Goal: Task Accomplishment & Management: Manage account settings

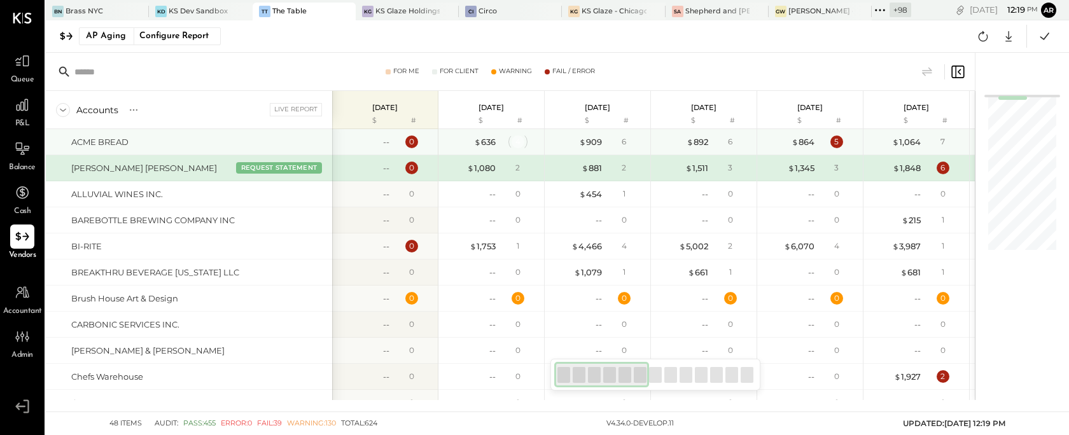
click at [518, 140] on div "4" at bounding box center [518, 142] width 13 height 13
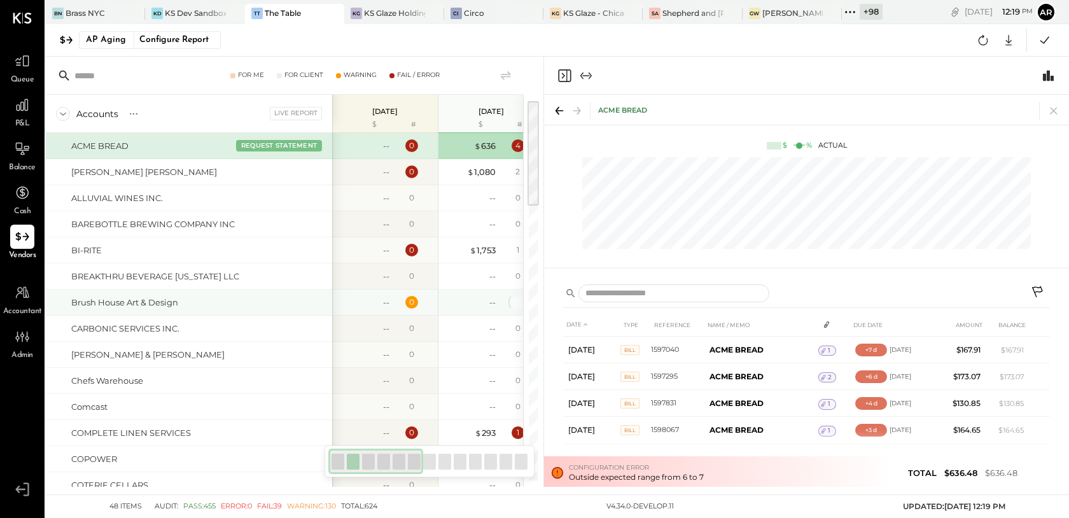
click at [515, 301] on div "0" at bounding box center [517, 302] width 5 height 11
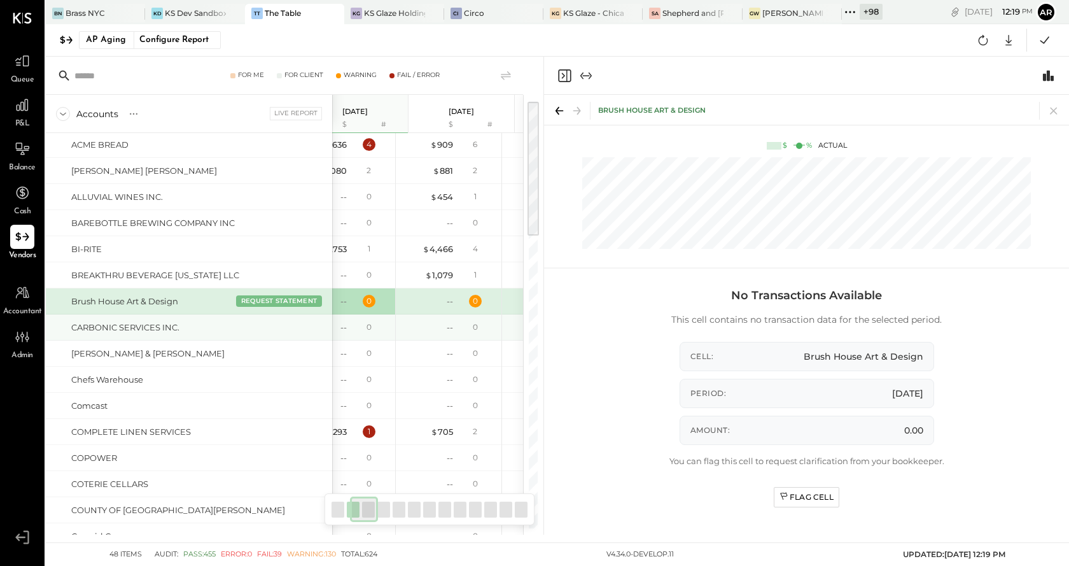
scroll to position [0, 149]
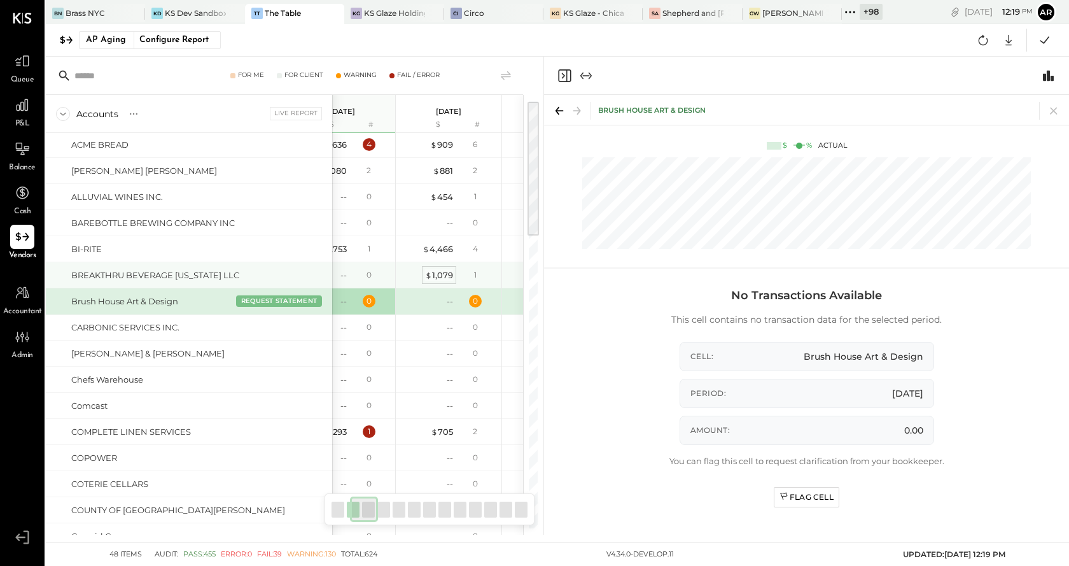
click at [442, 275] on div "$ 1,079" at bounding box center [439, 275] width 28 height 12
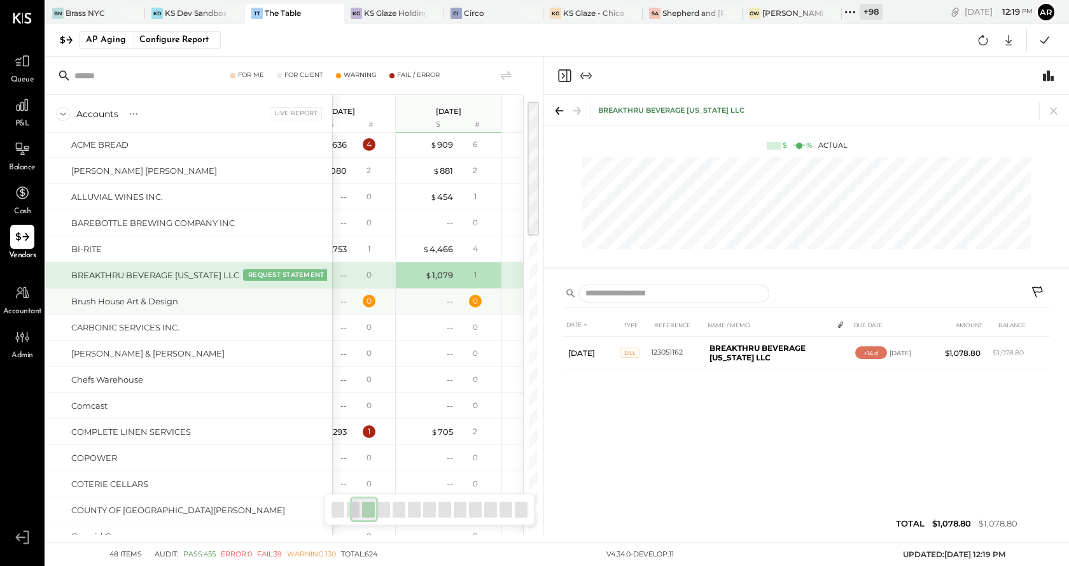
click at [436, 305] on div "--" at bounding box center [427, 301] width 51 height 12
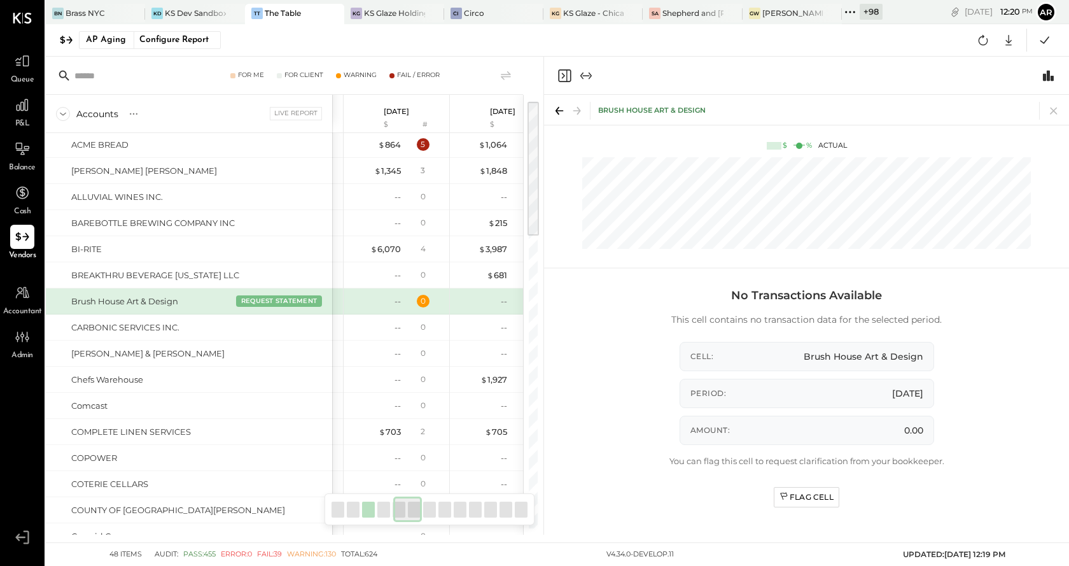
scroll to position [0, 443]
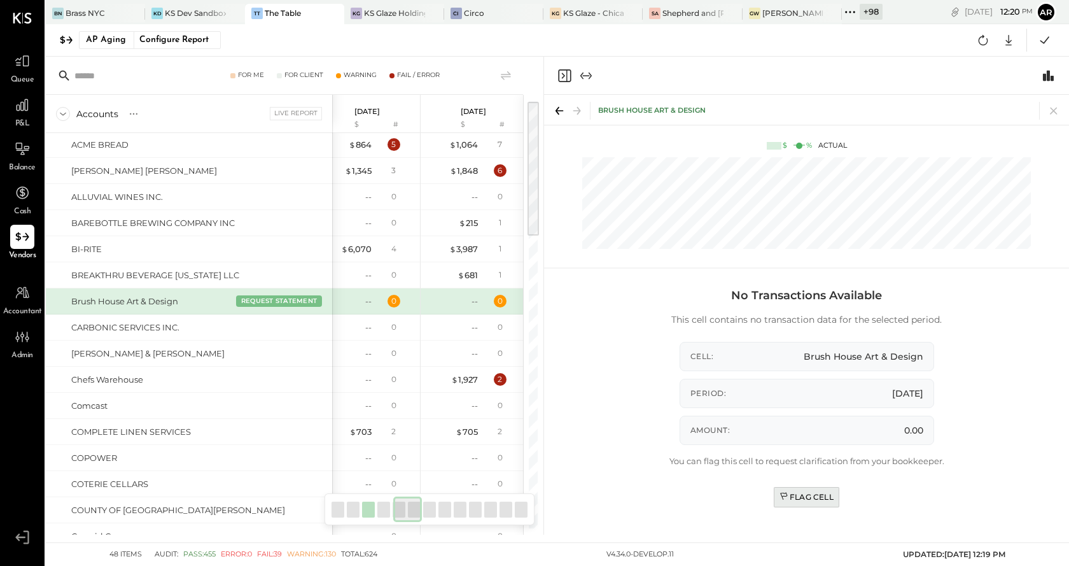
click at [799, 435] on div "Flag Cell" at bounding box center [806, 496] width 54 height 11
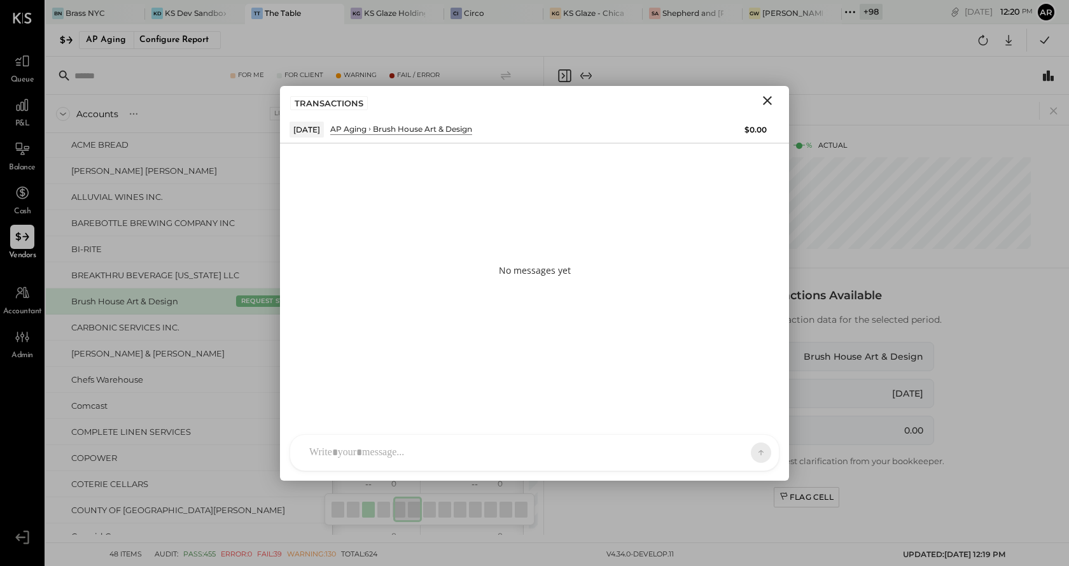
click at [765, 98] on icon "Close" at bounding box center [767, 100] width 9 height 9
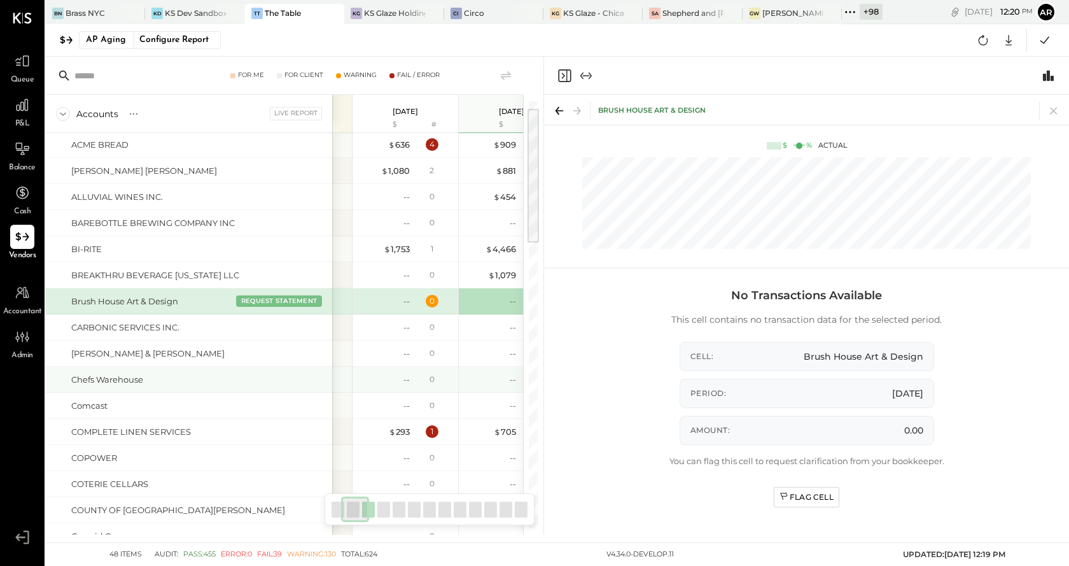
scroll to position [0, 0]
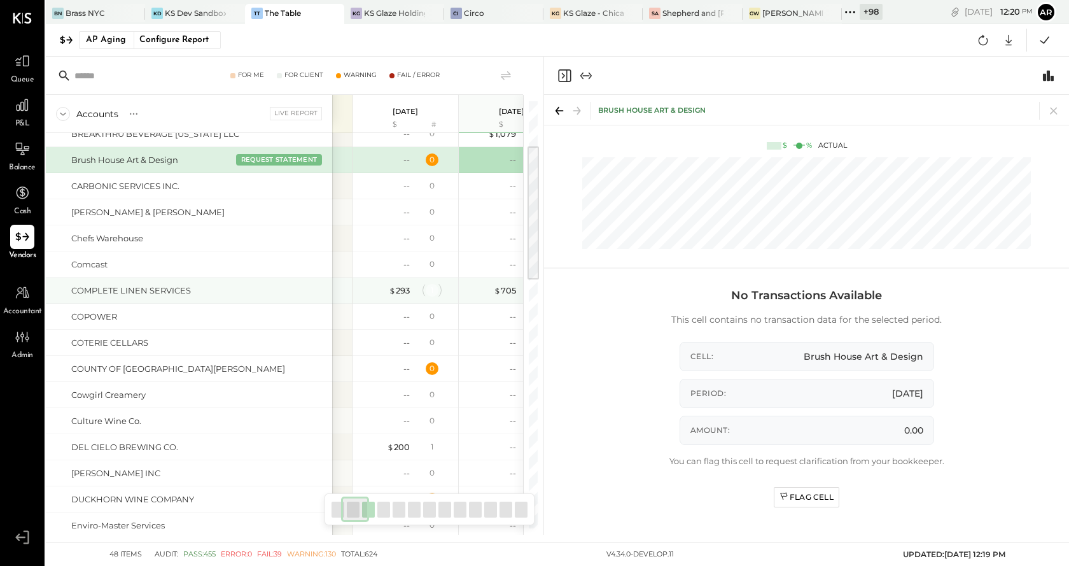
click at [428, 287] on div "1" at bounding box center [432, 290] width 13 height 13
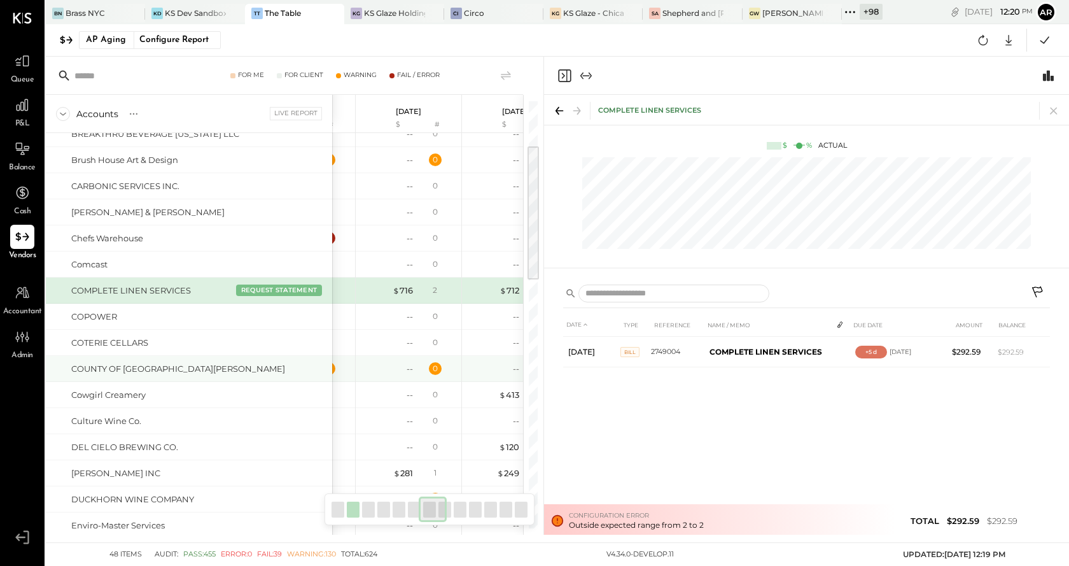
click at [422, 365] on div "0" at bounding box center [436, 368] width 41 height 13
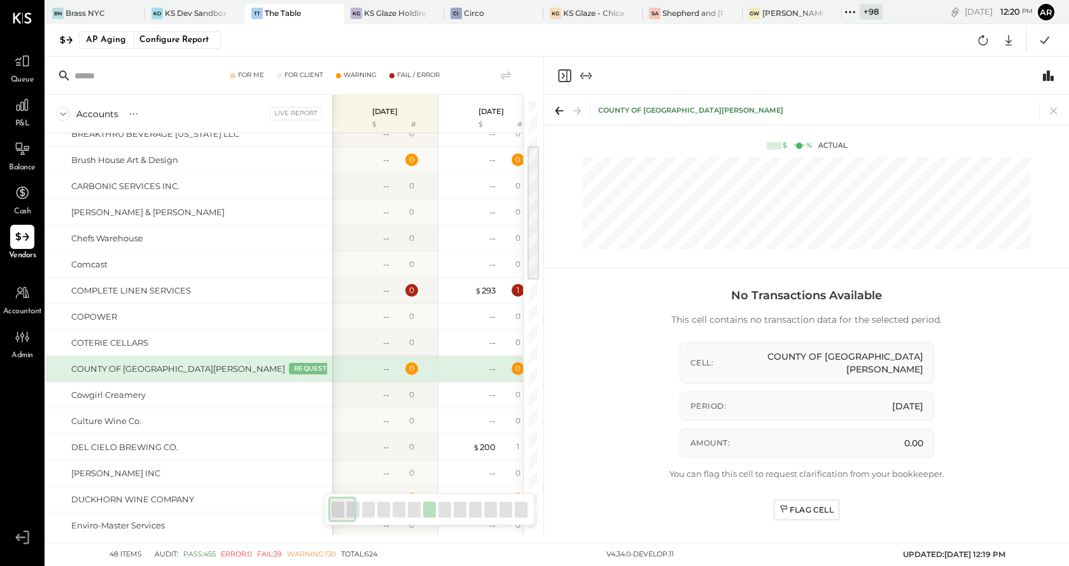
click at [224, 367] on div "COUNTY OF SANTA CLARA DEH REQUEST STATEMENT" at bounding box center [199, 369] width 256 height 12
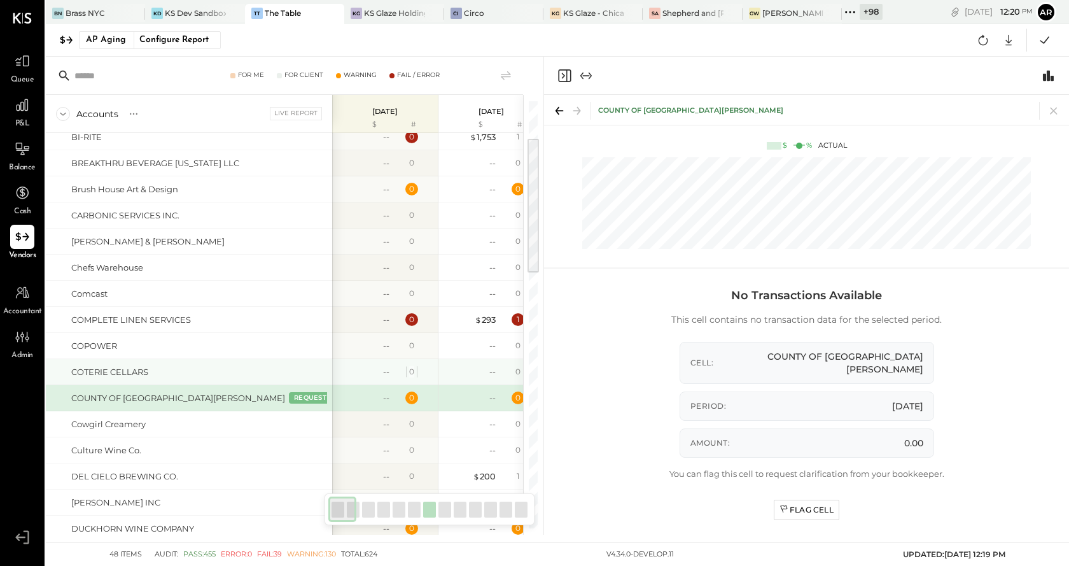
click at [412, 374] on div "0" at bounding box center [411, 371] width 5 height 11
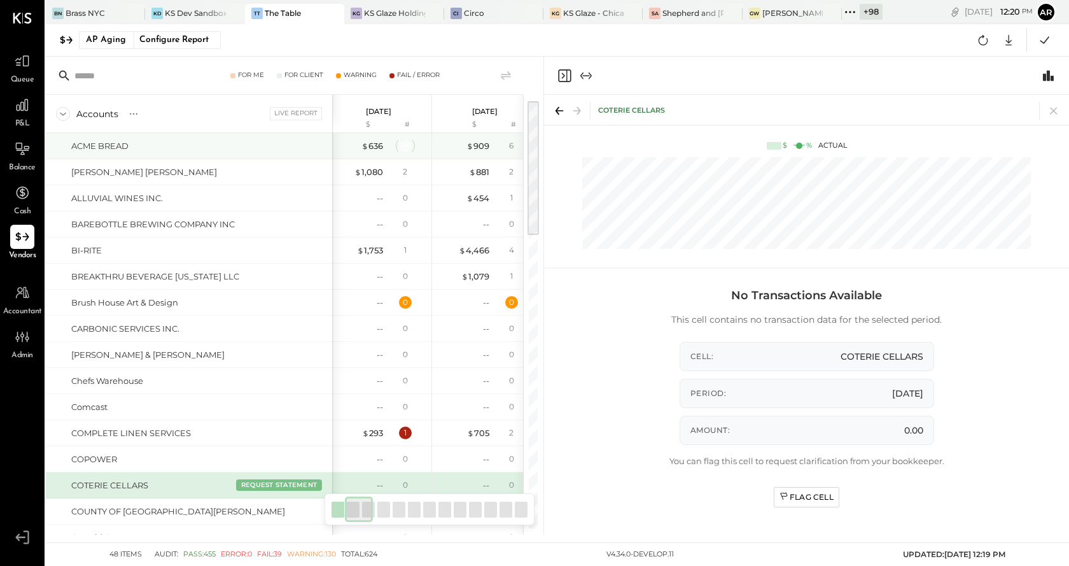
click at [405, 147] on div "4" at bounding box center [405, 145] width 13 height 13
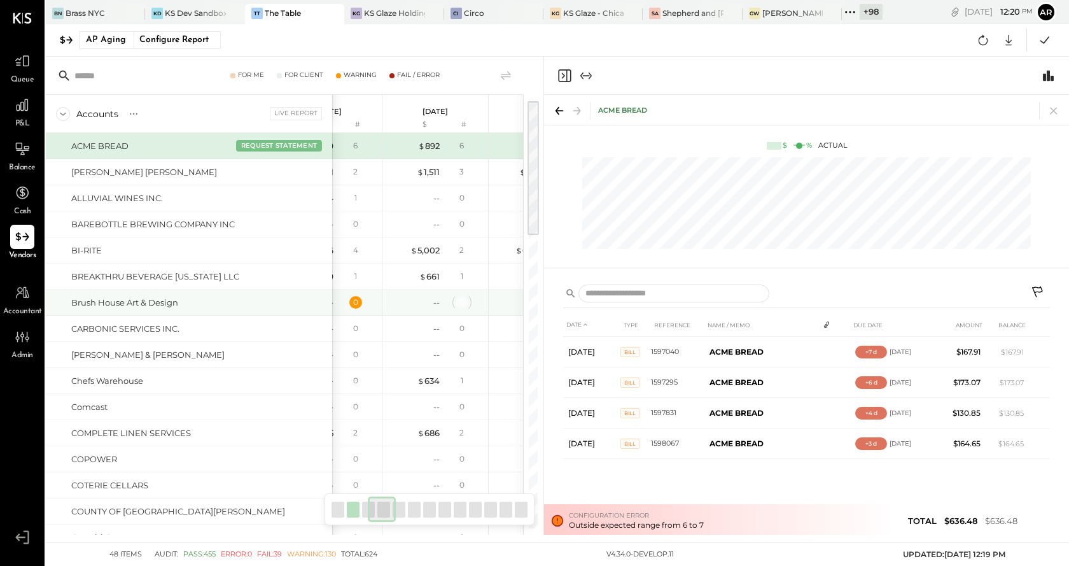
click at [463, 298] on div "0" at bounding box center [461, 302] width 5 height 11
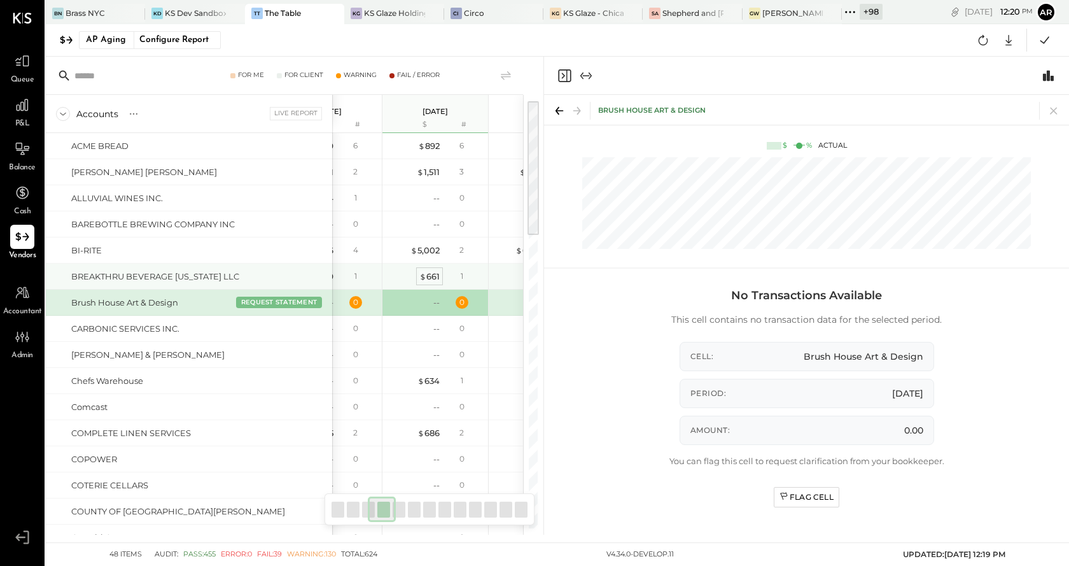
click at [431, 281] on div "$ 661" at bounding box center [429, 276] width 20 height 12
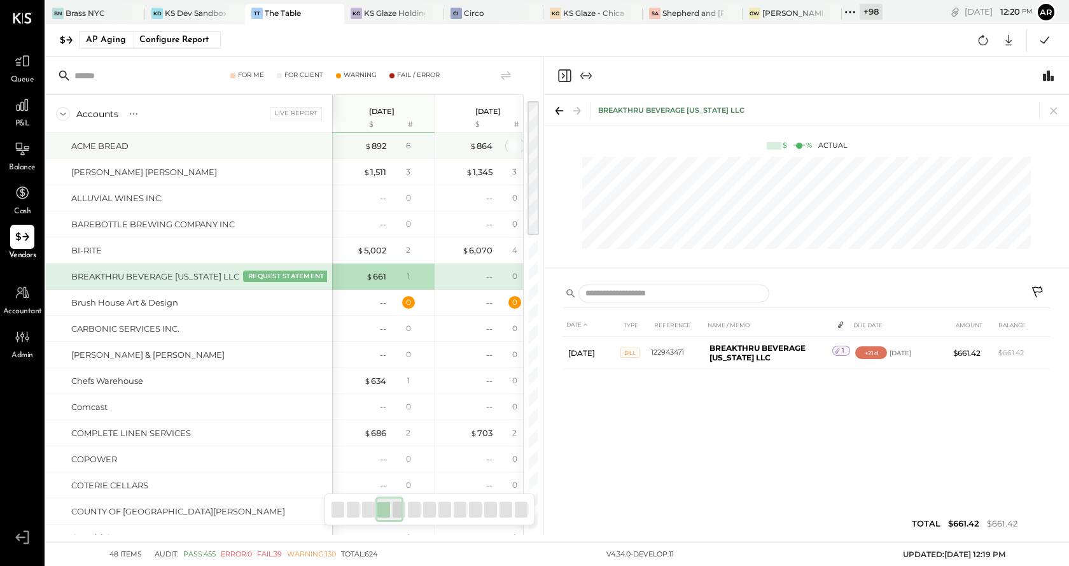
click at [510, 144] on div "5" at bounding box center [514, 145] width 13 height 13
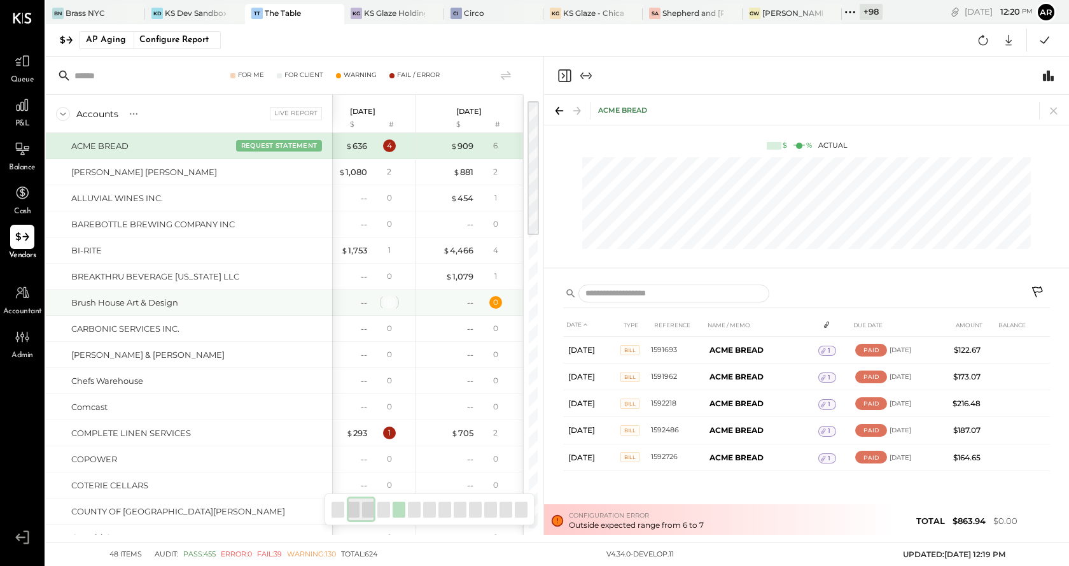
click at [389, 304] on div "0" at bounding box center [389, 302] width 5 height 11
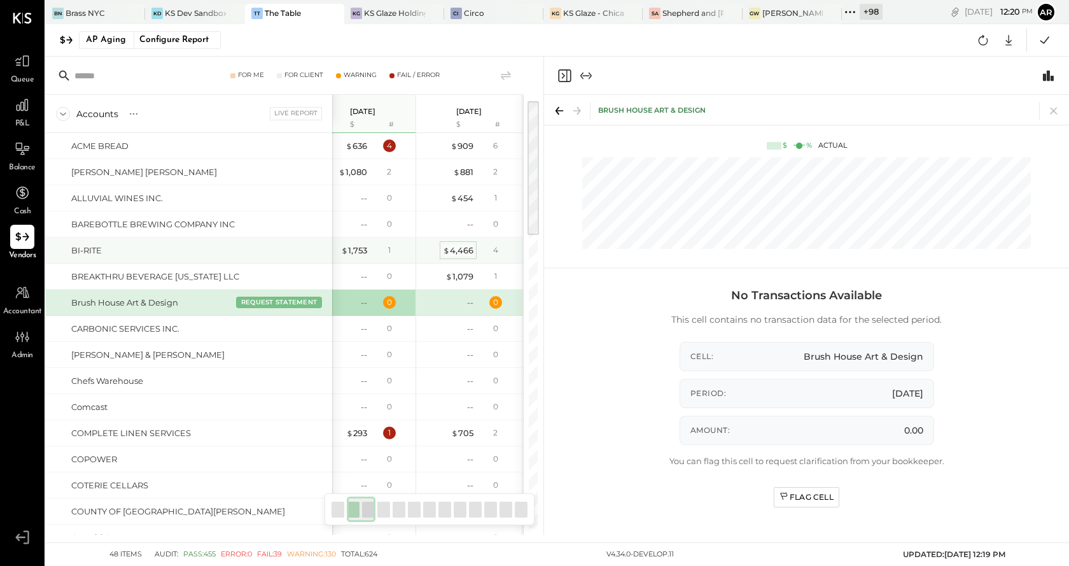
click at [463, 253] on div "$ 4,466" at bounding box center [458, 250] width 31 height 12
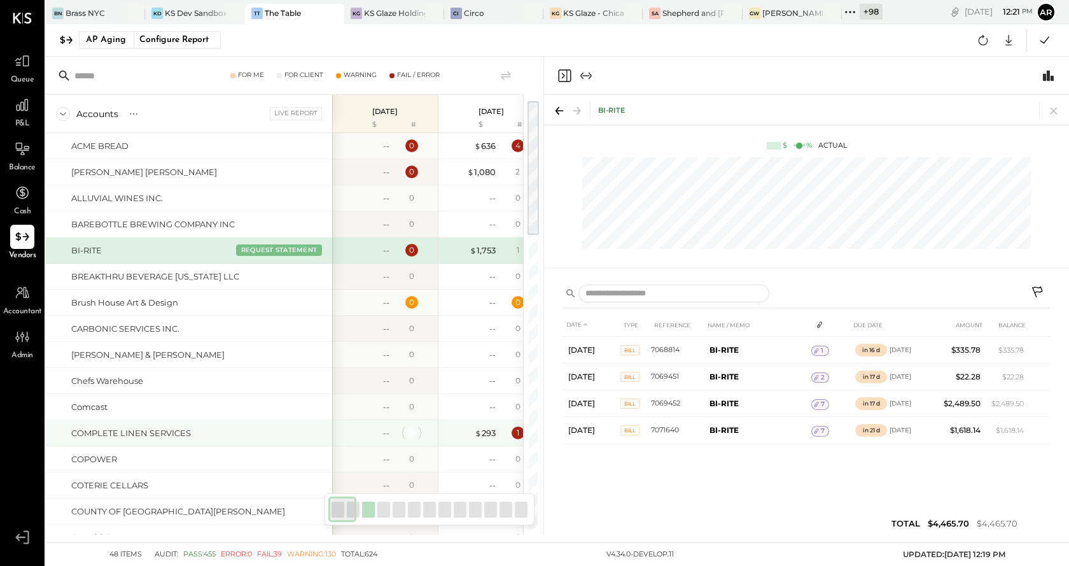
click at [410, 431] on div "0" at bounding box center [411, 432] width 5 height 11
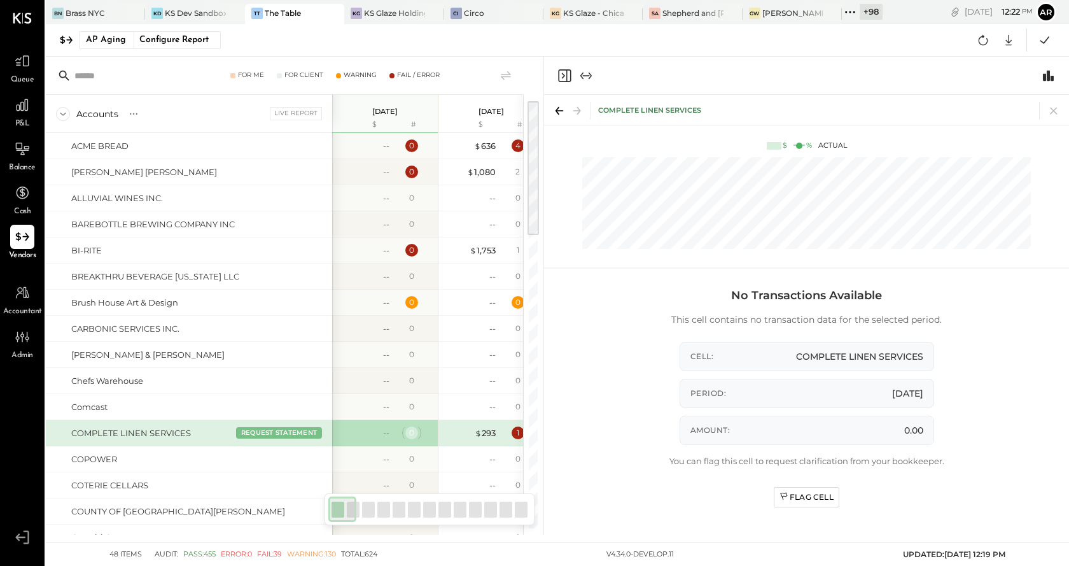
click at [409, 431] on div "0" at bounding box center [411, 432] width 5 height 11
click at [176, 39] on div "Configure Report" at bounding box center [174, 40] width 80 height 17
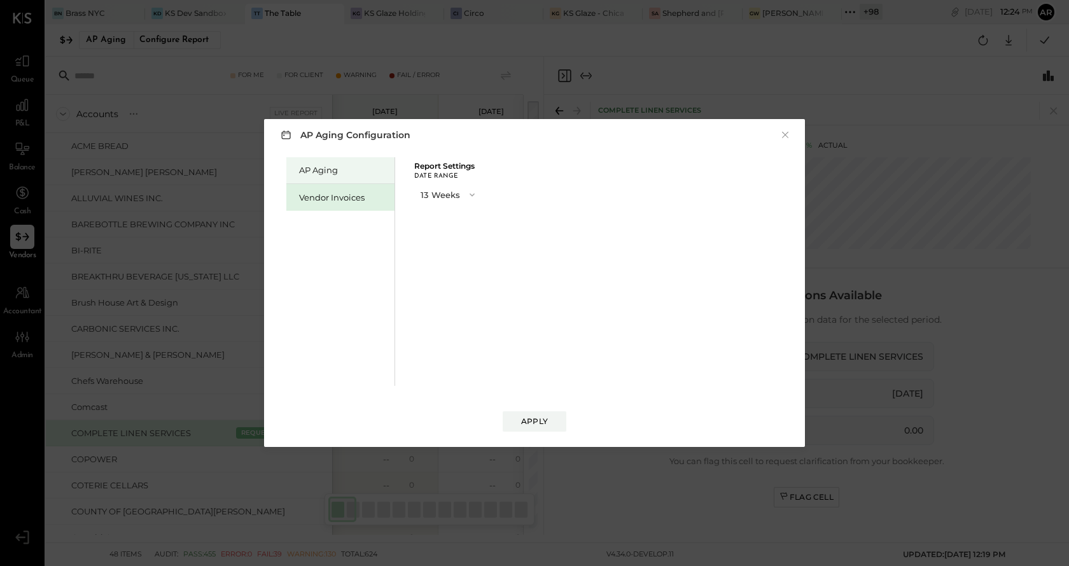
click at [334, 165] on div "AP Aging" at bounding box center [343, 170] width 89 height 12
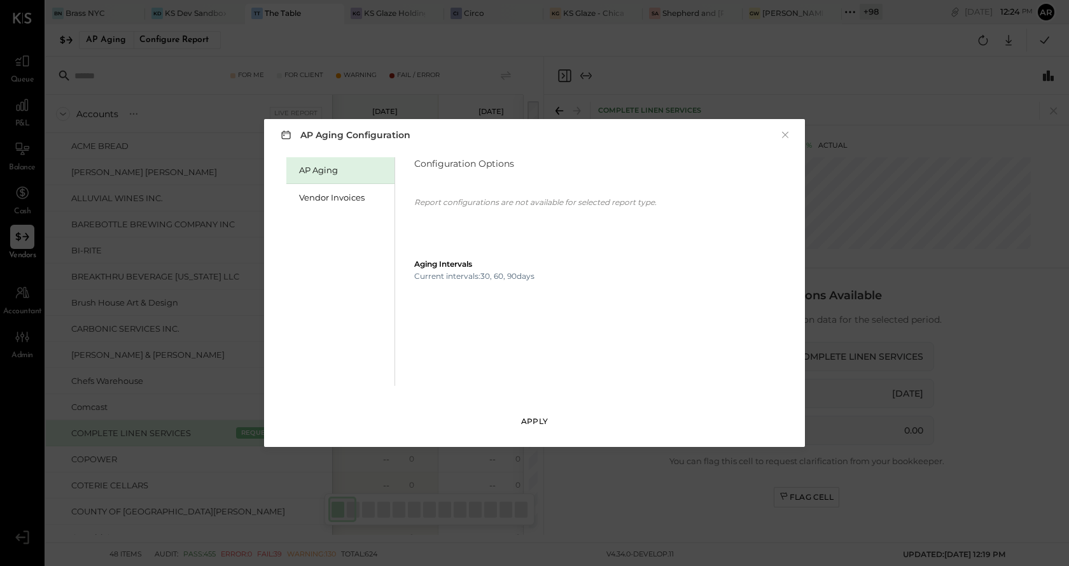
click at [540, 416] on div "Apply" at bounding box center [534, 421] width 27 height 11
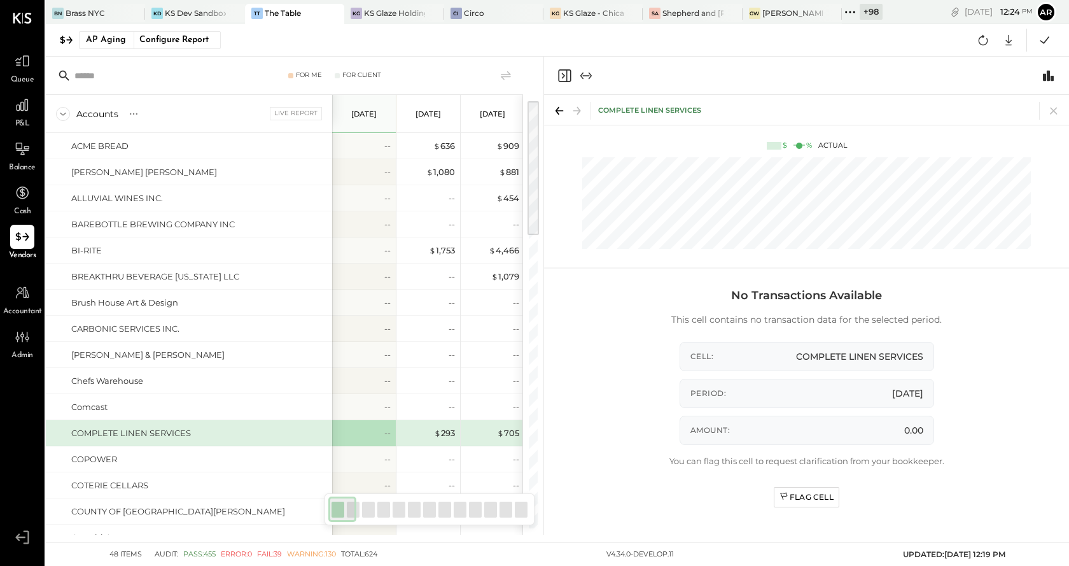
click at [545, 291] on div "No Transactions Available This cell contains no transaction data for the select…" at bounding box center [806, 405] width 525 height 259
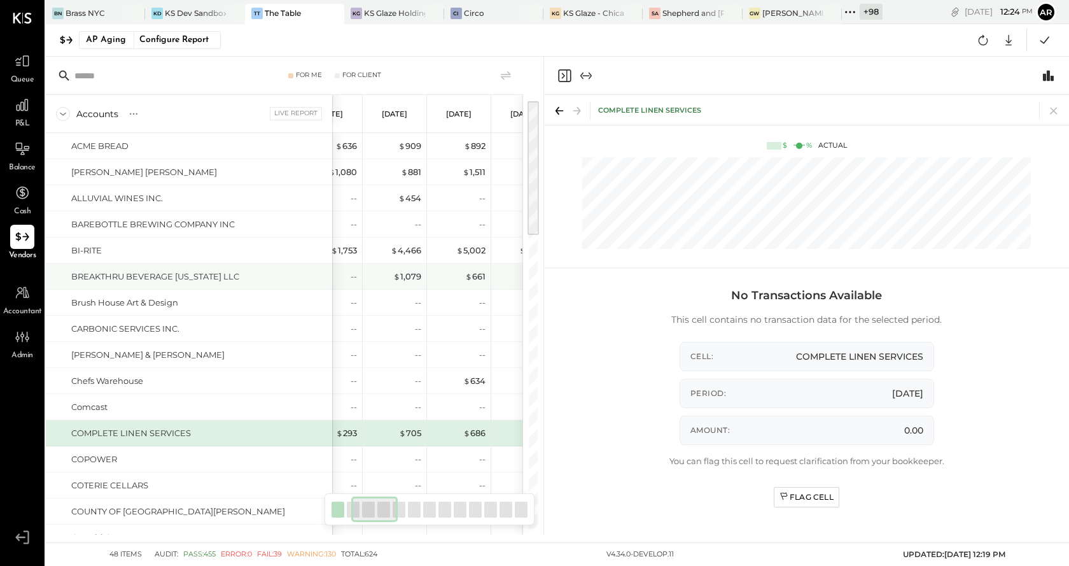
scroll to position [0, 95]
click at [406, 270] on div "$ 1,079" at bounding box center [410, 276] width 28 height 12
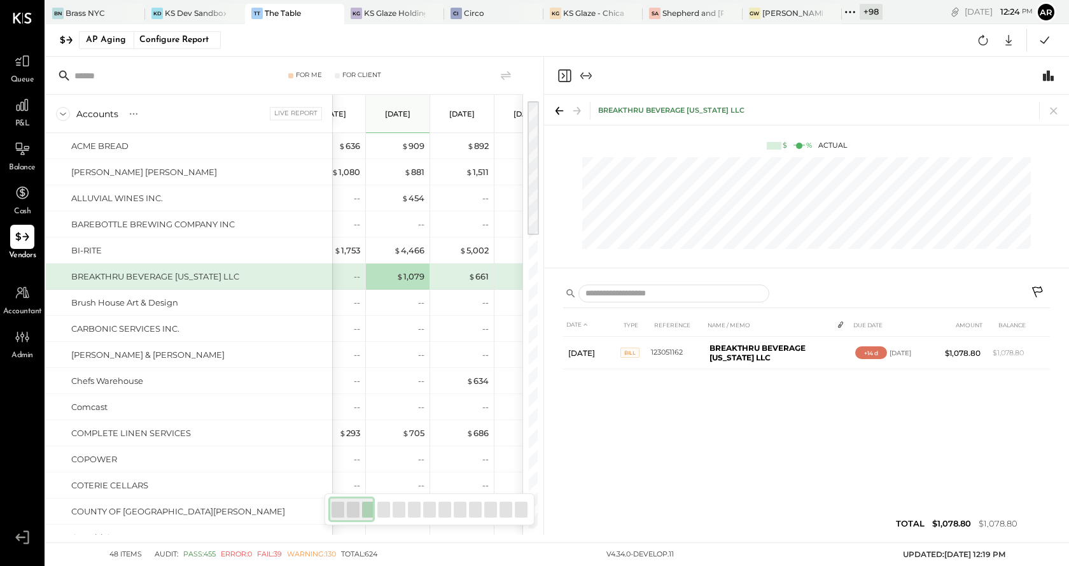
scroll to position [0, 0]
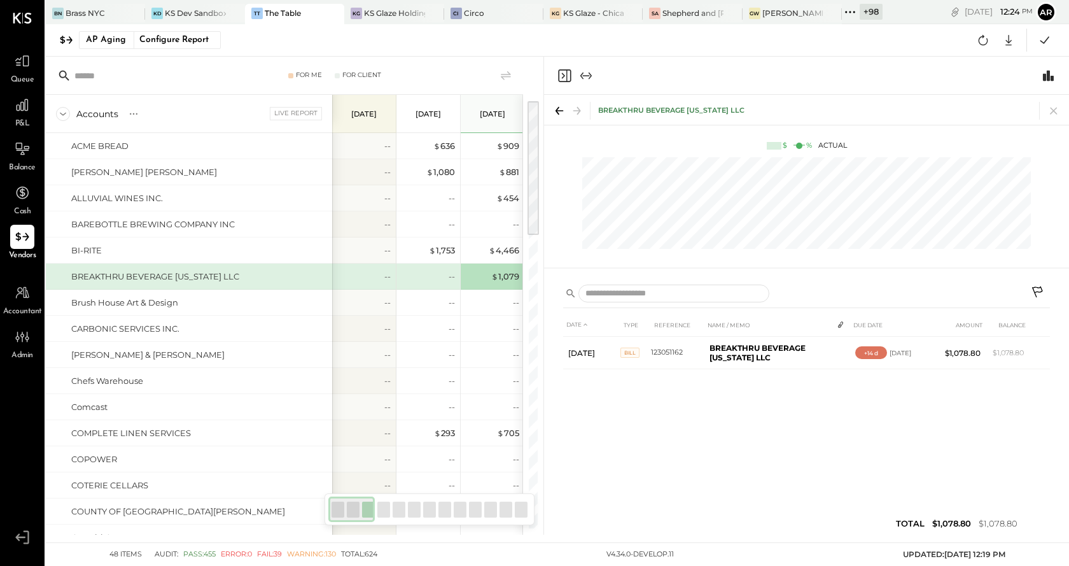
click at [562, 71] on icon "Close panel" at bounding box center [564, 75] width 15 height 15
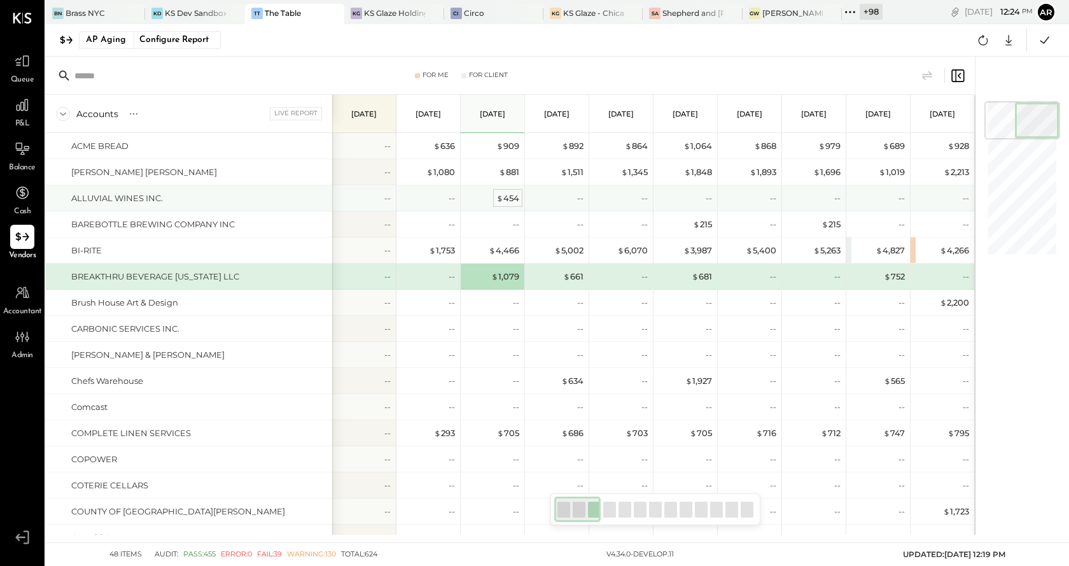
click at [502, 197] on span "$" at bounding box center [499, 198] width 7 height 10
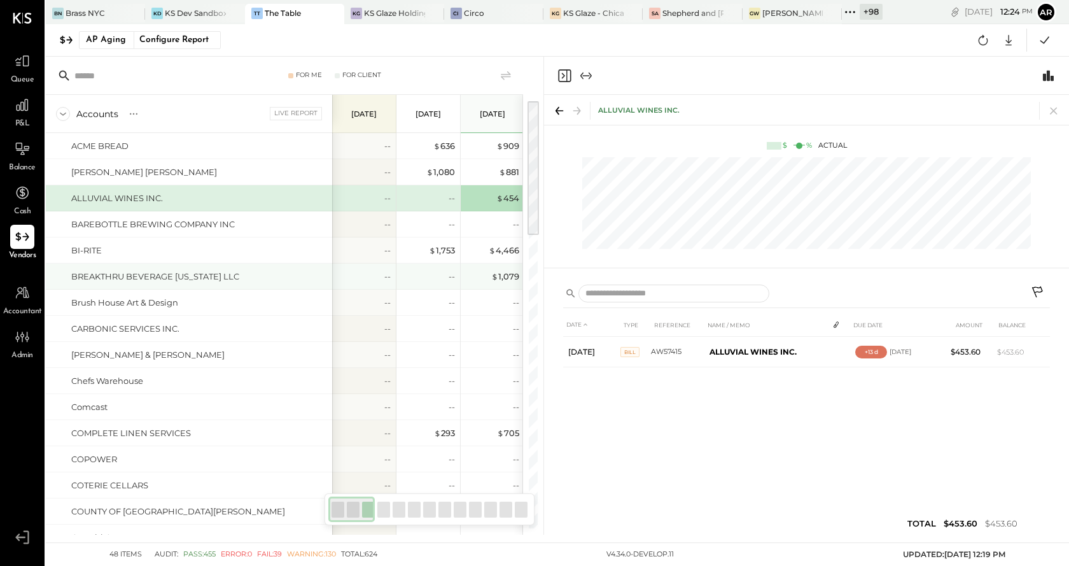
click at [501, 264] on div "$ 1,079" at bounding box center [493, 275] width 51 height 25
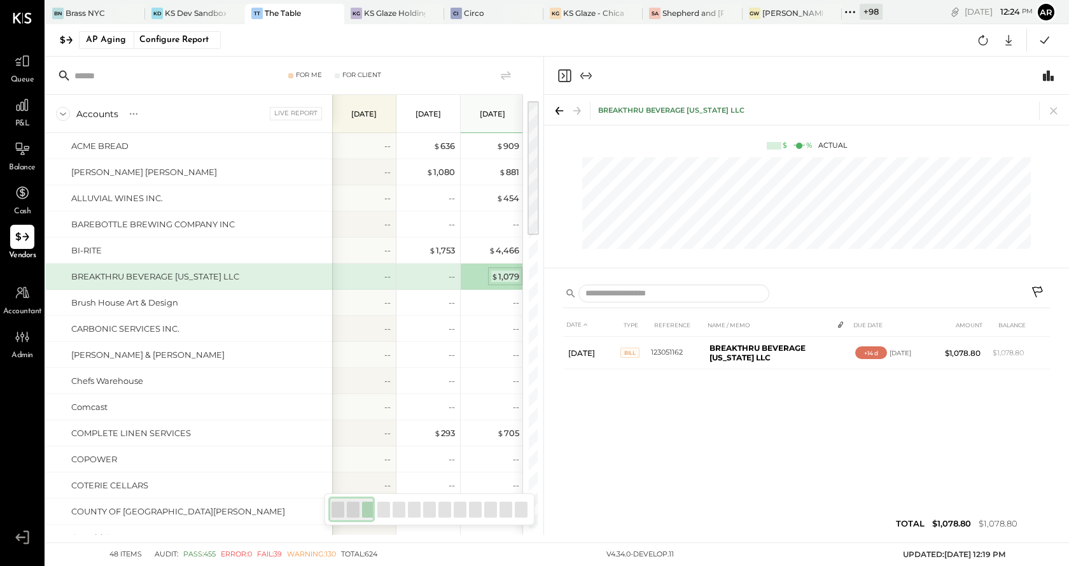
click at [500, 278] on div "$ 1,079" at bounding box center [505, 276] width 28 height 12
click at [498, 257] on div "$ 4,466" at bounding box center [493, 249] width 51 height 25
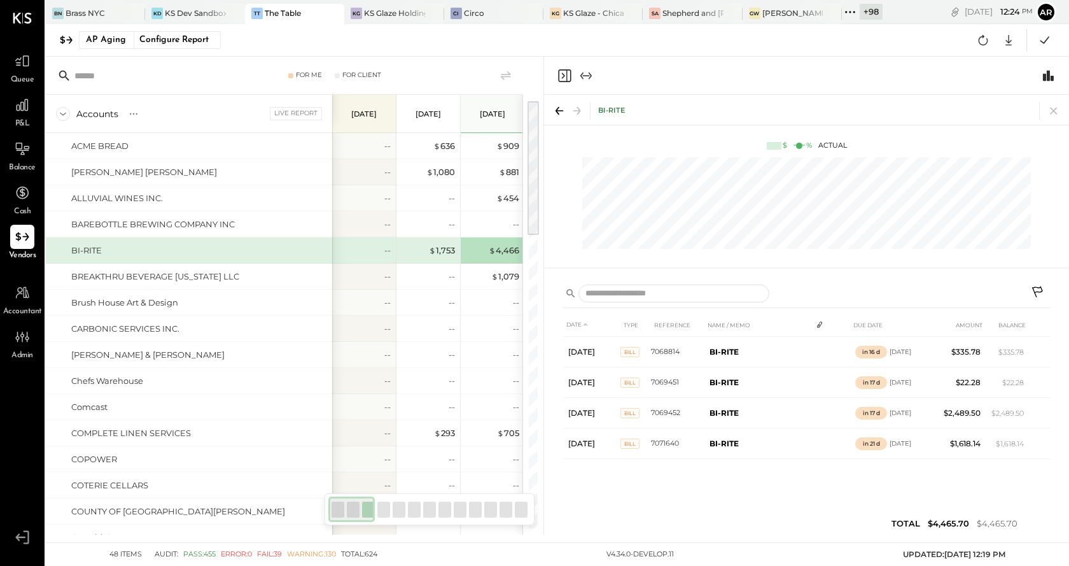
click at [565, 73] on icon "Close panel" at bounding box center [564, 75] width 15 height 15
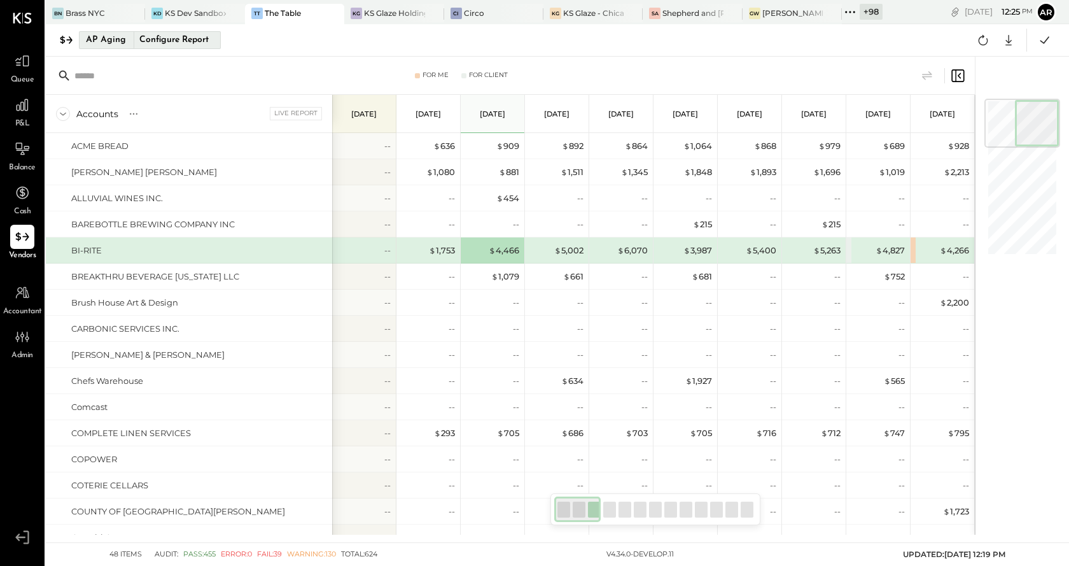
click at [162, 38] on div "Configure Report" at bounding box center [174, 40] width 80 height 17
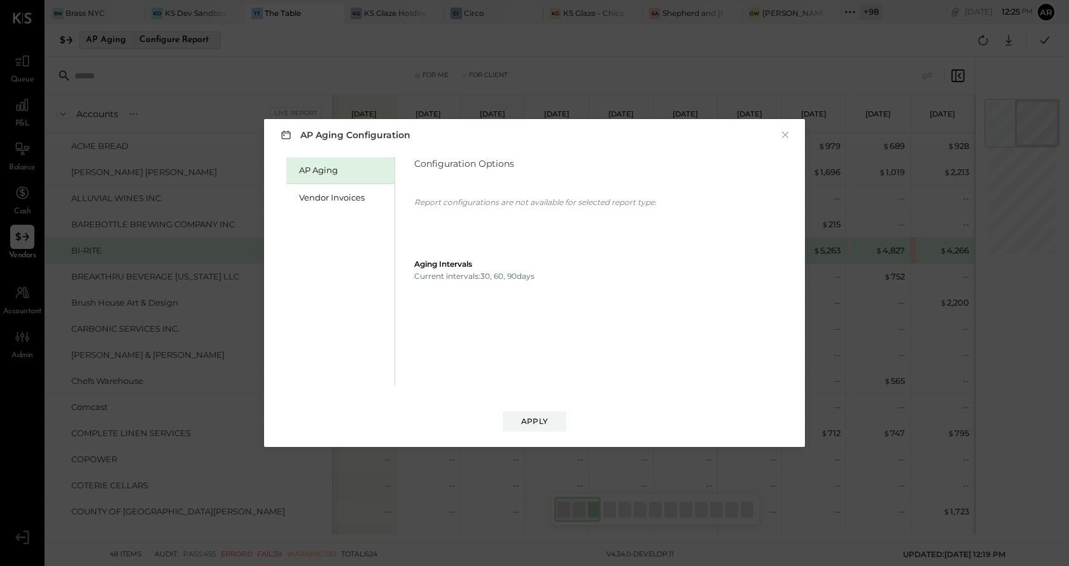
click at [162, 38] on div "AP Aging Configuration × AP Aging Vendor Invoices Configuration Options Report …" at bounding box center [534, 283] width 1069 height 566
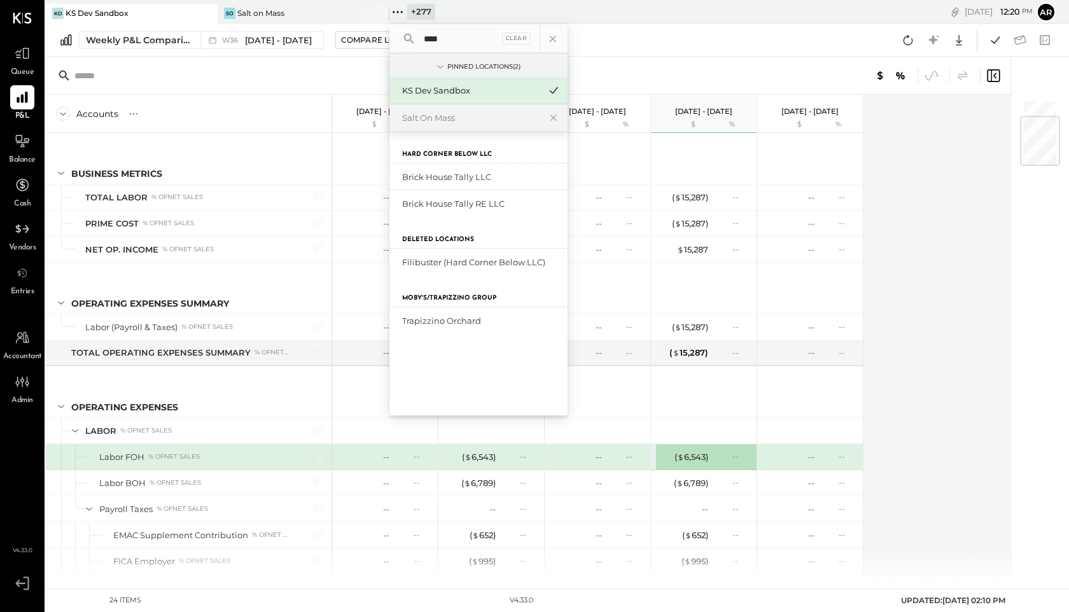
scroll to position [155, 0]
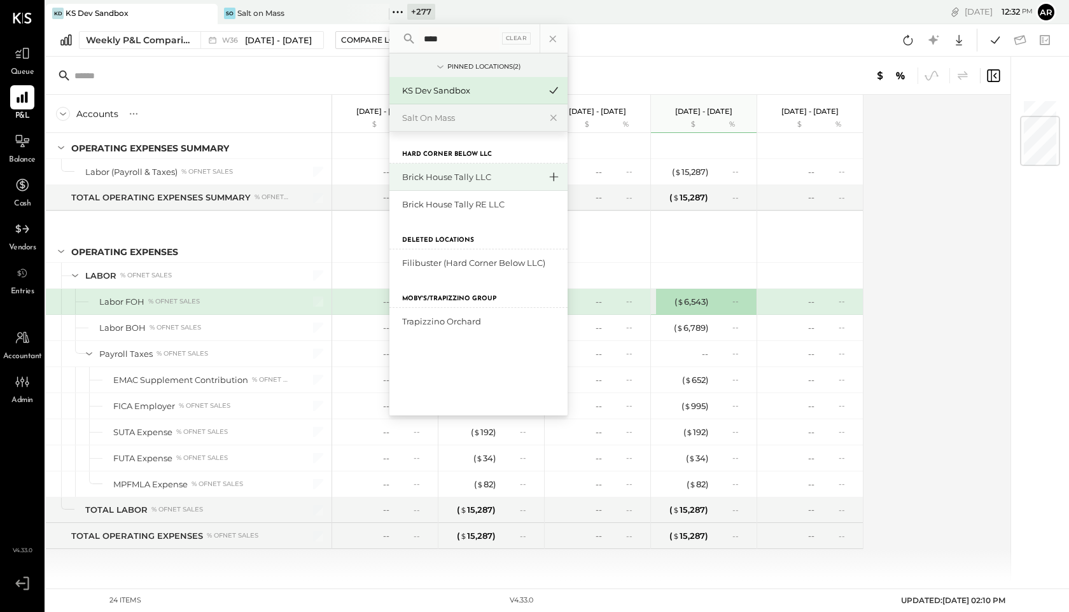
click at [555, 172] on icon at bounding box center [553, 177] width 15 height 17
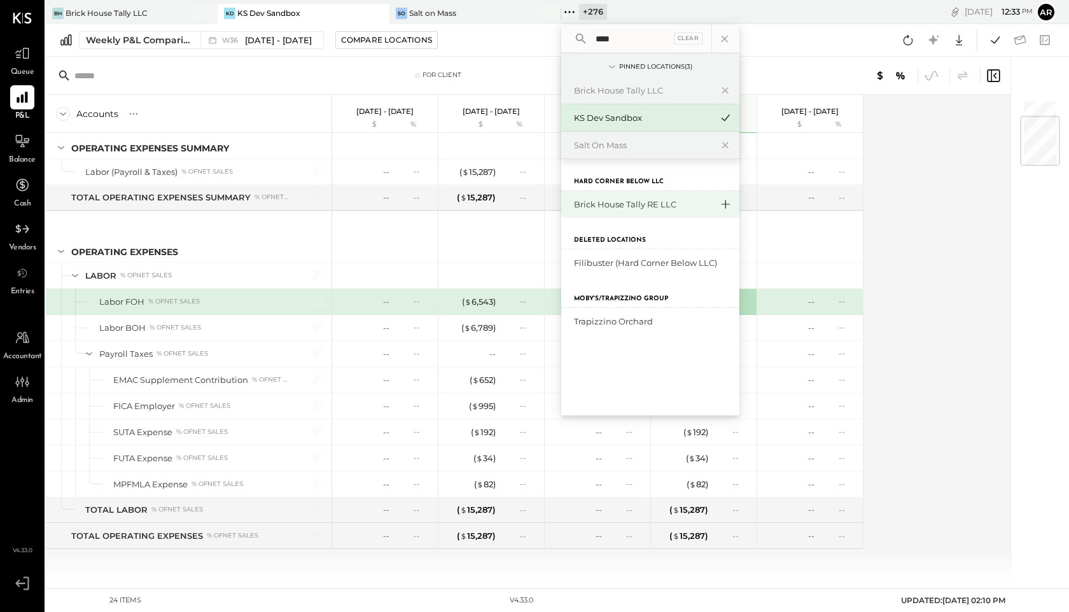
click at [723, 199] on icon at bounding box center [725, 204] width 15 height 17
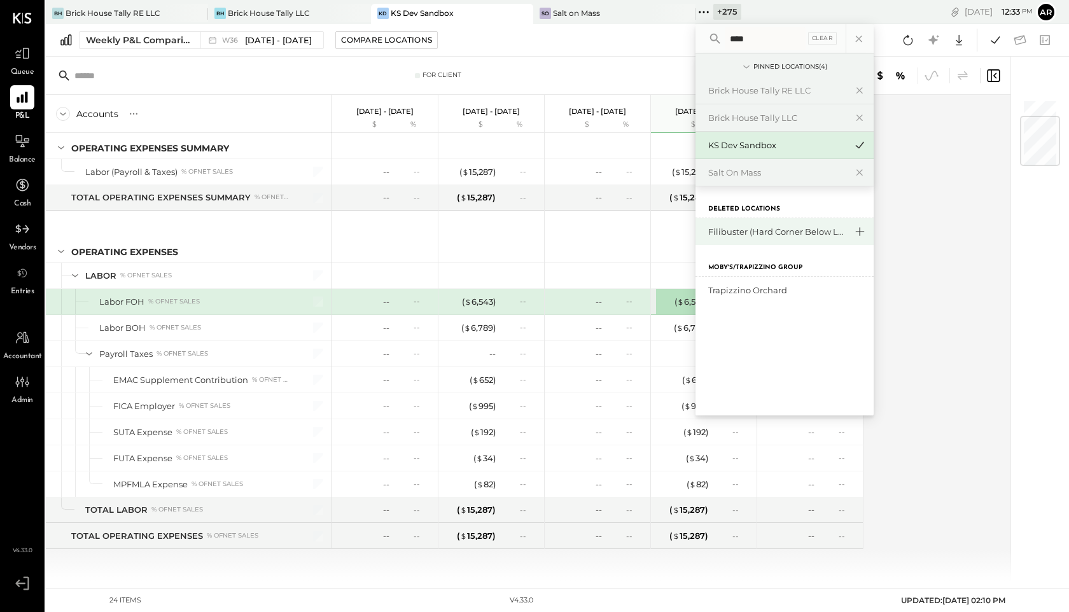
click at [853, 230] on icon at bounding box center [859, 231] width 15 height 17
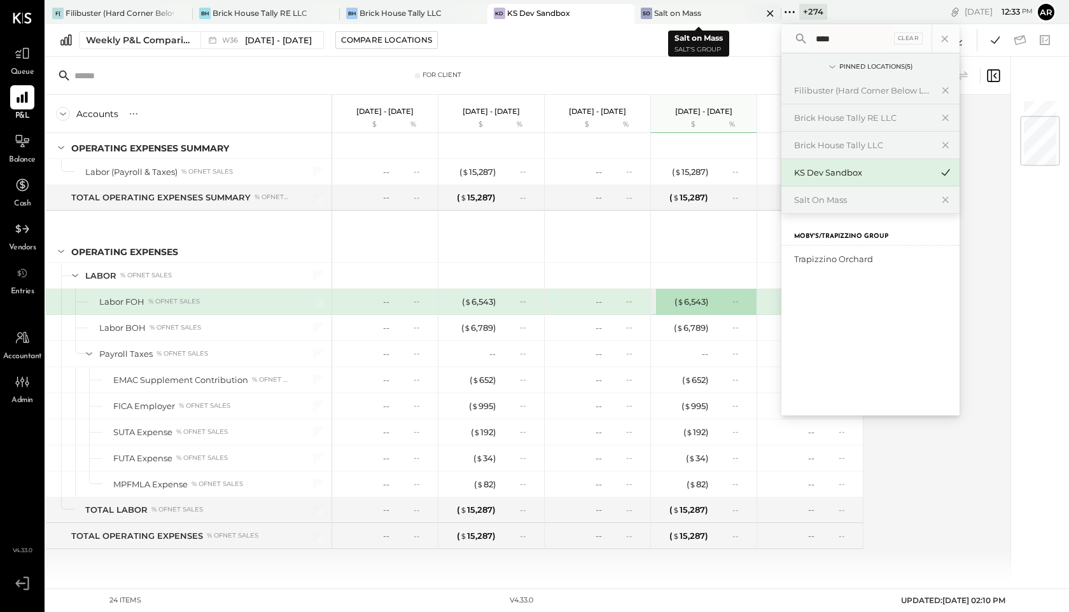
click at [762, 11] on icon at bounding box center [770, 13] width 16 height 15
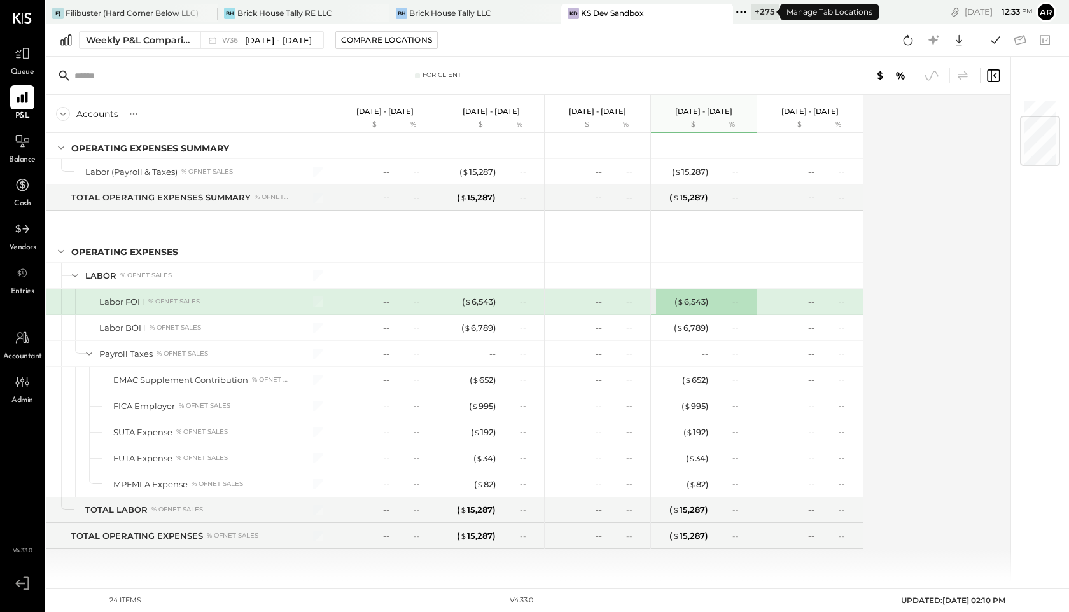
click at [737, 15] on icon at bounding box center [741, 12] width 17 height 17
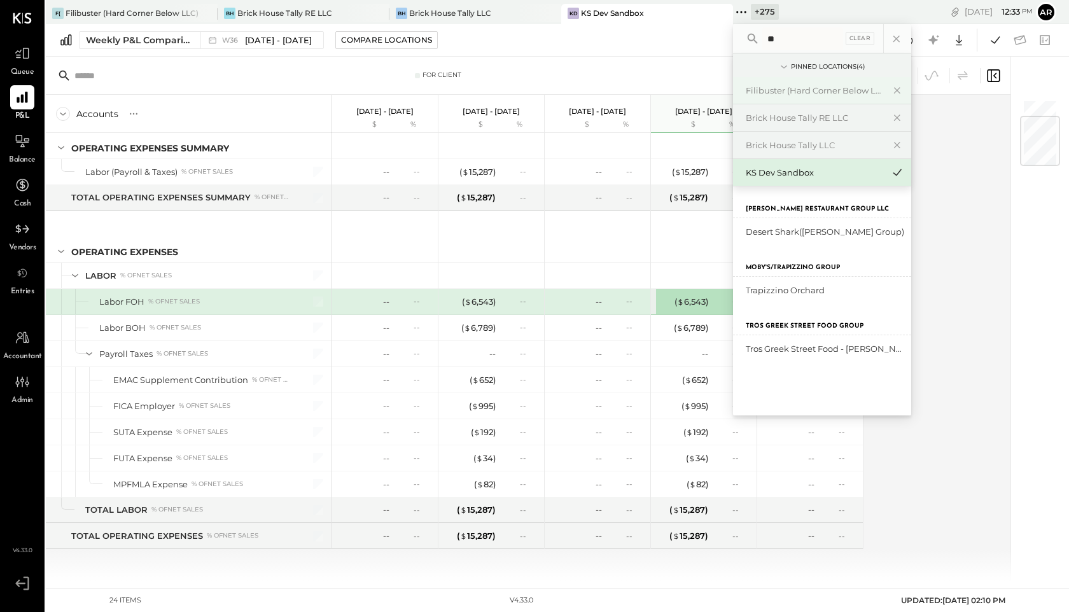
type input "*"
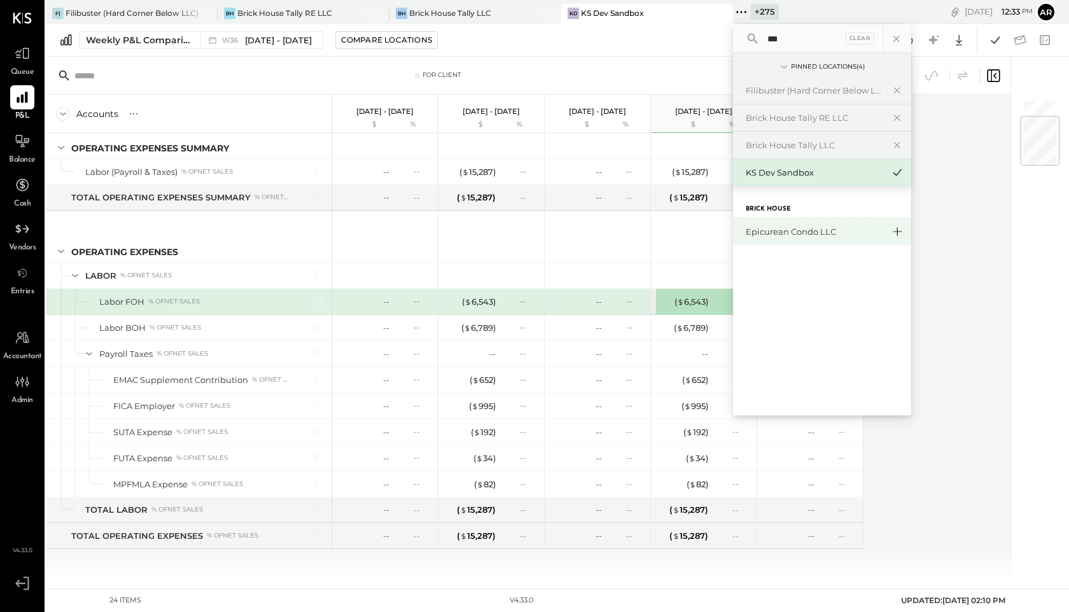
type input "***"
click at [895, 230] on icon at bounding box center [897, 231] width 15 height 17
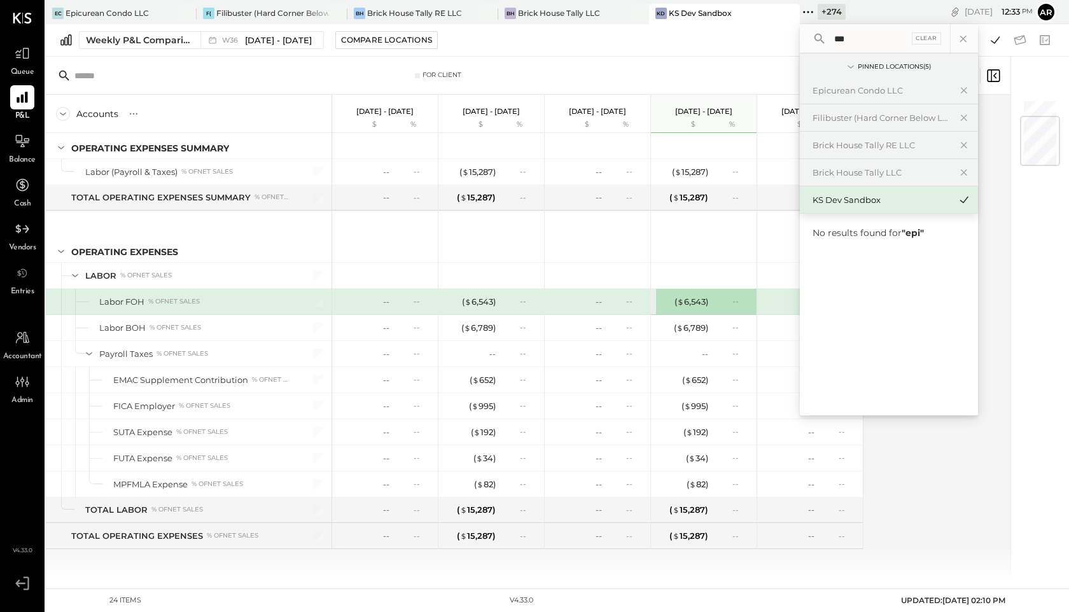
click at [575, 58] on div "For Client" at bounding box center [528, 76] width 965 height 38
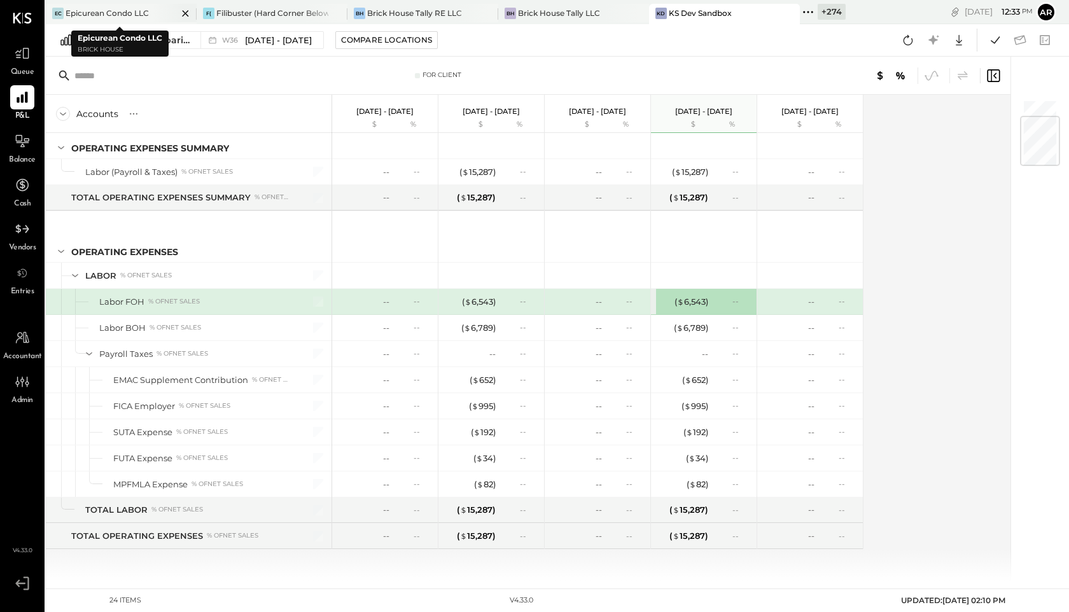
click at [139, 8] on div "EC Epicurean Condo LLC" at bounding box center [112, 13] width 132 height 11
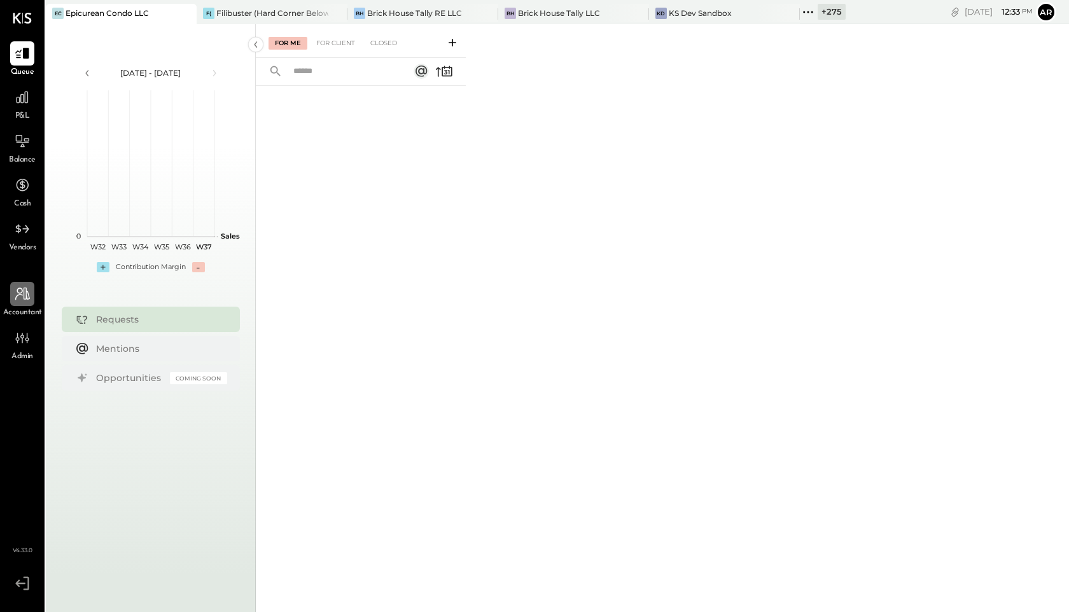
click at [28, 297] on icon at bounding box center [22, 294] width 17 height 17
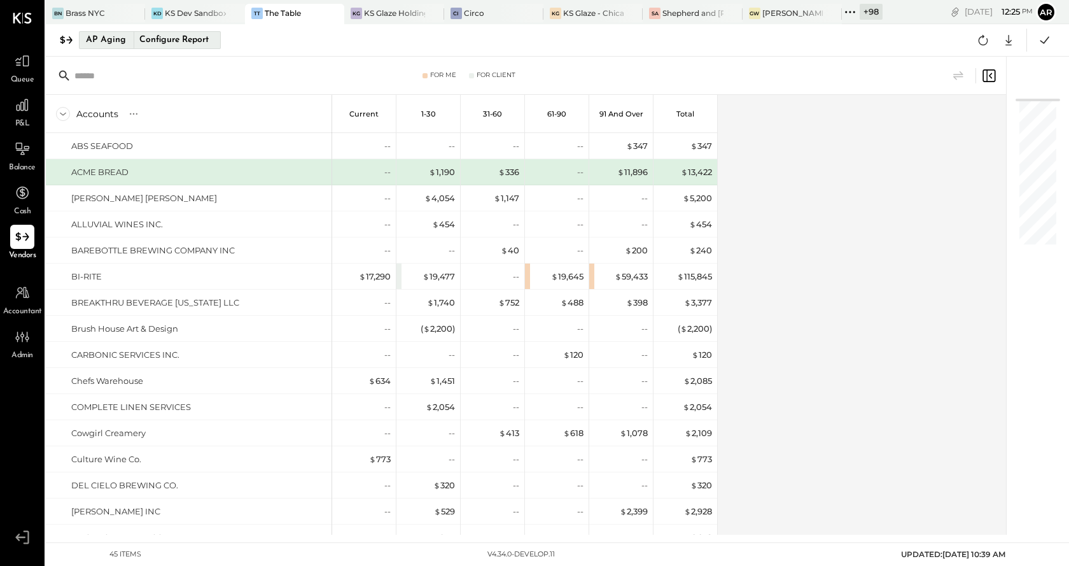
click at [173, 41] on div "Configure Report" at bounding box center [174, 40] width 80 height 17
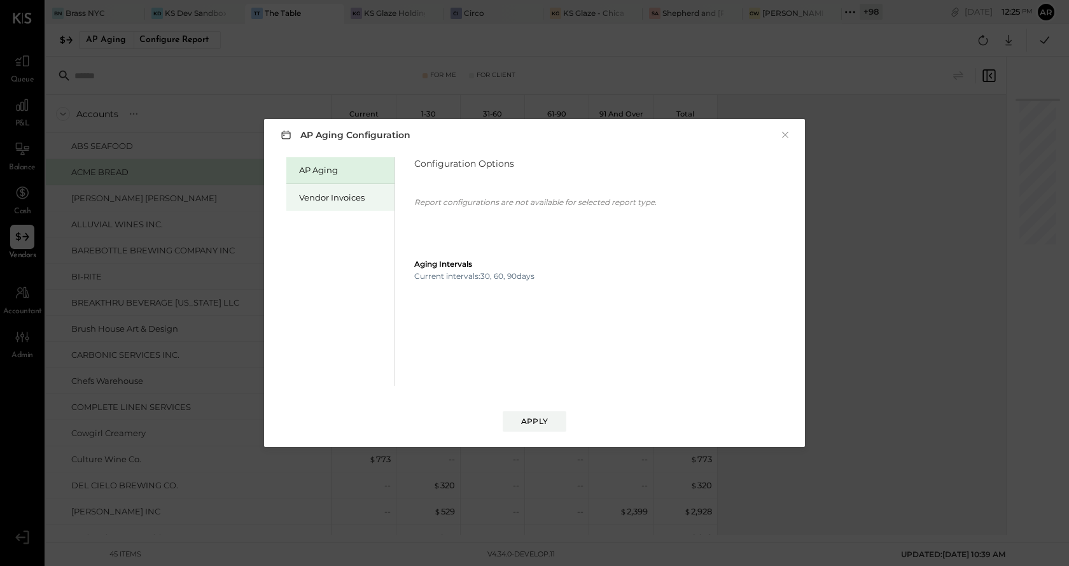
click at [348, 202] on div "Vendor Invoices" at bounding box center [343, 198] width 89 height 12
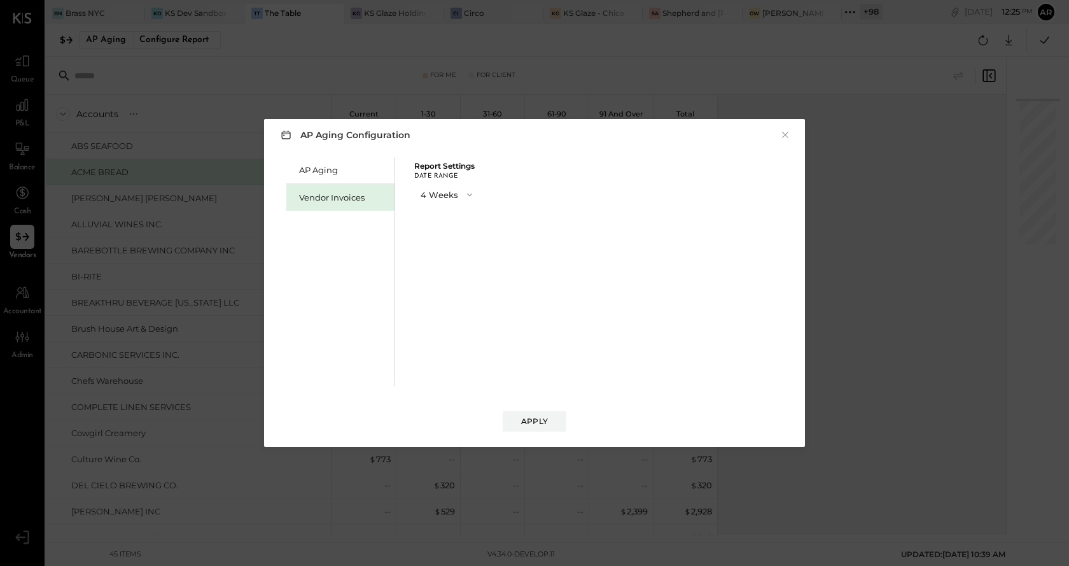
click at [437, 197] on button "4 Weeks" at bounding box center [447, 195] width 67 height 24
click at [440, 237] on span "13 Weeks" at bounding box center [440, 239] width 32 height 8
click at [541, 423] on div "Apply" at bounding box center [534, 421] width 27 height 11
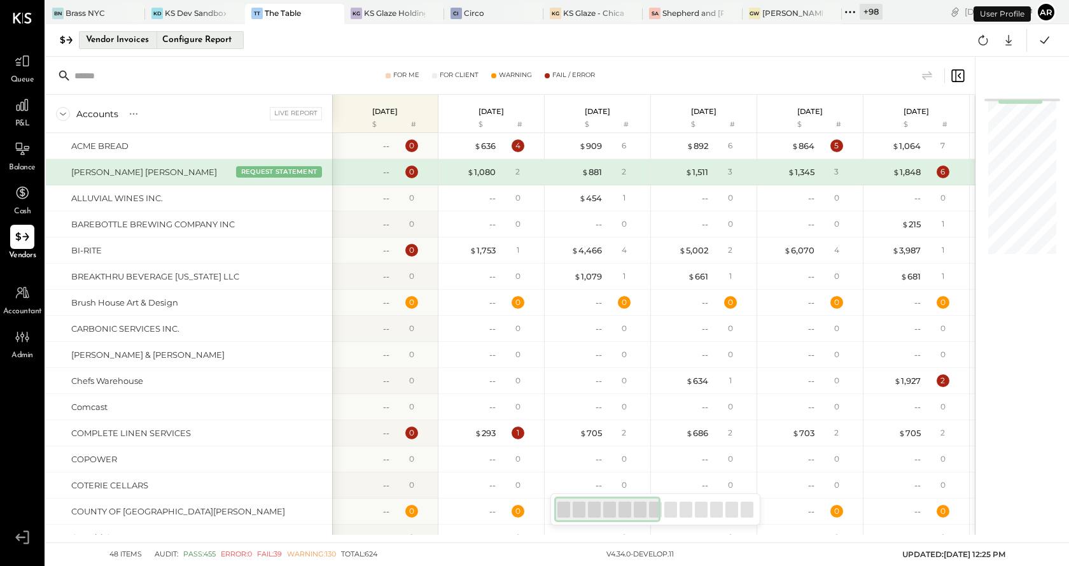
click at [171, 38] on div "Configure Report" at bounding box center [197, 40] width 80 height 17
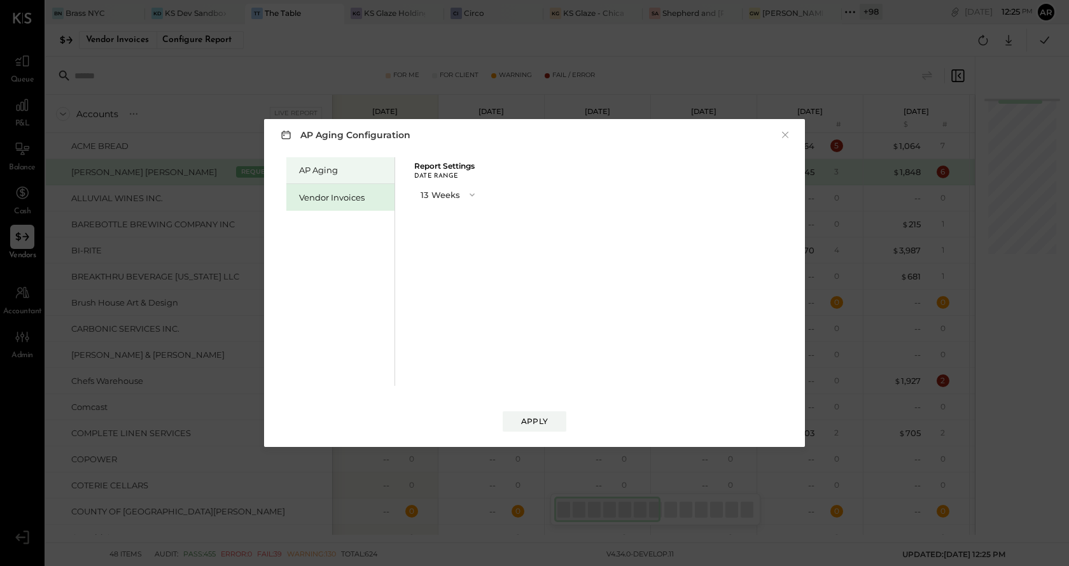
click at [349, 162] on div "AP Aging" at bounding box center [340, 170] width 108 height 27
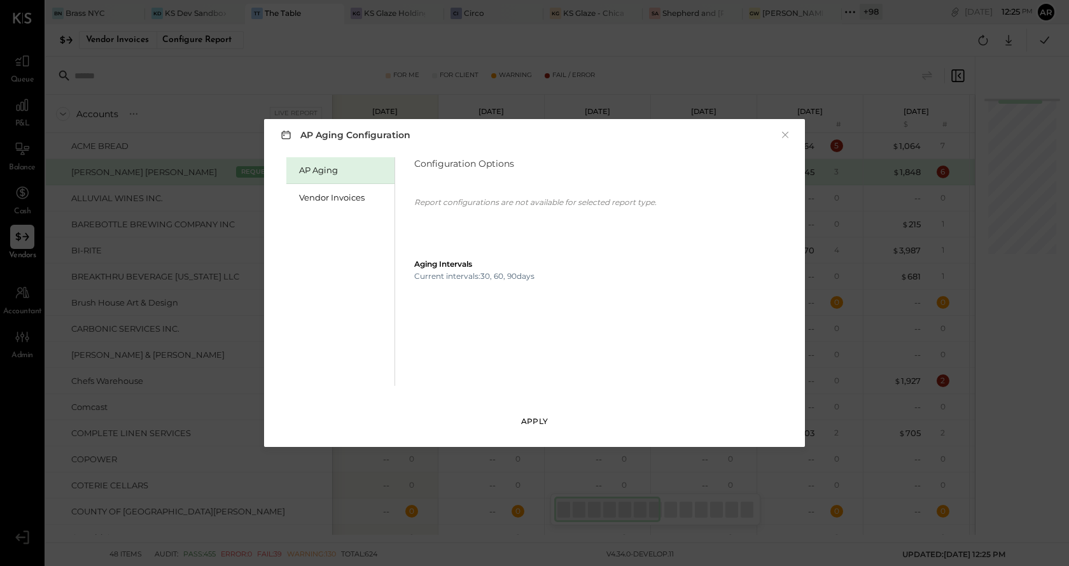
click at [519, 417] on button "Apply" at bounding box center [535, 421] width 64 height 20
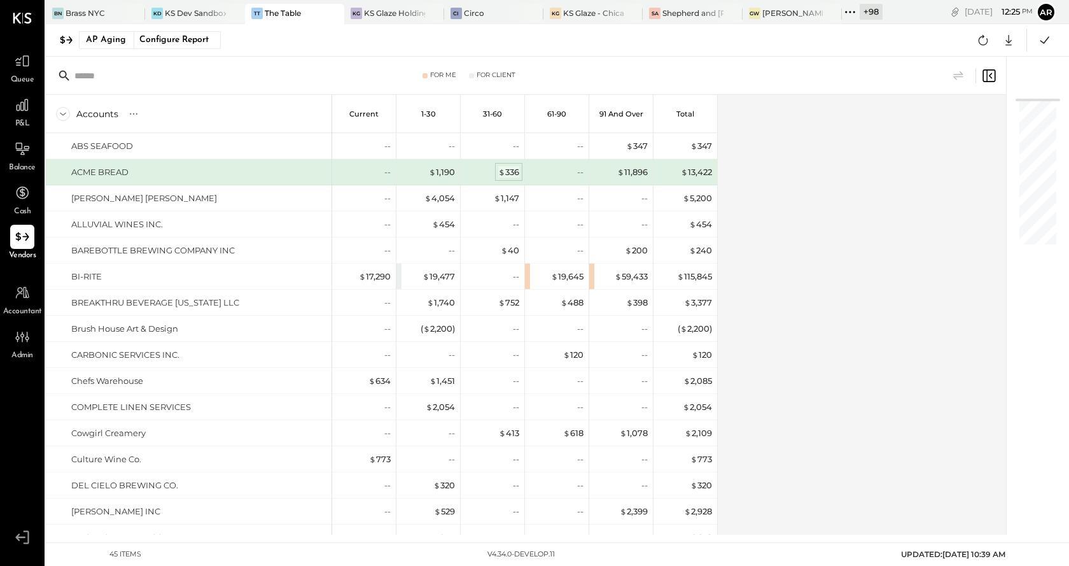
click at [509, 172] on div "$ 336" at bounding box center [508, 172] width 21 height 12
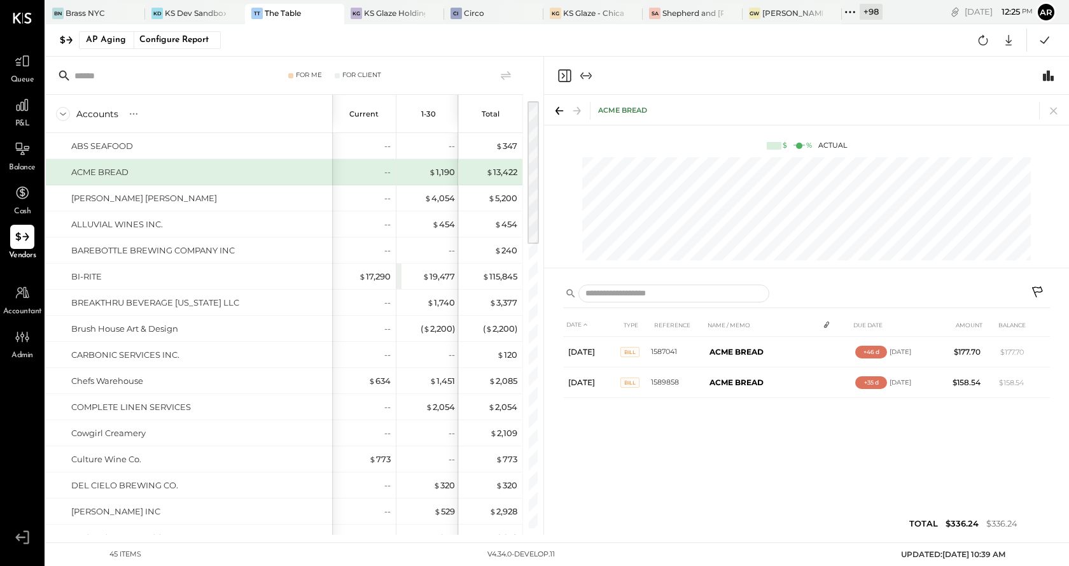
click at [1036, 287] on icon at bounding box center [1038, 293] width 15 height 15
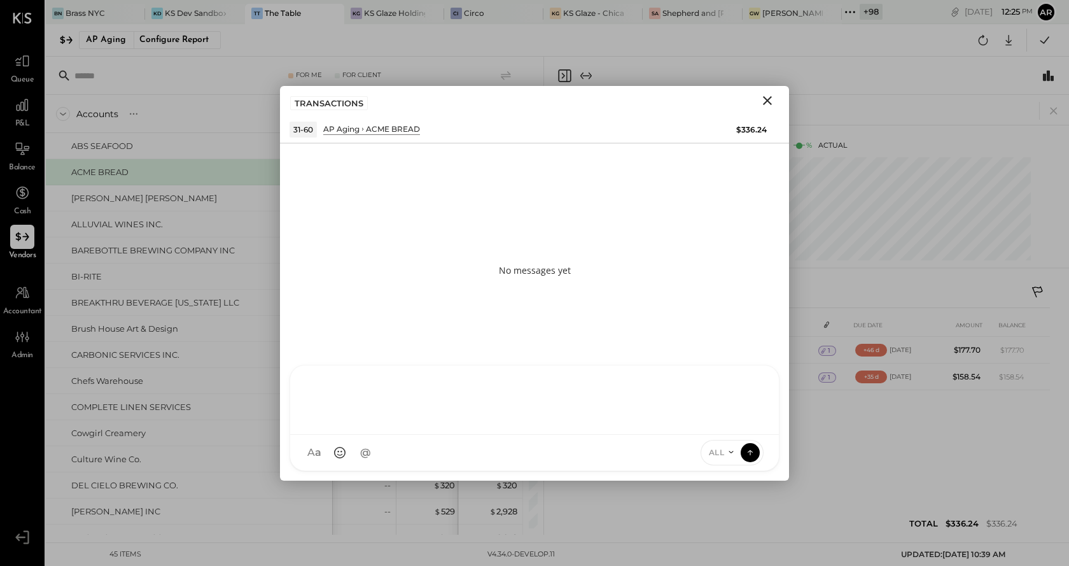
click at [517, 424] on div at bounding box center [534, 398] width 463 height 51
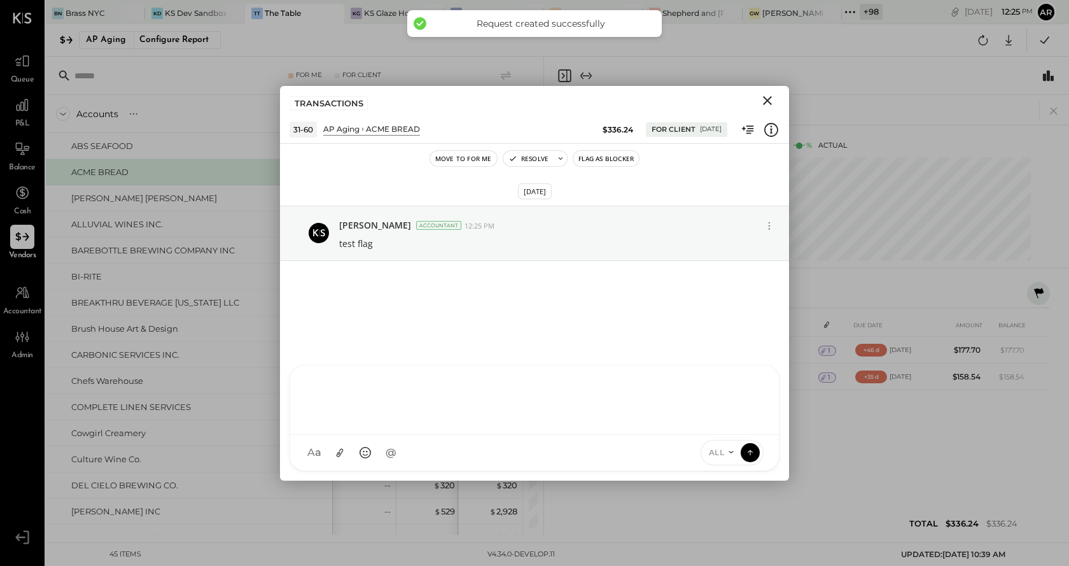
click at [766, 97] on icon "Close" at bounding box center [767, 100] width 15 height 15
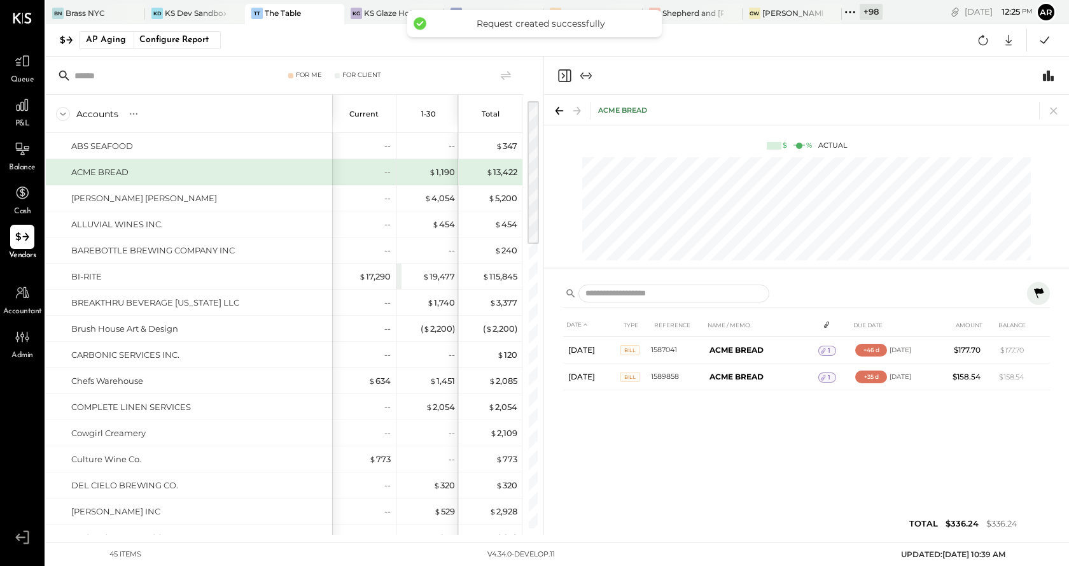
click at [568, 80] on icon "Close panel" at bounding box center [564, 75] width 15 height 15
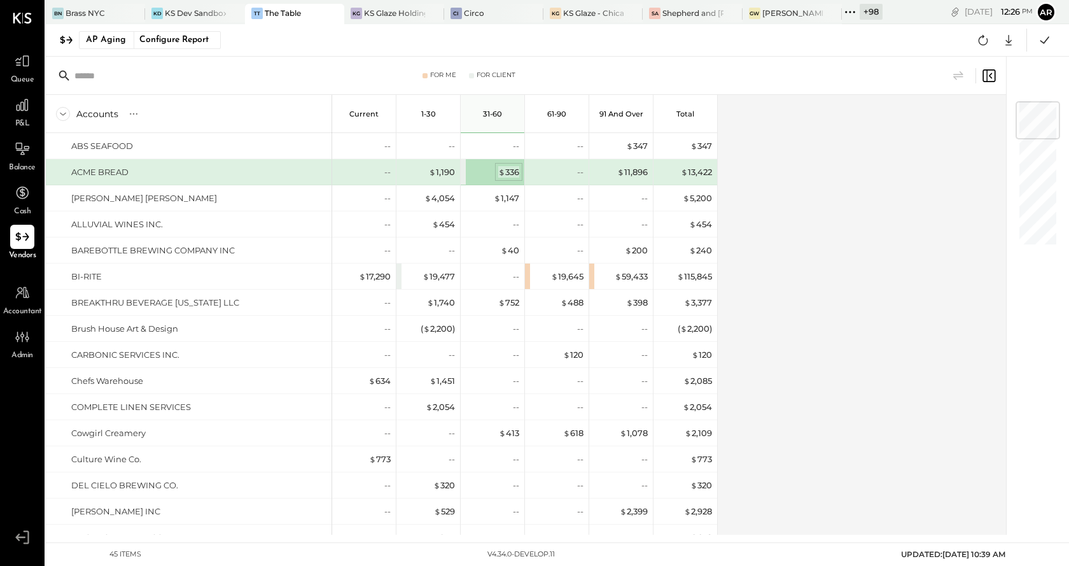
click at [501, 174] on span "$" at bounding box center [501, 172] width 7 height 10
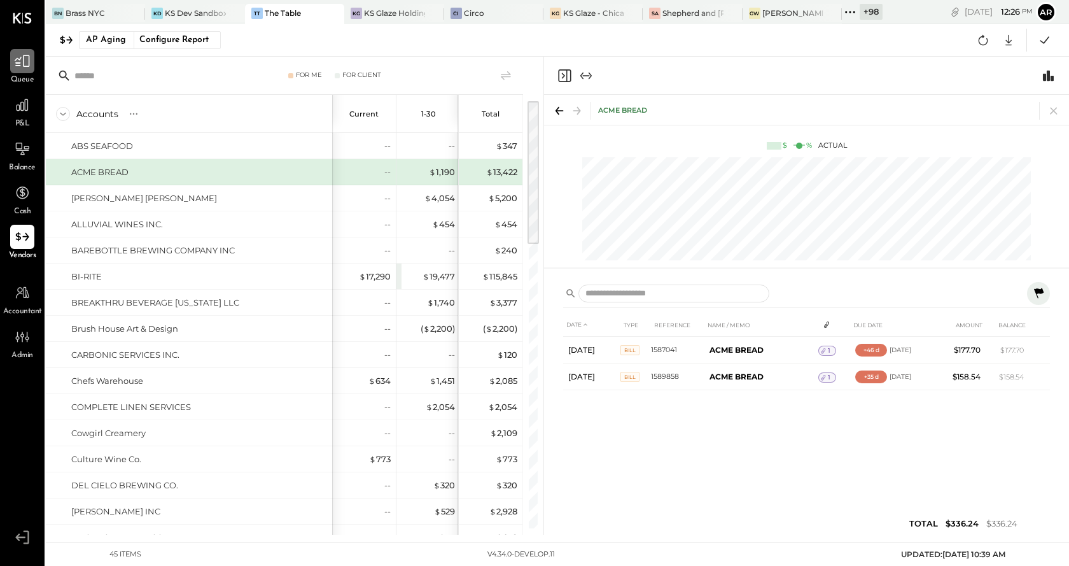
click at [26, 61] on icon at bounding box center [22, 61] width 17 height 17
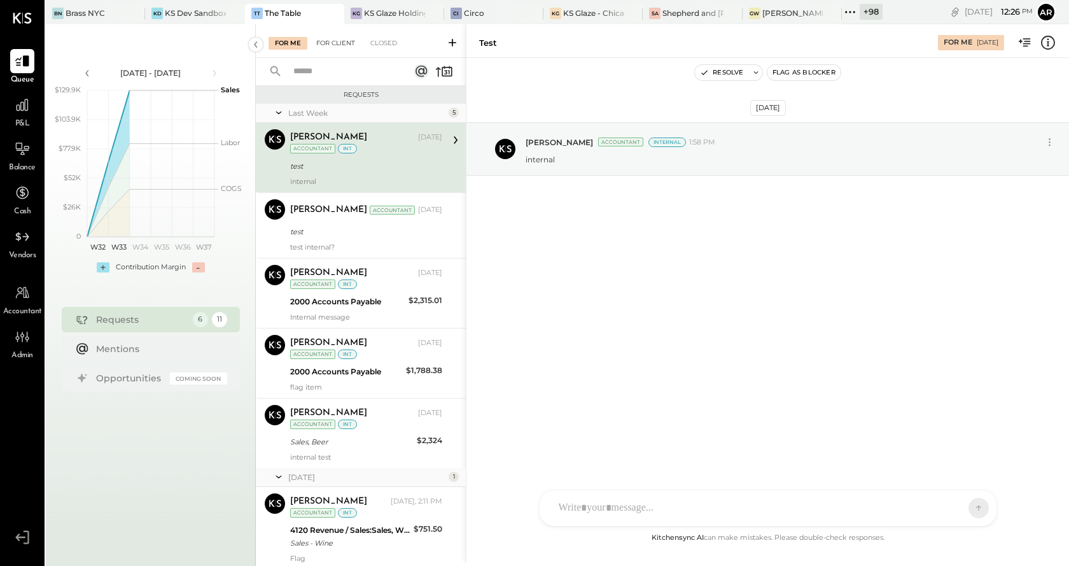
click at [320, 40] on div "For Client" at bounding box center [336, 43] width 52 height 13
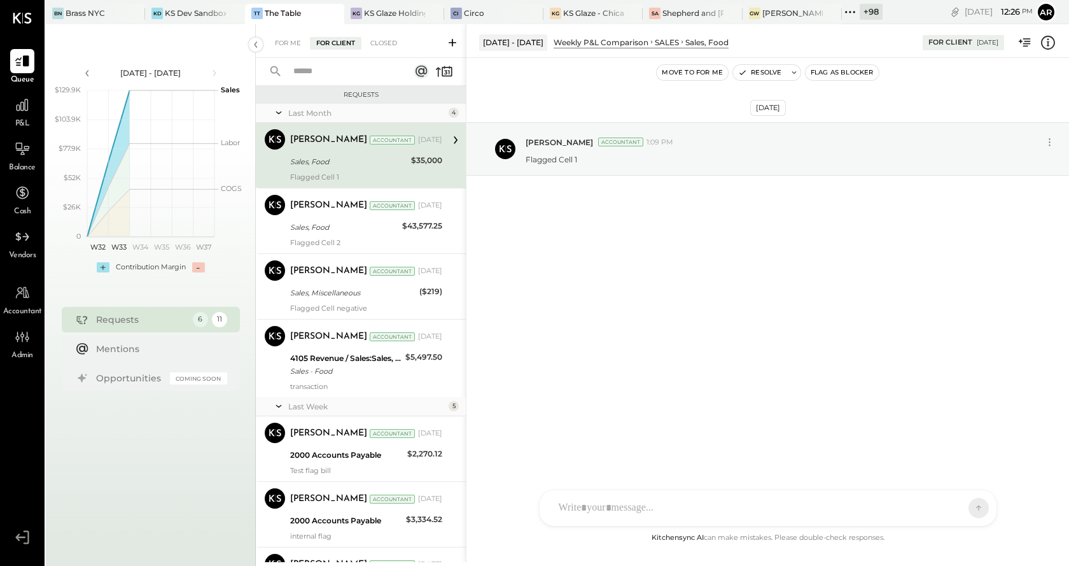
click at [443, 78] on icon at bounding box center [444, 71] width 18 height 18
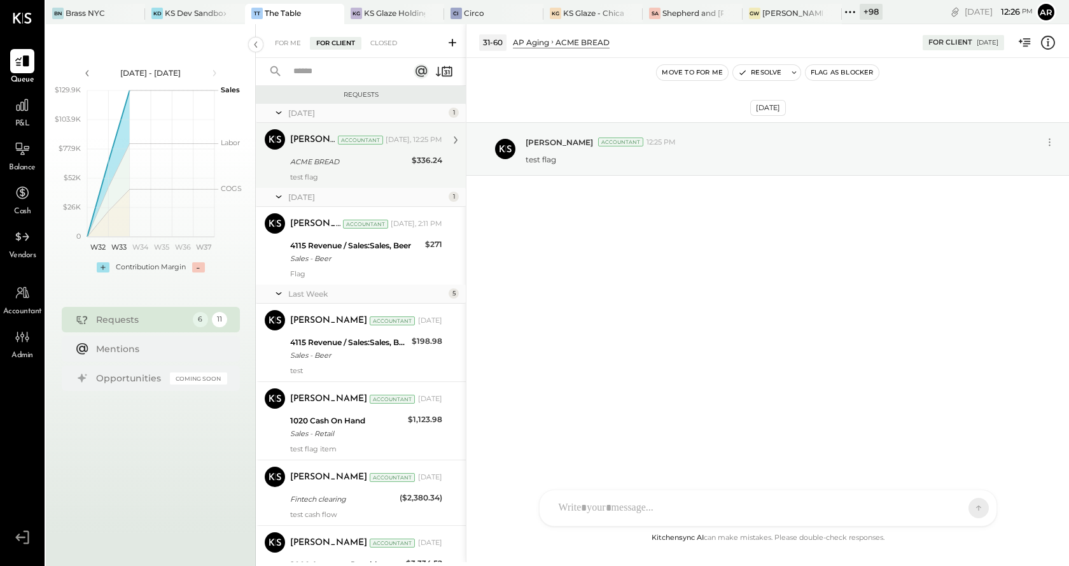
click at [349, 176] on div "test flag" at bounding box center [366, 176] width 152 height 9
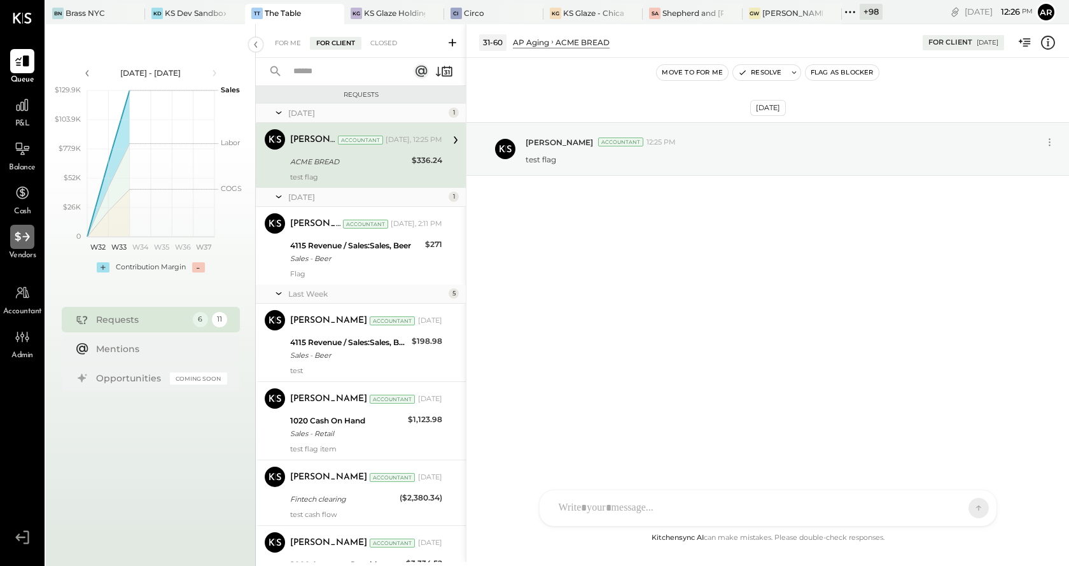
click at [25, 232] on icon at bounding box center [22, 237] width 15 height 10
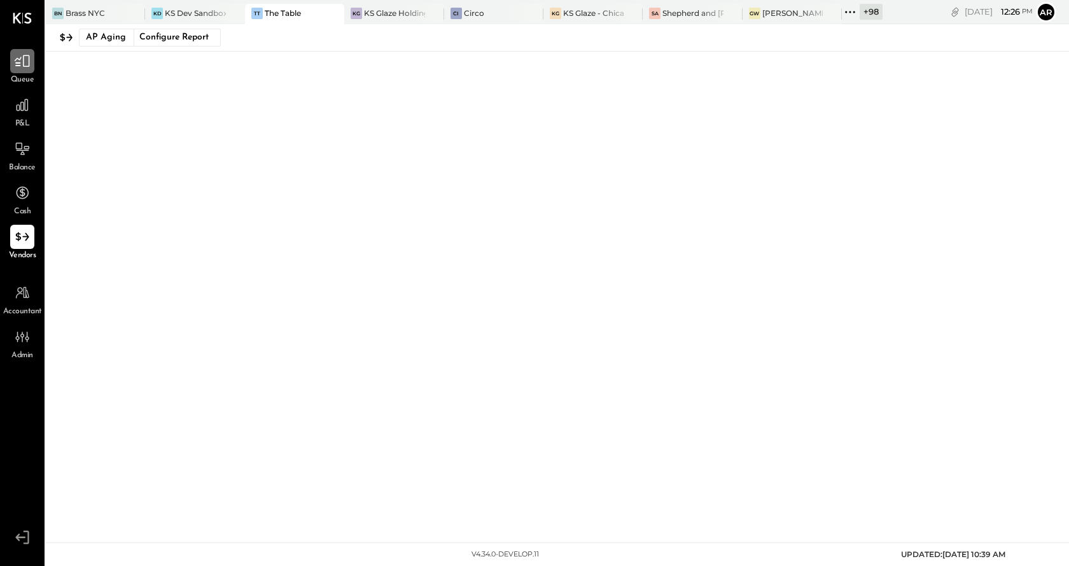
click at [17, 58] on icon at bounding box center [22, 61] width 15 height 12
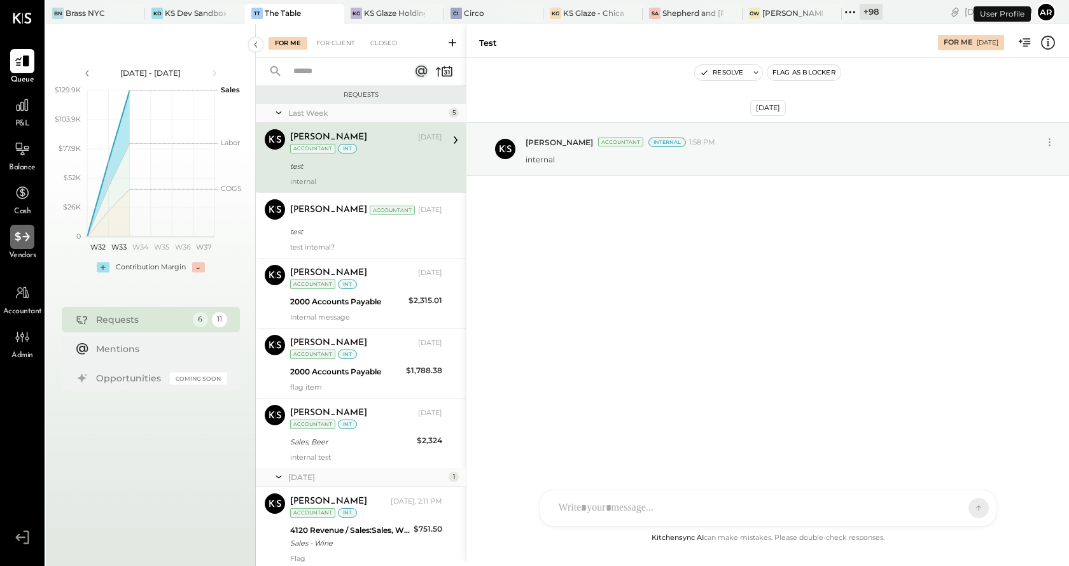
click at [18, 232] on icon at bounding box center [22, 236] width 17 height 17
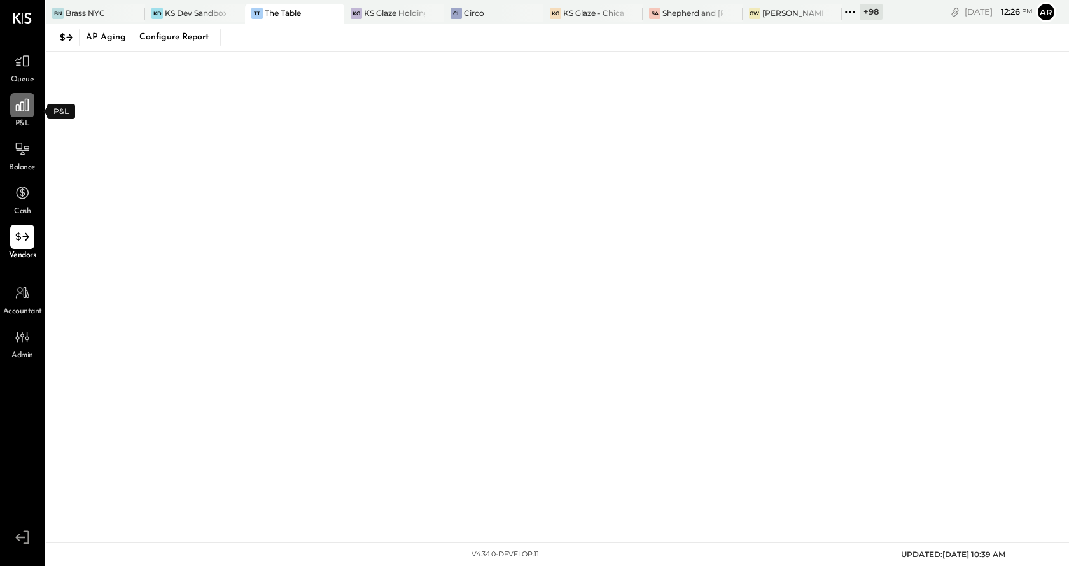
click at [22, 104] on icon at bounding box center [22, 105] width 17 height 17
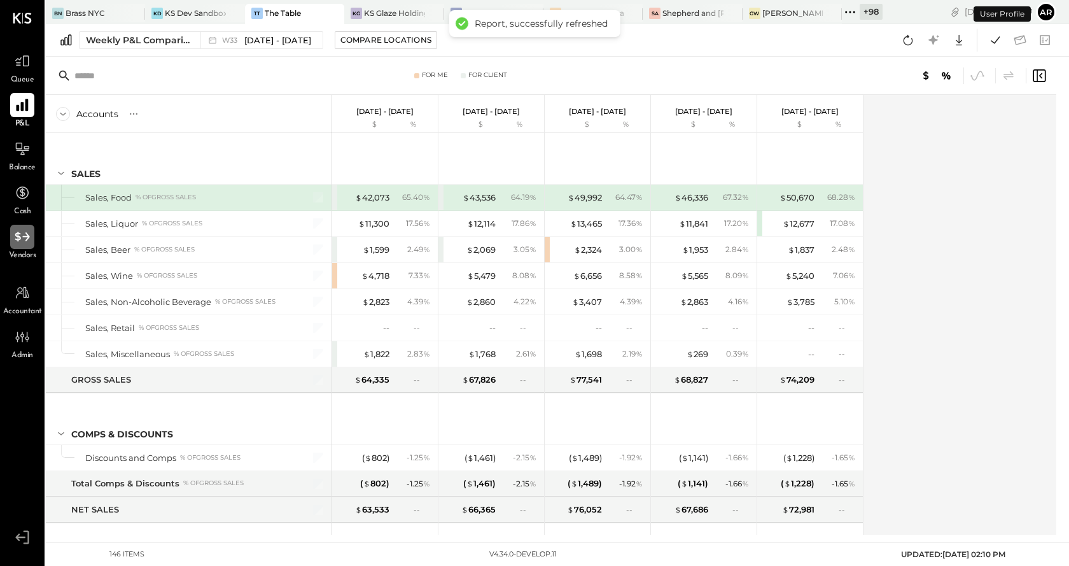
click at [23, 239] on icon at bounding box center [22, 236] width 17 height 17
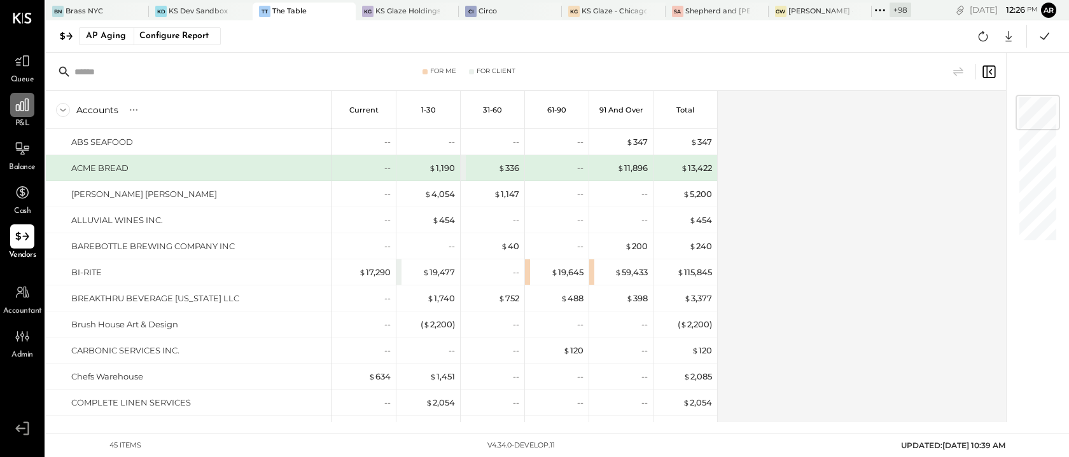
click at [833, 319] on div "Accounts S % GL Current 1-30 31-60 61-90 91 and Over Total ABS SEAFOOD ACME BRE…" at bounding box center [527, 257] width 962 height 332
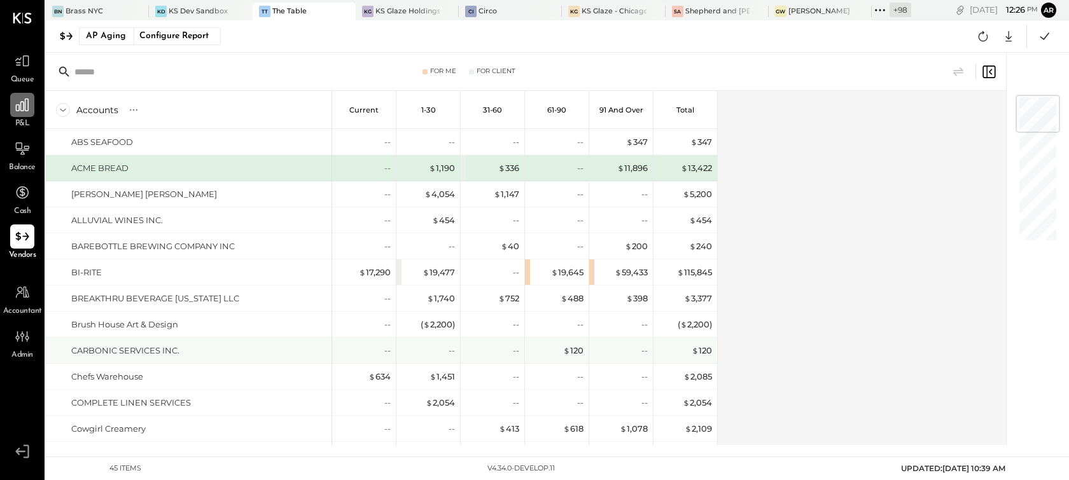
click at [443, 353] on div "--" at bounding box center [429, 351] width 51 height 12
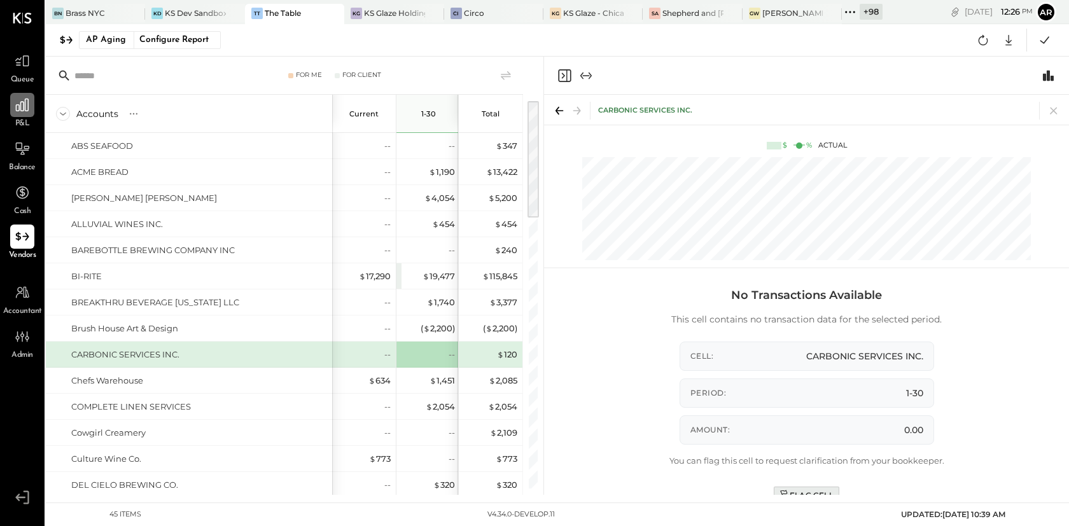
click at [808, 488] on button "Flag Cell" at bounding box center [807, 495] width 66 height 17
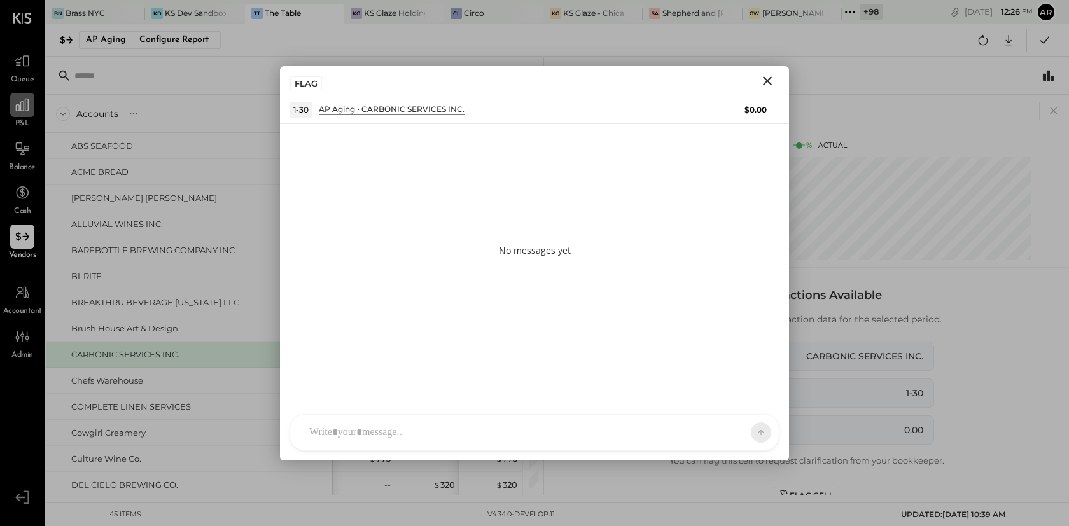
click at [347, 425] on div at bounding box center [523, 433] width 440 height 28
click at [726, 432] on icon at bounding box center [731, 432] width 10 height 10
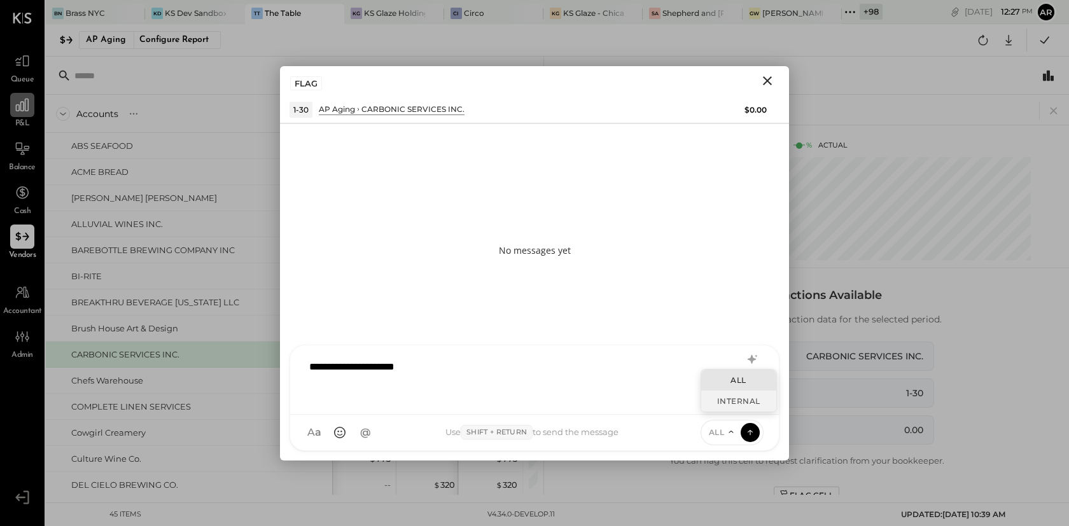
click at [719, 403] on div "INTERNAL" at bounding box center [738, 401] width 75 height 21
click at [749, 440] on button at bounding box center [750, 431] width 19 height 19
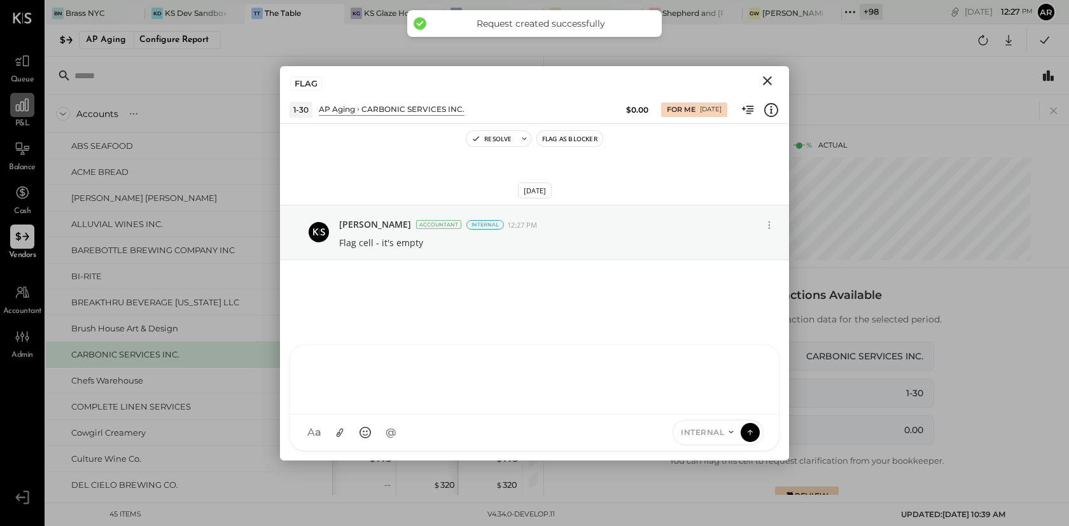
click at [771, 78] on icon "Close" at bounding box center [767, 80] width 15 height 15
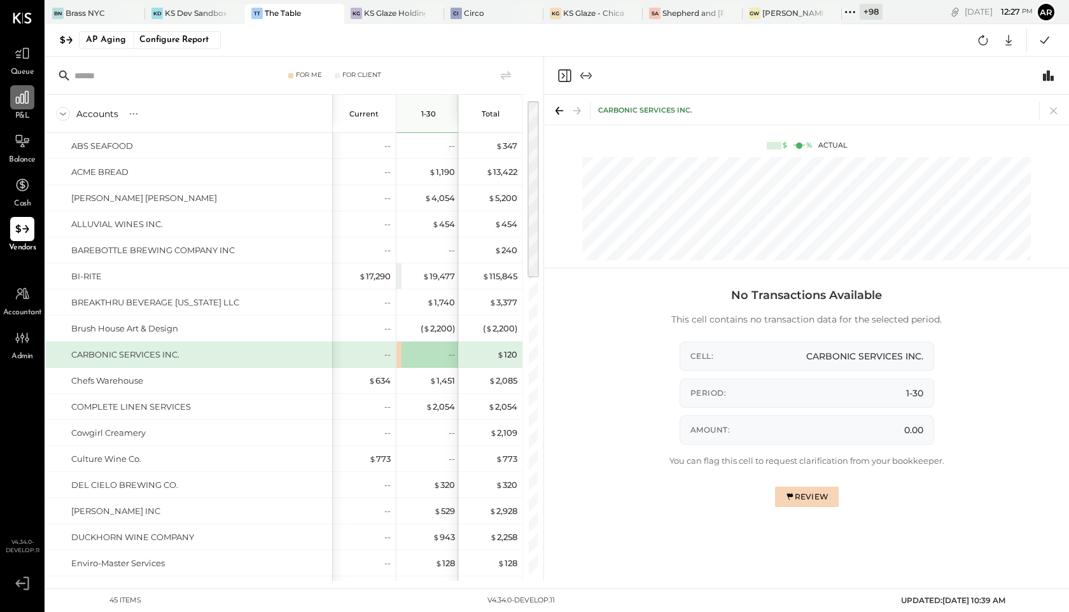
click at [564, 69] on icon "Close panel" at bounding box center [564, 75] width 13 height 13
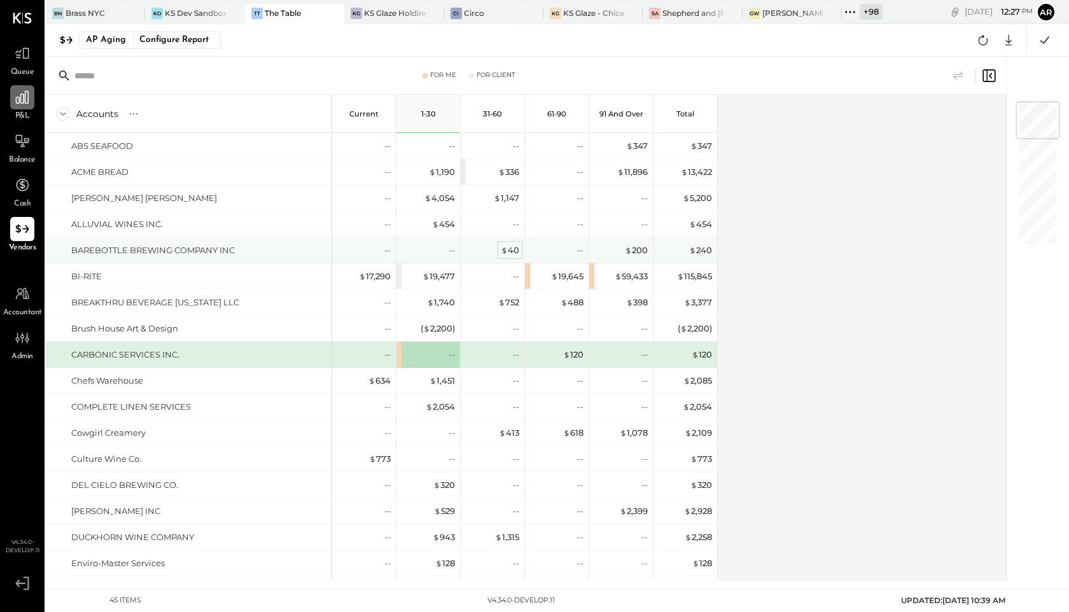
click at [515, 251] on div "$ 40" at bounding box center [510, 250] width 18 height 12
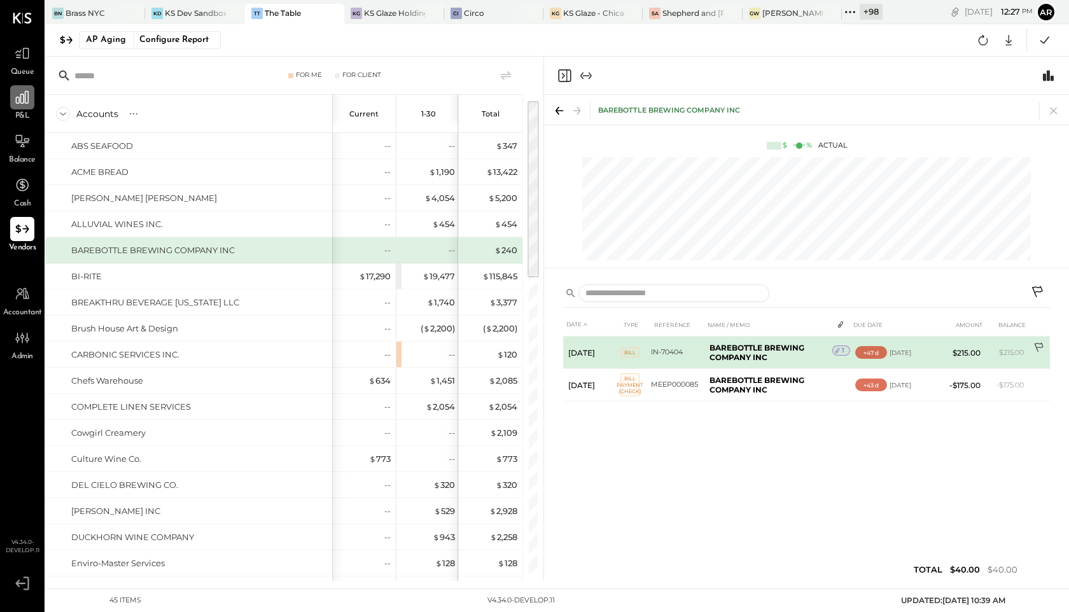
click at [1038, 346] on icon at bounding box center [1039, 348] width 13 height 13
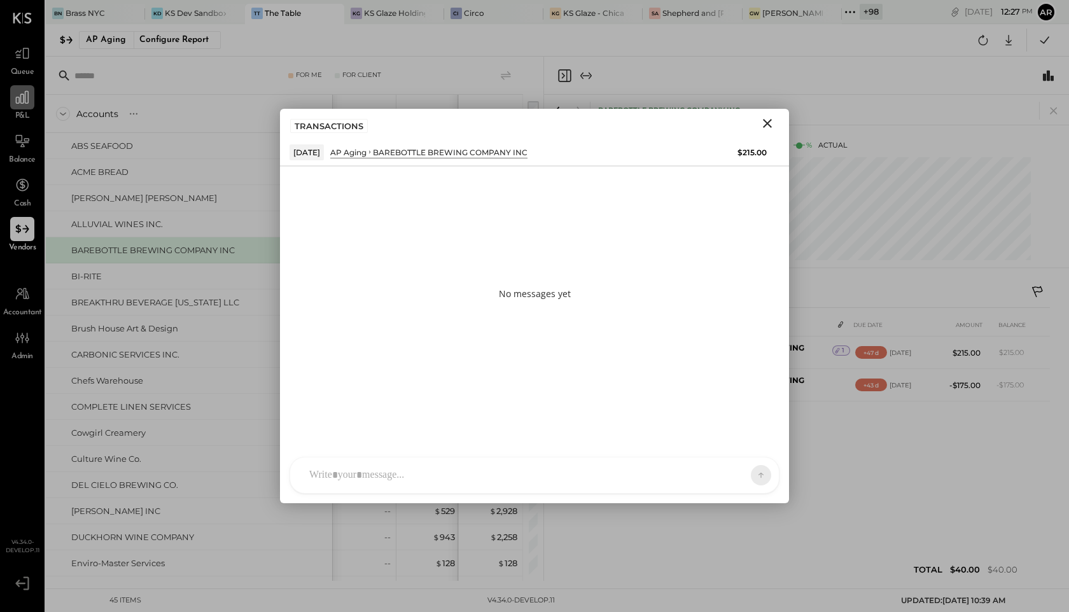
click at [341, 477] on div "AL Alex Lareo S Santa JP Juan Pacheco AT Archie Test User ST Santa Test ND Nico…" at bounding box center [535, 475] width 490 height 37
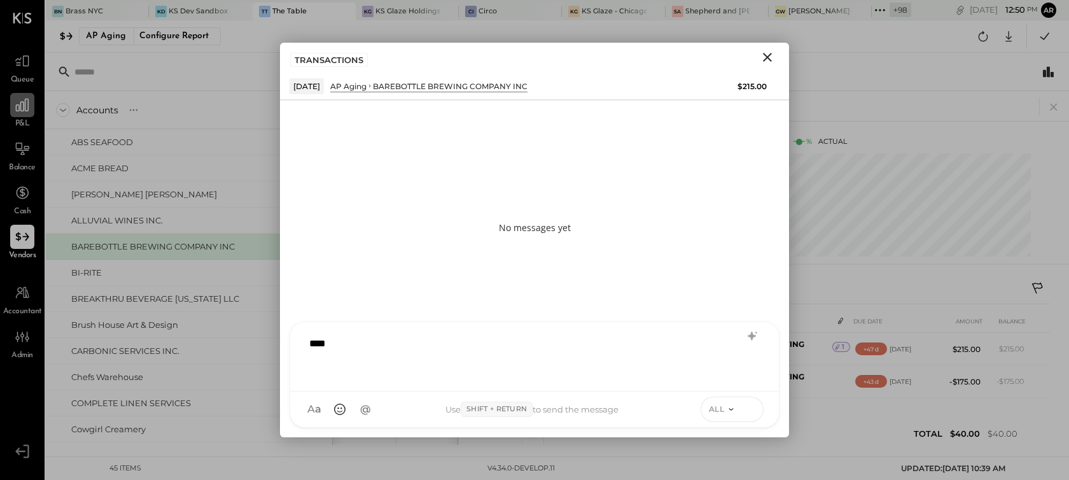
click at [750, 412] on icon at bounding box center [749, 408] width 11 height 13
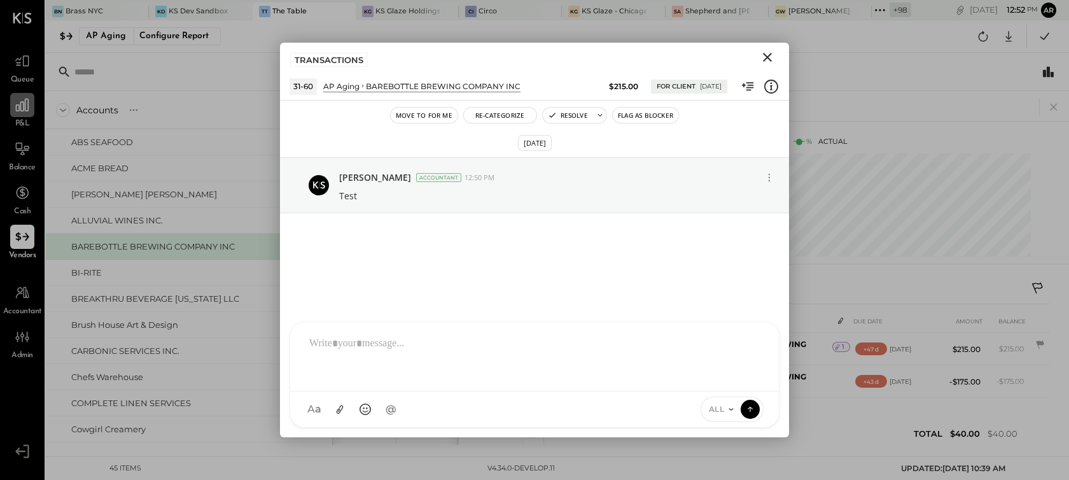
click at [771, 55] on icon "Close" at bounding box center [767, 57] width 15 height 15
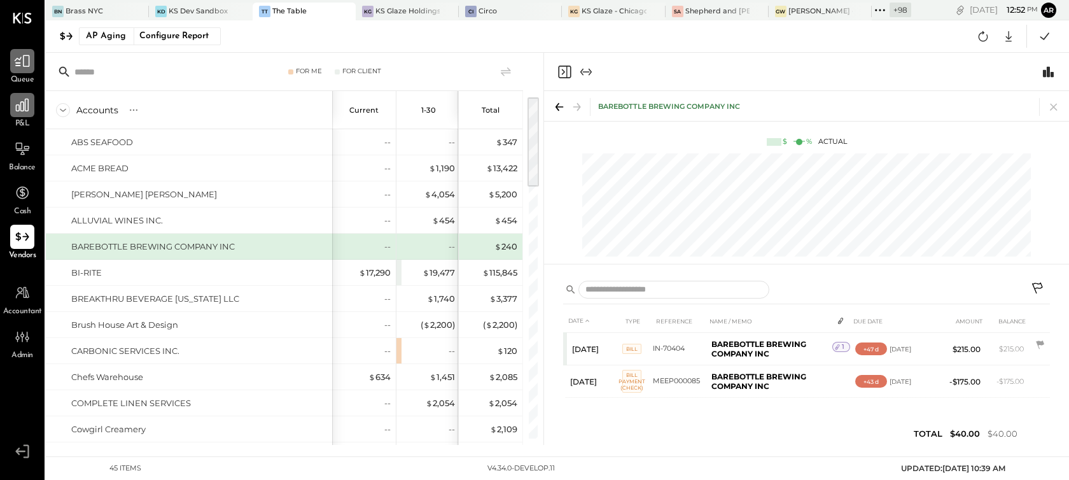
click at [22, 63] on icon at bounding box center [22, 61] width 17 height 17
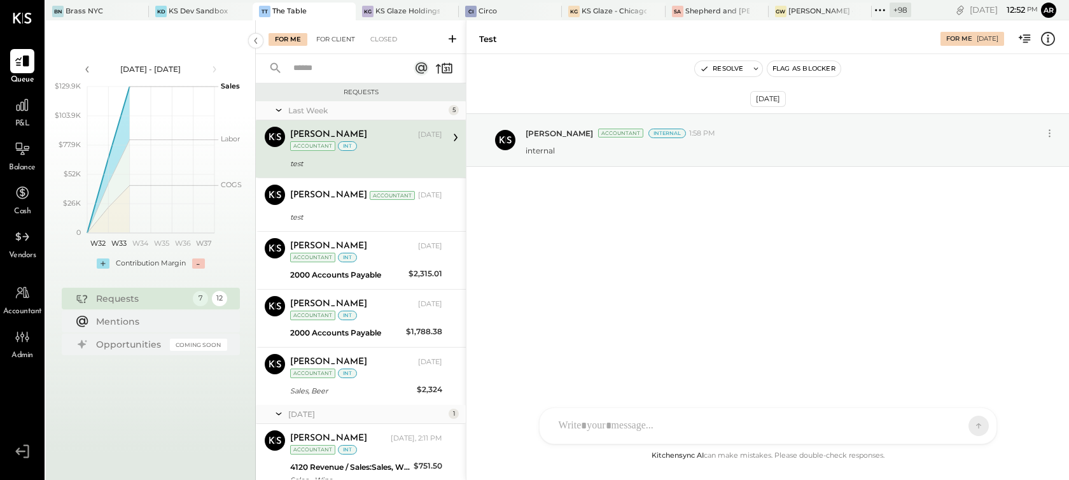
click at [335, 36] on div "For Client" at bounding box center [336, 39] width 52 height 13
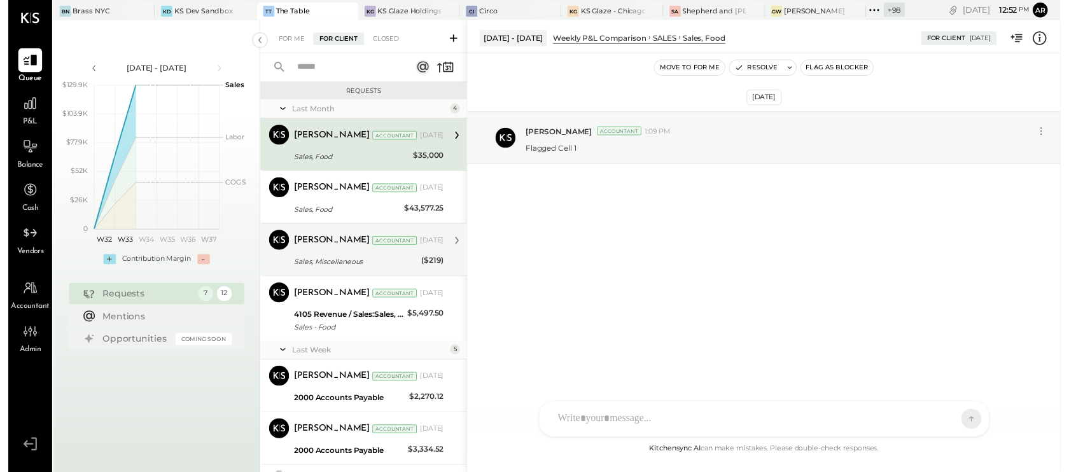
scroll to position [427, 0]
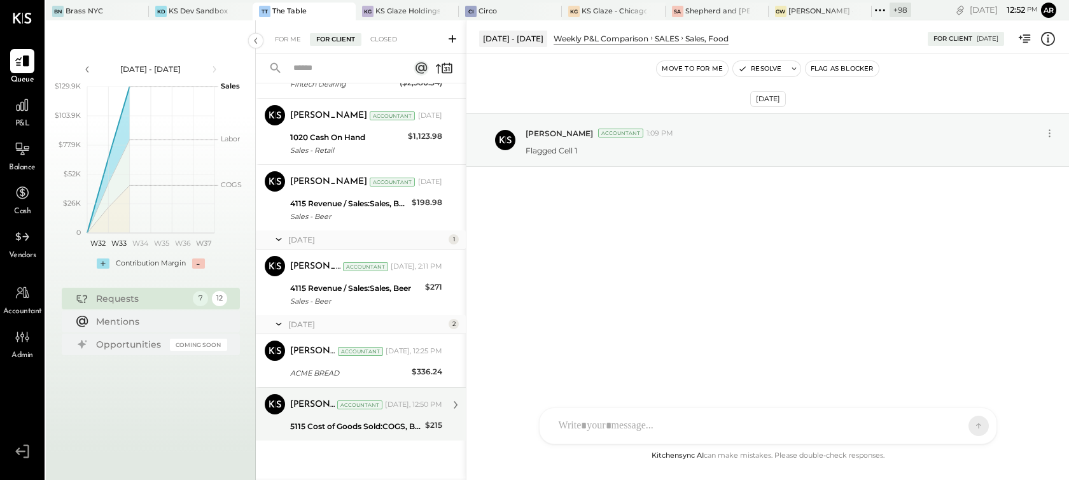
click at [382, 419] on div "5115 Cost of Goods Sold:COGS, Beer" at bounding box center [355, 426] width 131 height 15
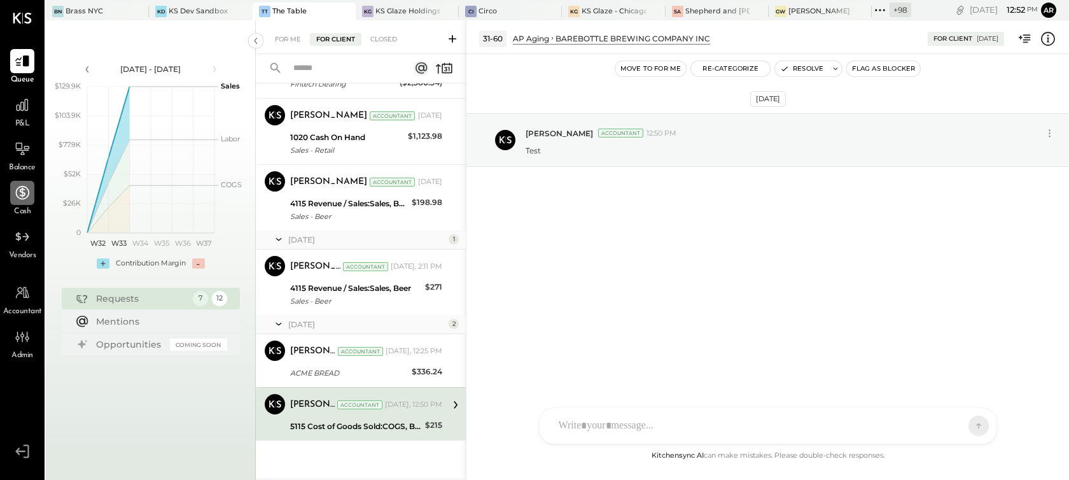
click at [17, 197] on icon at bounding box center [22, 193] width 17 height 17
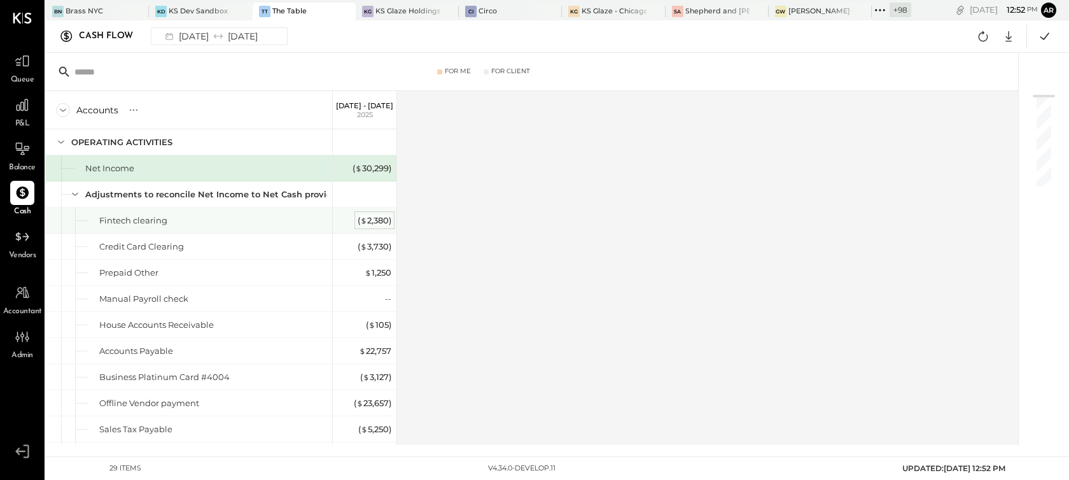
click at [372, 217] on div "( $ 2,380 )" at bounding box center [375, 220] width 34 height 12
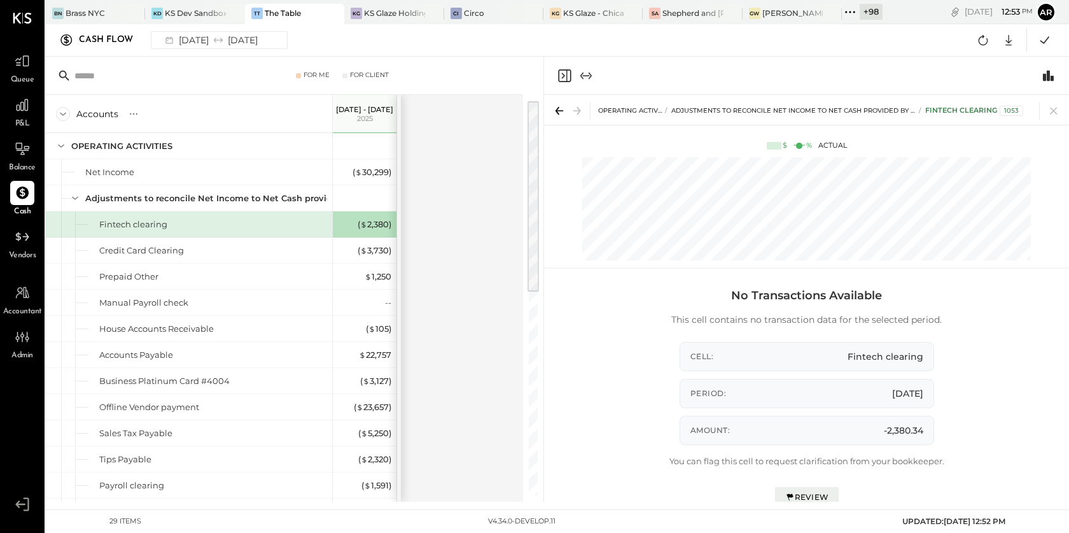
click at [802, 495] on div "Review" at bounding box center [807, 496] width 44 height 11
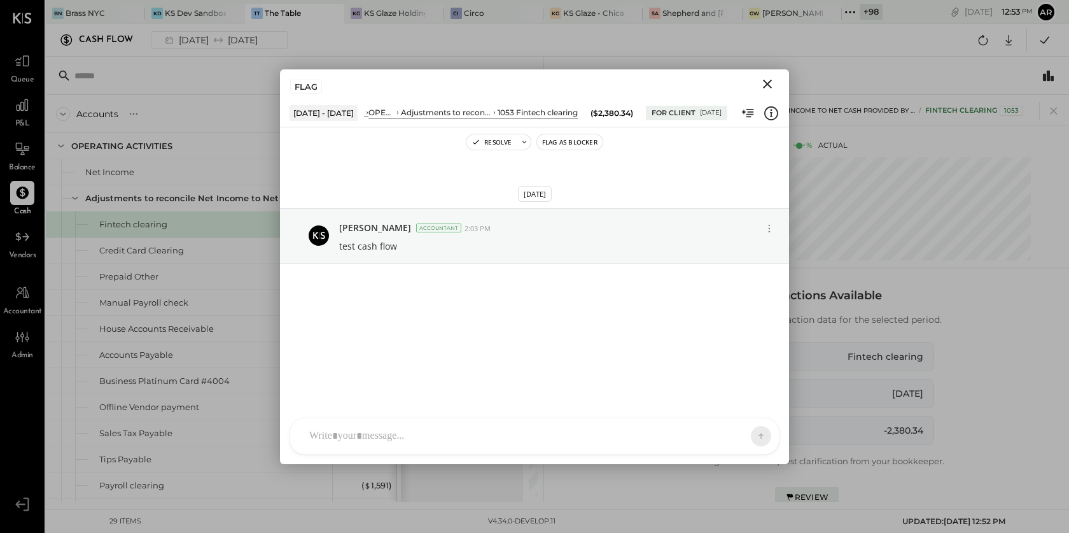
click at [773, 85] on icon "Close" at bounding box center [767, 83] width 15 height 15
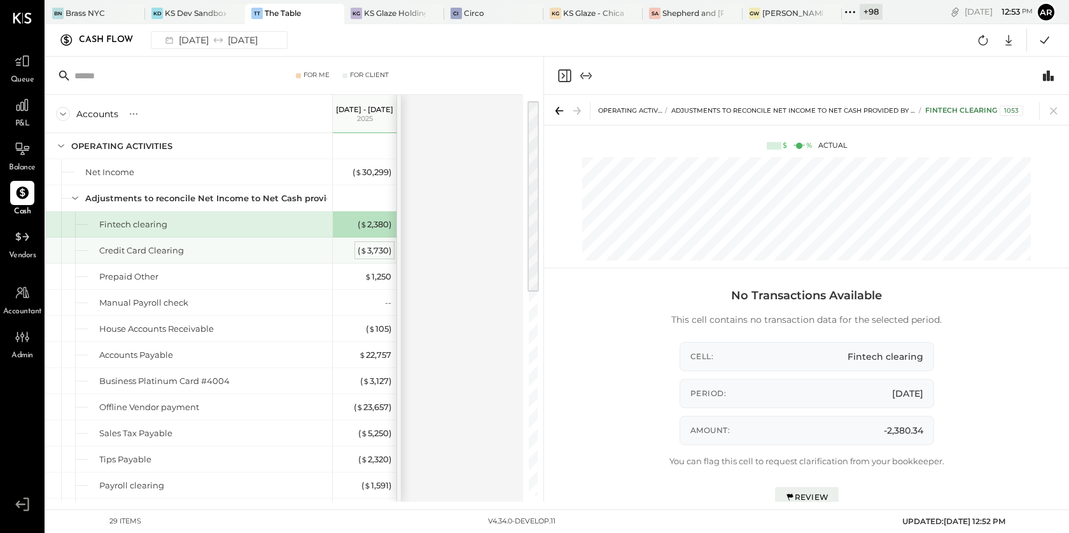
click at [367, 255] on div "( $ 3,730 )" at bounding box center [375, 250] width 34 height 12
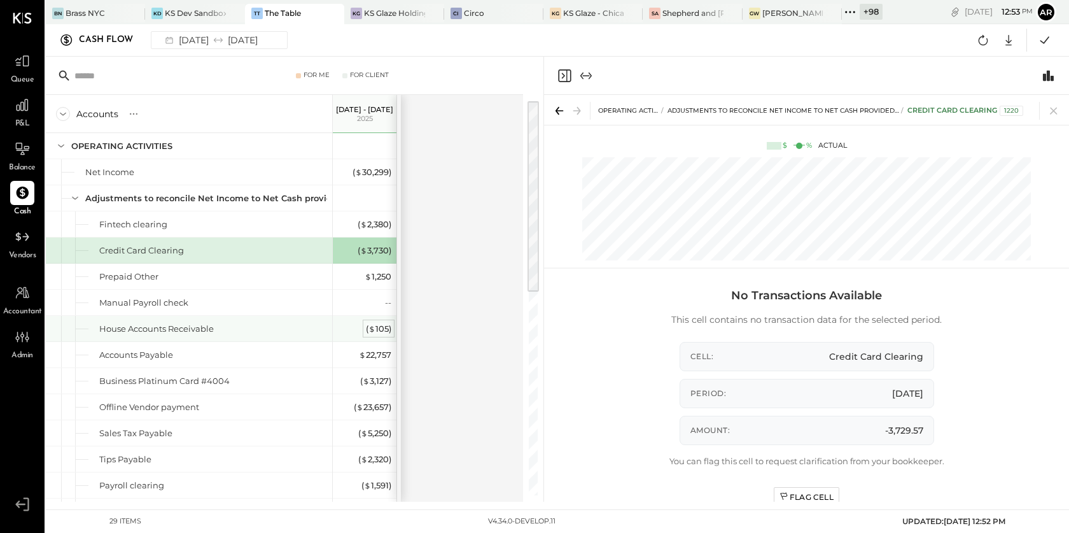
click at [371, 327] on span "$" at bounding box center [371, 328] width 7 height 10
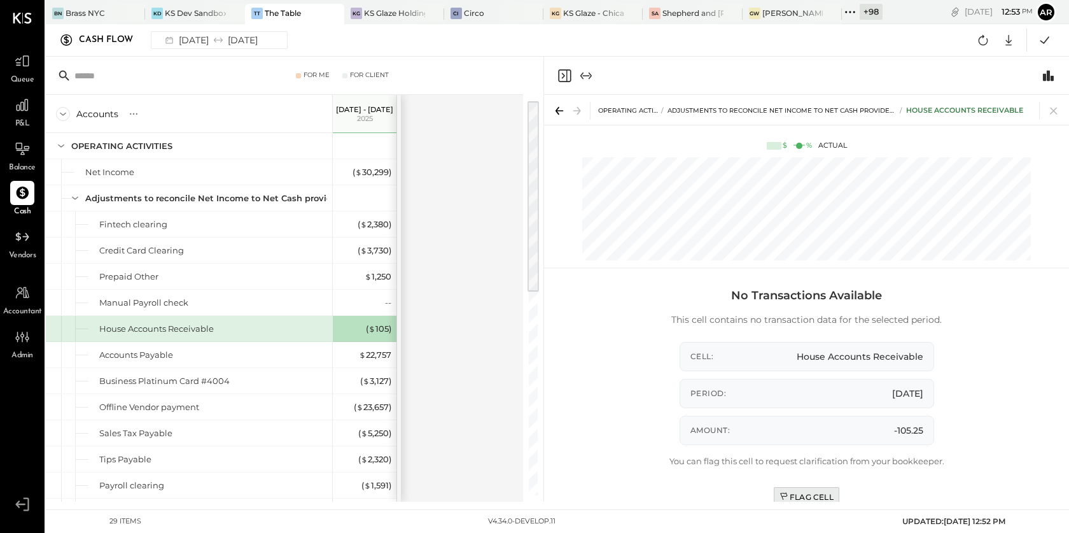
click at [800, 496] on div "Flag Cell" at bounding box center [806, 496] width 54 height 11
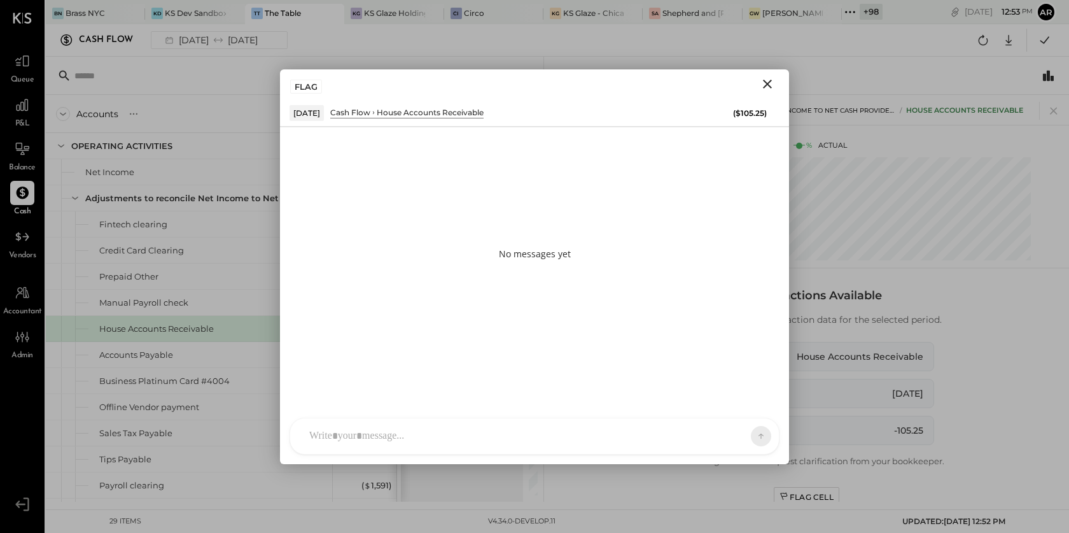
click at [408, 431] on div at bounding box center [534, 436] width 489 height 36
click at [715, 428] on div "ALL" at bounding box center [733, 435] width 64 height 25
click at [736, 436] on div "ALL" at bounding box center [720, 435] width 39 height 11
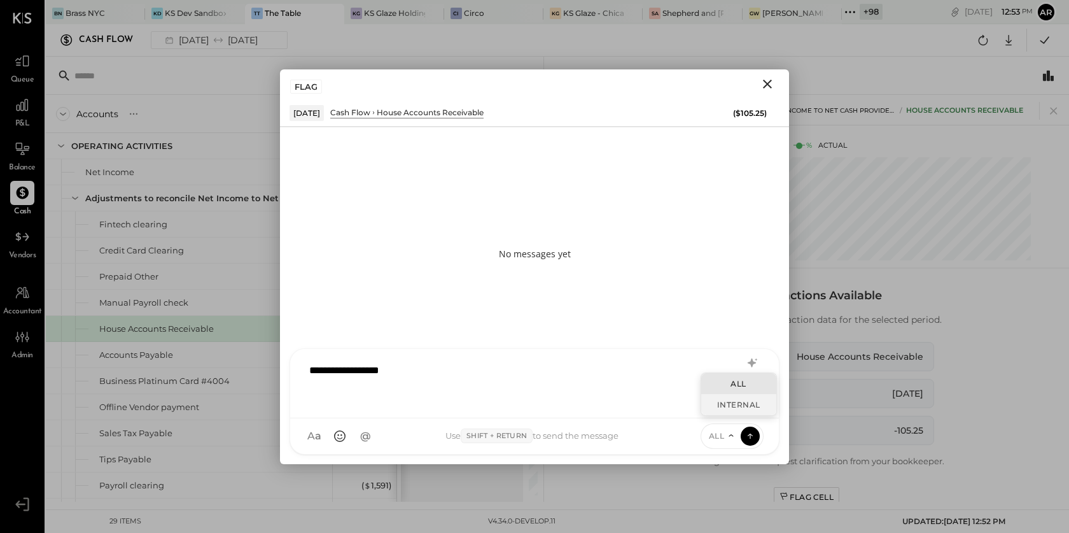
click at [724, 407] on div "INTERNAL" at bounding box center [738, 404] width 75 height 21
click at [440, 371] on div "**********" at bounding box center [534, 381] width 463 height 51
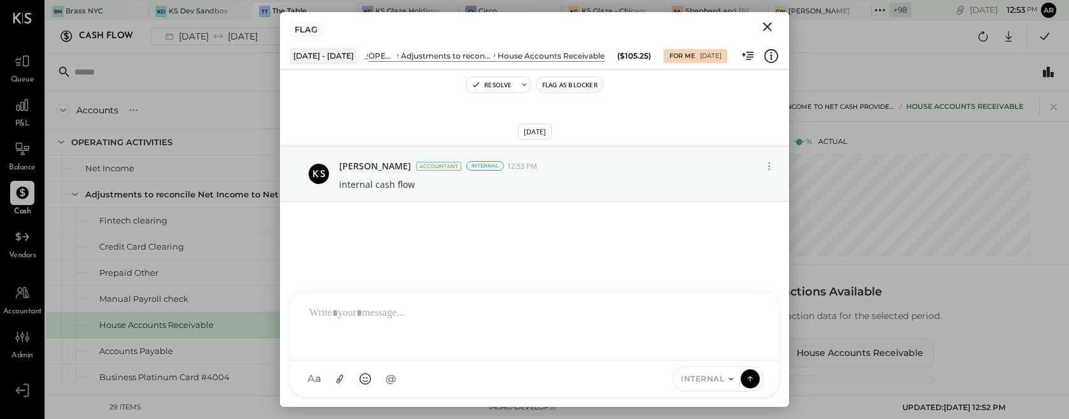
click at [767, 20] on icon "Close" at bounding box center [767, 26] width 15 height 15
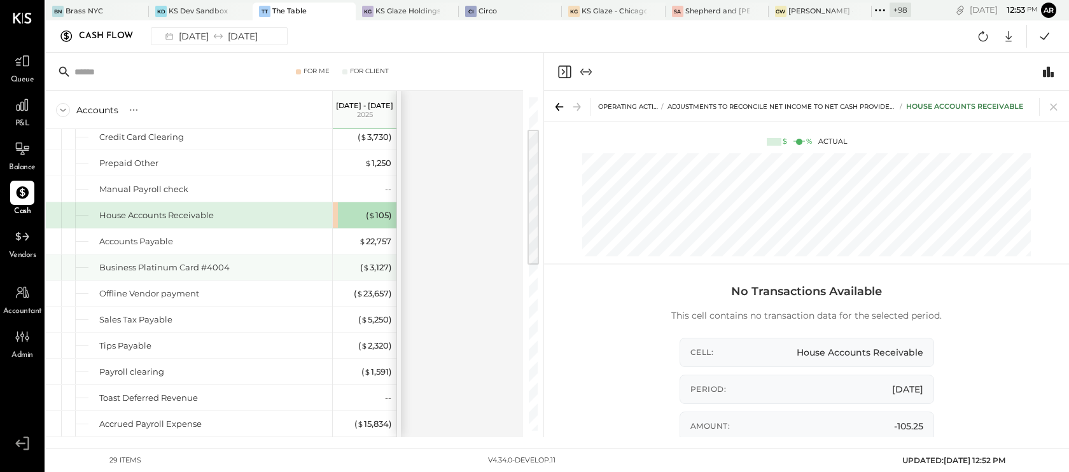
scroll to position [30, 0]
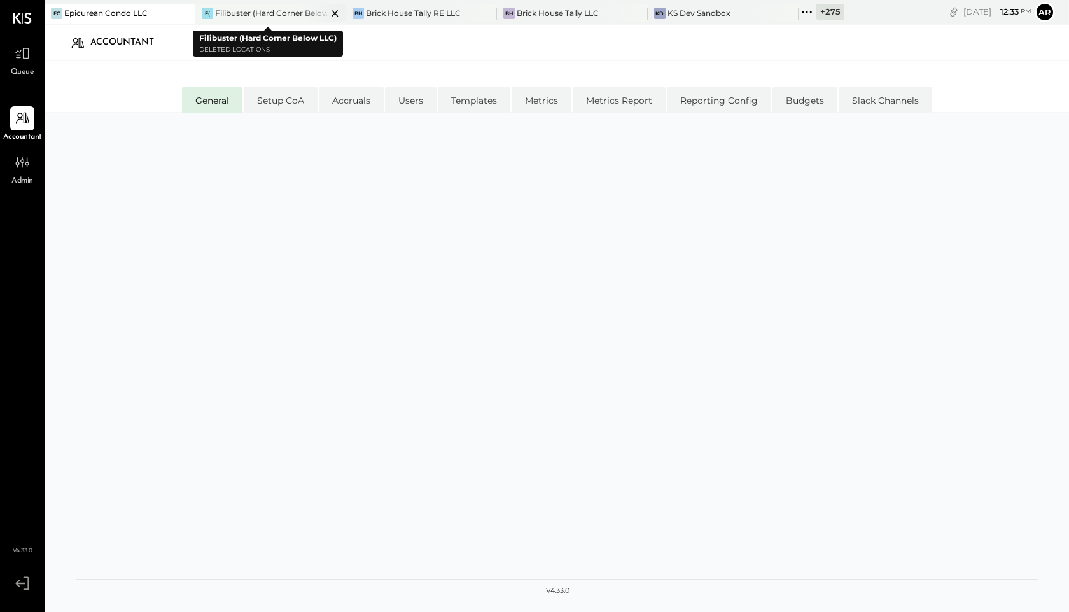
click at [247, 15] on div "Filibuster (Hard Corner Below LLC)" at bounding box center [271, 13] width 112 height 11
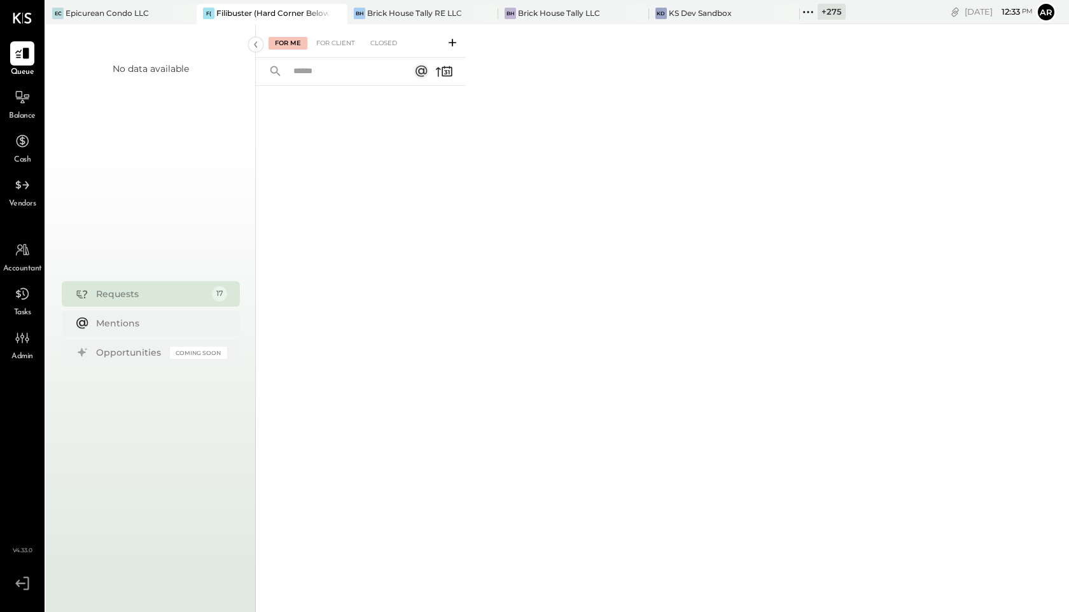
click at [11, 276] on li "Accountant Tasks Admin" at bounding box center [22, 300] width 43 height 125
click at [11, 260] on div at bounding box center [22, 250] width 24 height 24
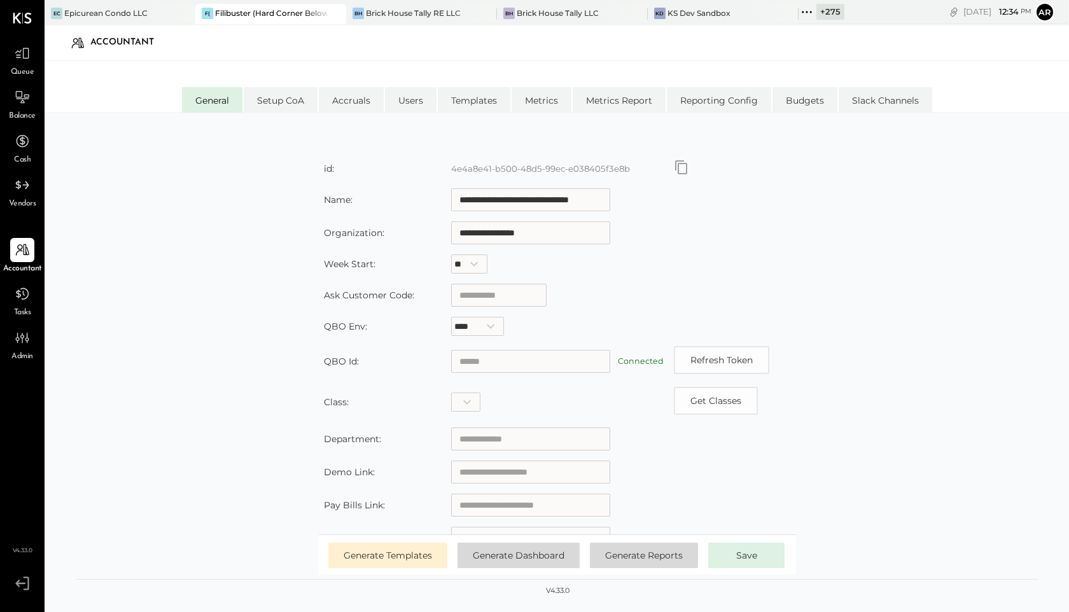
click at [678, 165] on icon "Copy id" at bounding box center [681, 167] width 15 height 15
click at [671, 164] on td at bounding box center [732, 168] width 127 height 29
click at [680, 172] on icon "Copy id" at bounding box center [681, 167] width 15 height 15
click at [569, 201] on input "**********" at bounding box center [530, 199] width 159 height 23
click at [470, 200] on input "**********" at bounding box center [530, 199] width 159 height 23
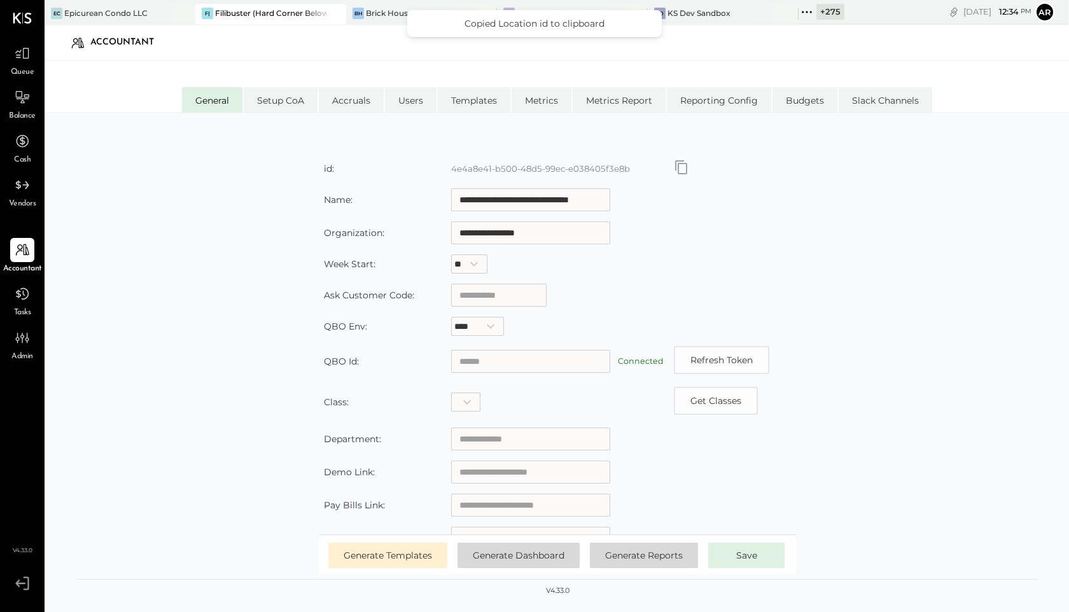
drag, startPoint x: 501, startPoint y: 199, endPoint x: 444, endPoint y: 199, distance: 56.6
click at [444, 199] on tr "**********" at bounding box center [557, 199] width 477 height 33
drag, startPoint x: 638, startPoint y: 168, endPoint x: 452, endPoint y: 169, distance: 185.8
click at [452, 169] on td "4e4a8e41-b500-48d5-99ec-e038405f3e8b" at bounding box center [557, 168] width 223 height 29
copy label "4e4a8e41-b500-48d5-99ec-e038405f3e8b"
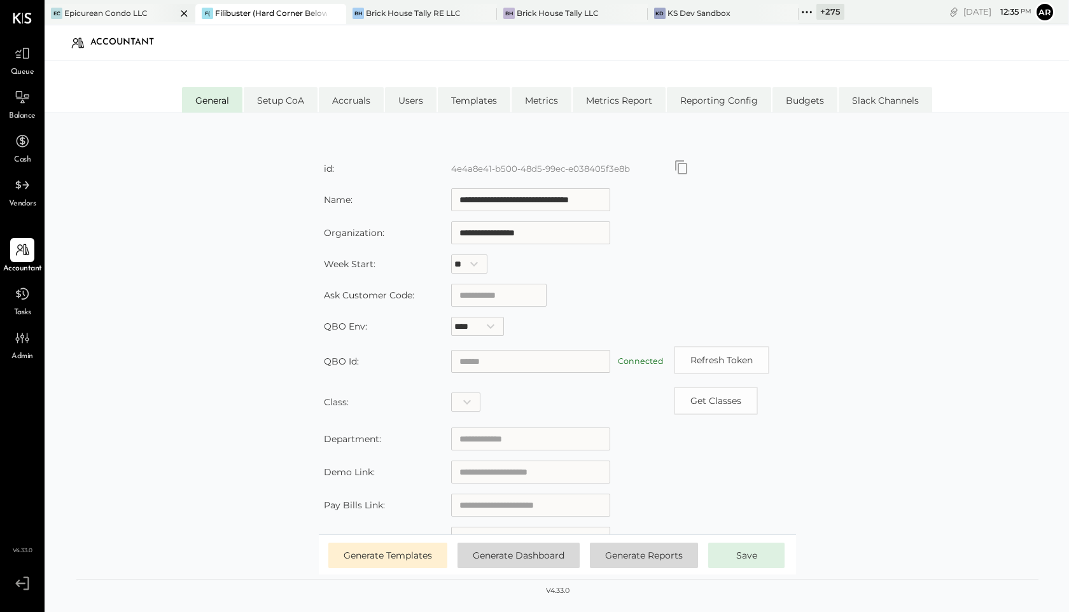
click at [143, 10] on div "Epicurean Condo LLC" at bounding box center [105, 13] width 83 height 11
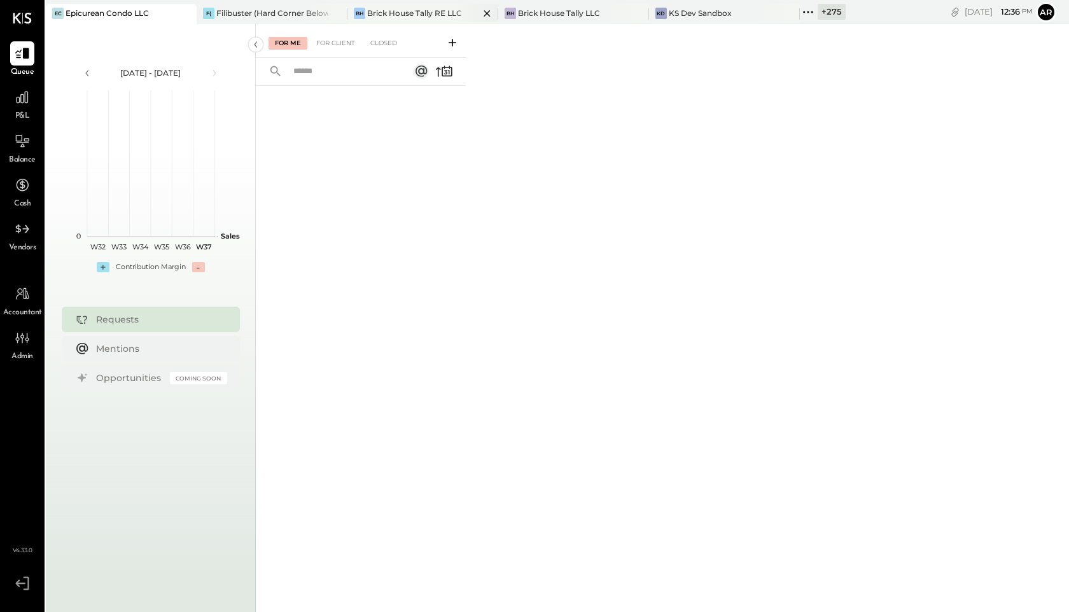
click at [412, 6] on div "BH Brick House Tally RE LLC" at bounding box center [422, 14] width 151 height 20
click at [16, 126] on div at bounding box center [22, 118] width 24 height 24
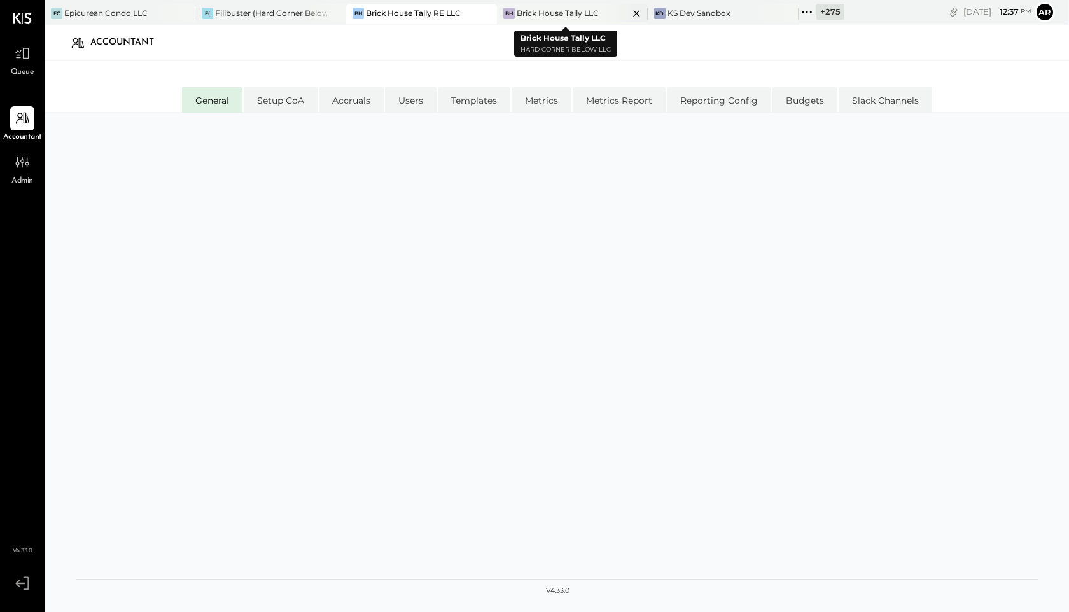
click at [538, 18] on div "Brick House Tally LLC" at bounding box center [558, 13] width 82 height 11
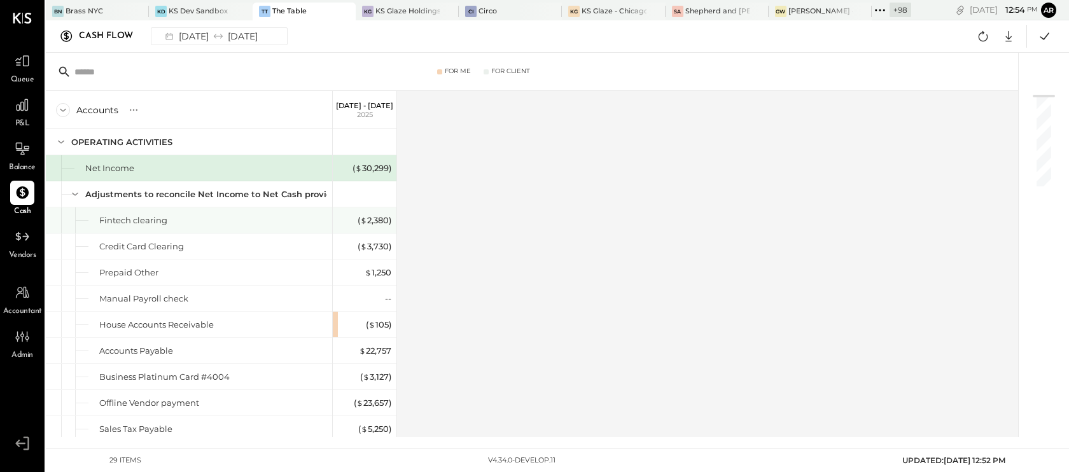
click at [353, 225] on div "( $ 2,380 )" at bounding box center [365, 220] width 51 height 12
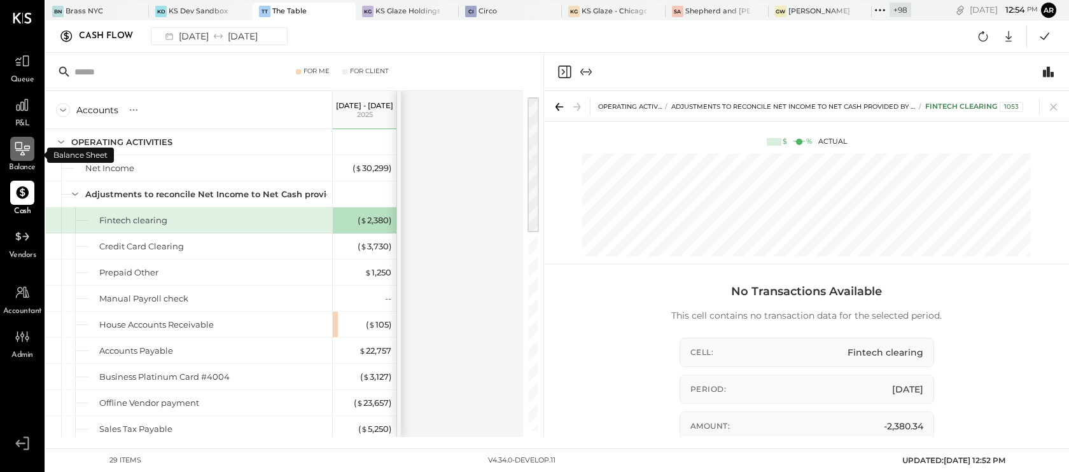
click at [22, 155] on icon at bounding box center [22, 148] width 15 height 13
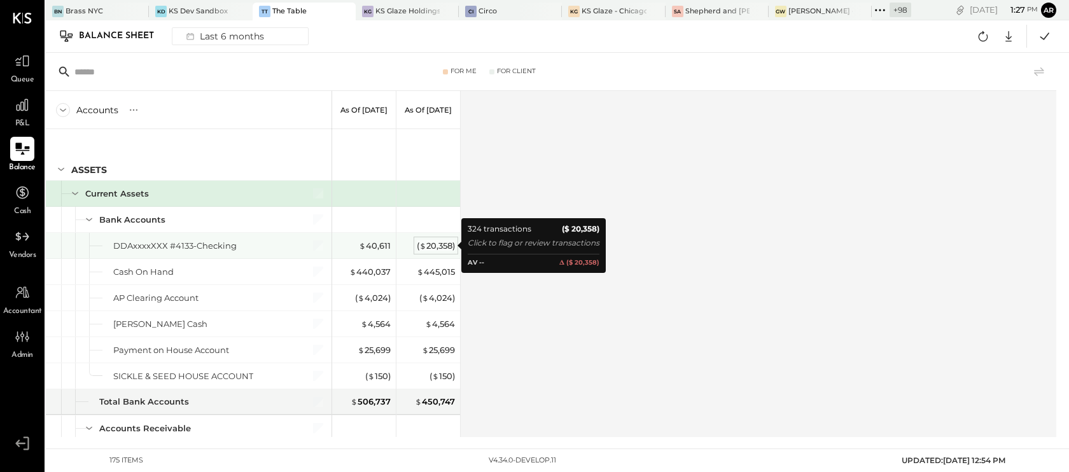
click at [431, 244] on div "( $ 20,358 )" at bounding box center [436, 246] width 38 height 12
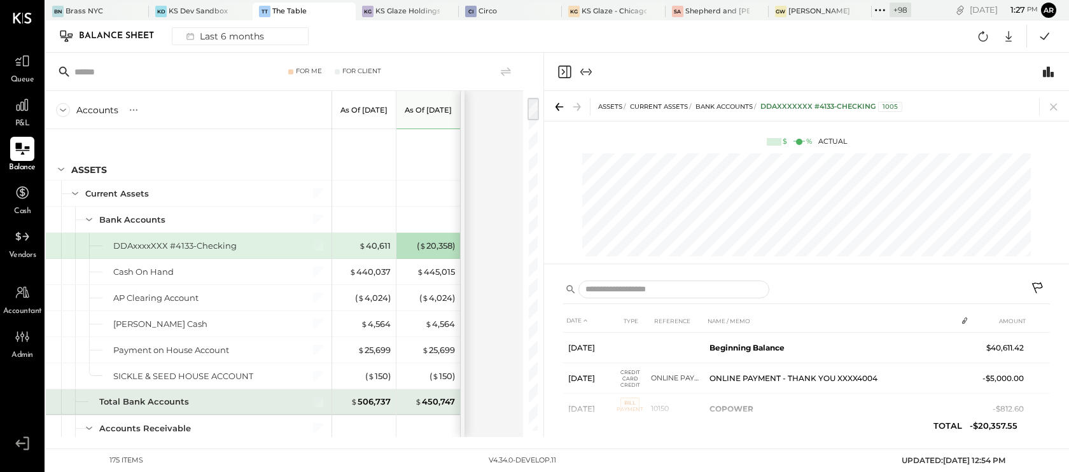
scroll to position [11, 0]
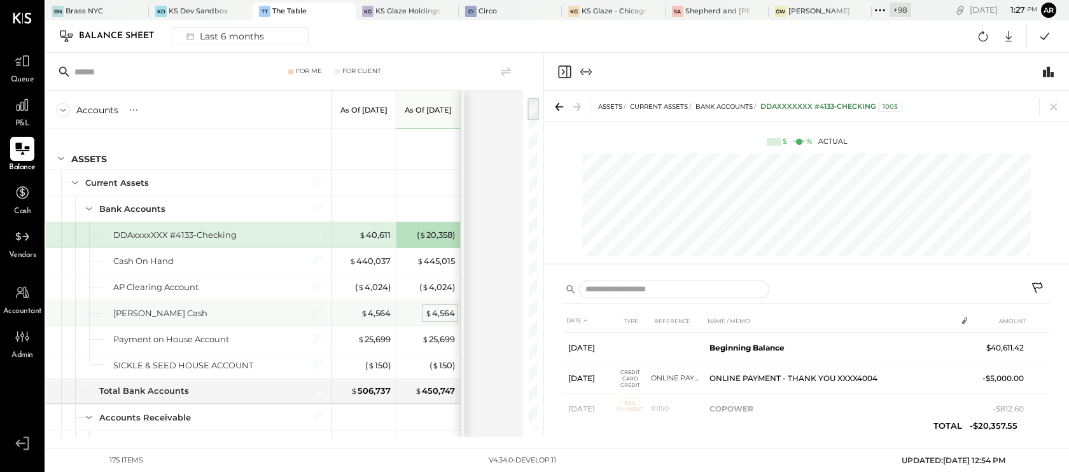
click at [432, 318] on div "$ 4,564" at bounding box center [440, 313] width 30 height 12
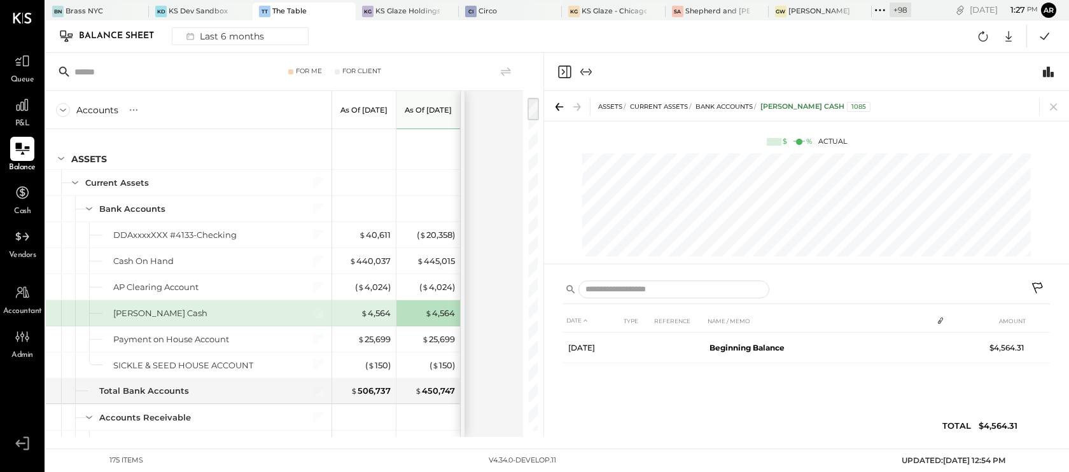
click at [1038, 290] on icon at bounding box center [1038, 289] width 15 height 15
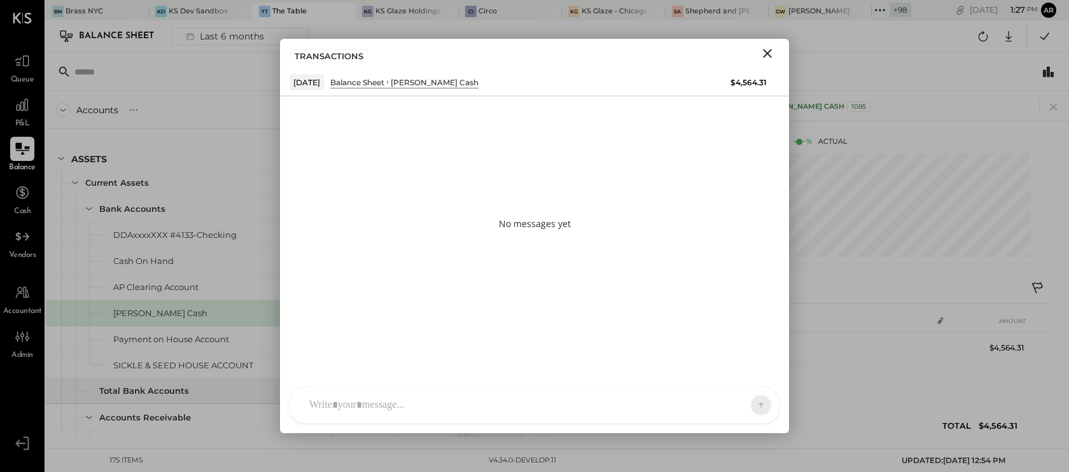
click at [345, 416] on div "AL Alex Lareo S Santa JP Juan Pacheco AT Archie Test User ST Santa Test ND Nico…" at bounding box center [535, 405] width 490 height 37
click at [748, 405] on icon at bounding box center [749, 404] width 11 height 13
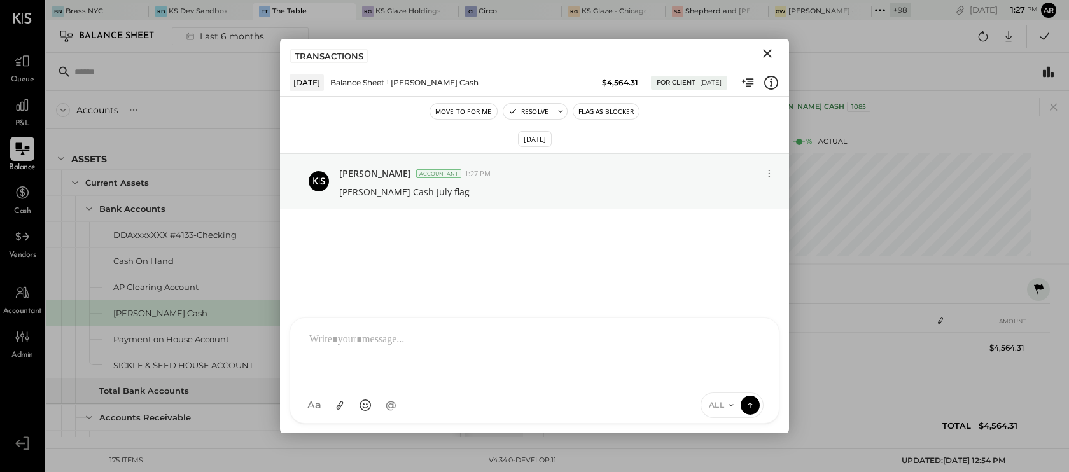
click at [769, 50] on icon "Close" at bounding box center [767, 53] width 15 height 15
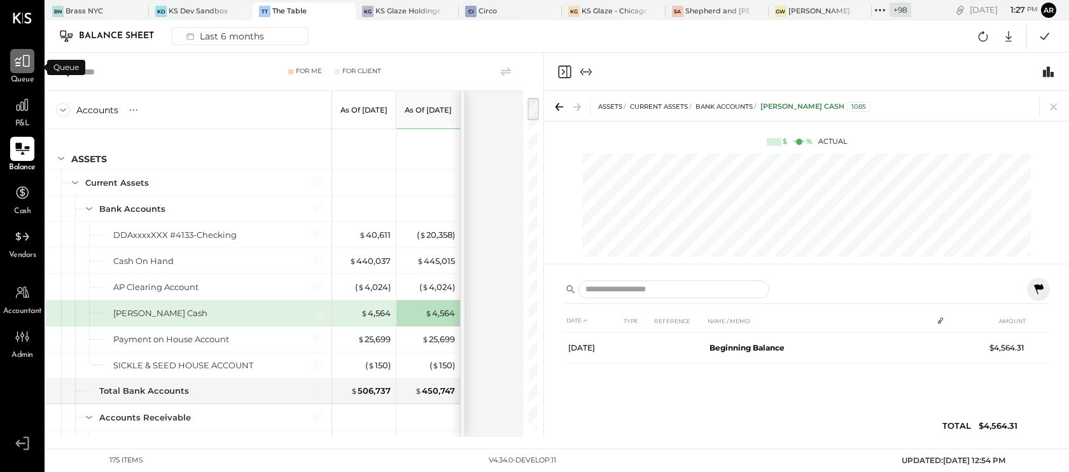
click at [24, 64] on icon at bounding box center [22, 61] width 17 height 17
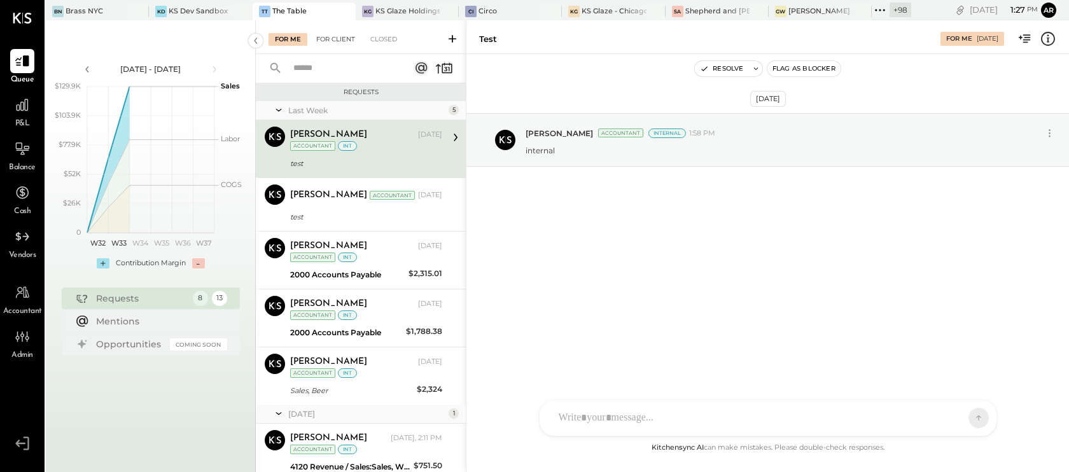
click at [332, 42] on div "For Client" at bounding box center [336, 39] width 52 height 13
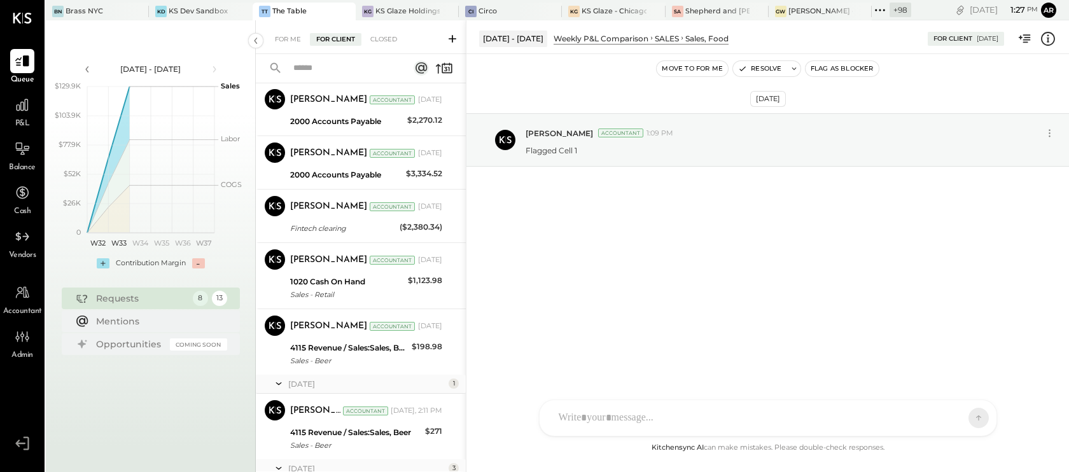
scroll to position [487, 0]
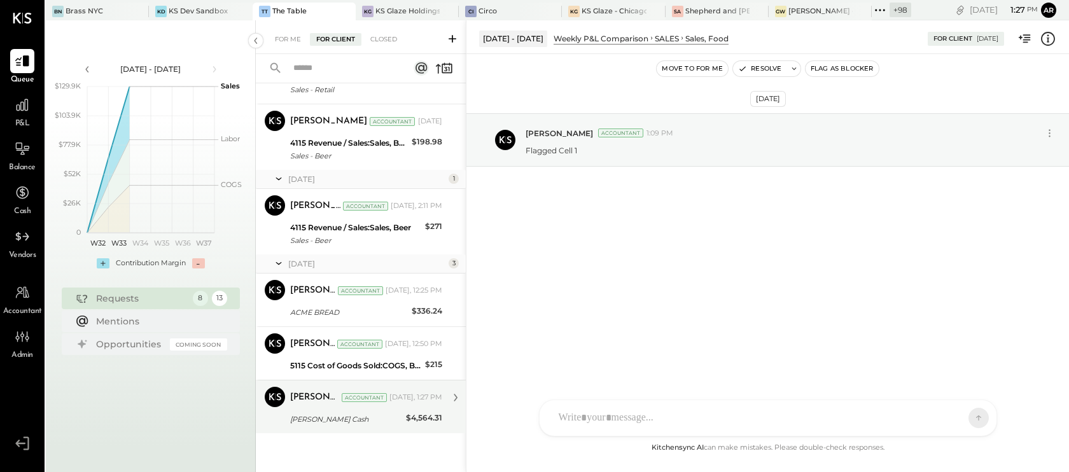
click at [349, 416] on div "Petty Cash" at bounding box center [346, 419] width 112 height 13
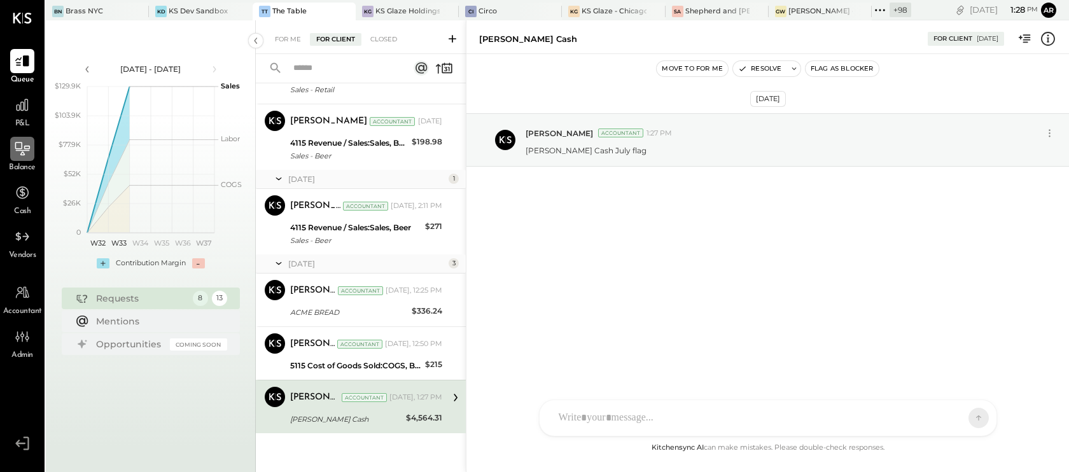
click at [20, 153] on icon at bounding box center [22, 149] width 17 height 17
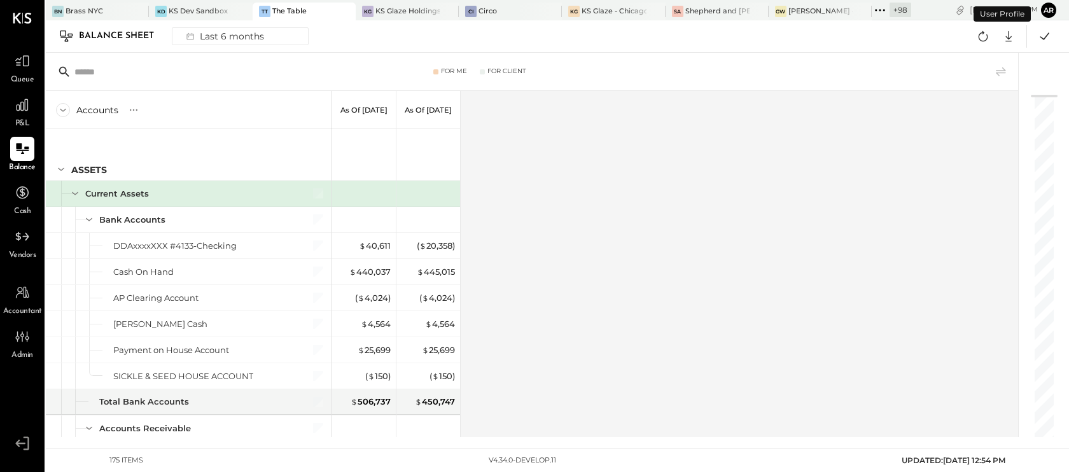
click at [255, 24] on div "Balance Sheet Last 6 months Google Sheets Excel" at bounding box center [557, 36] width 1023 height 32
click at [255, 37] on div "Last 6 months" at bounding box center [224, 36] width 90 height 17
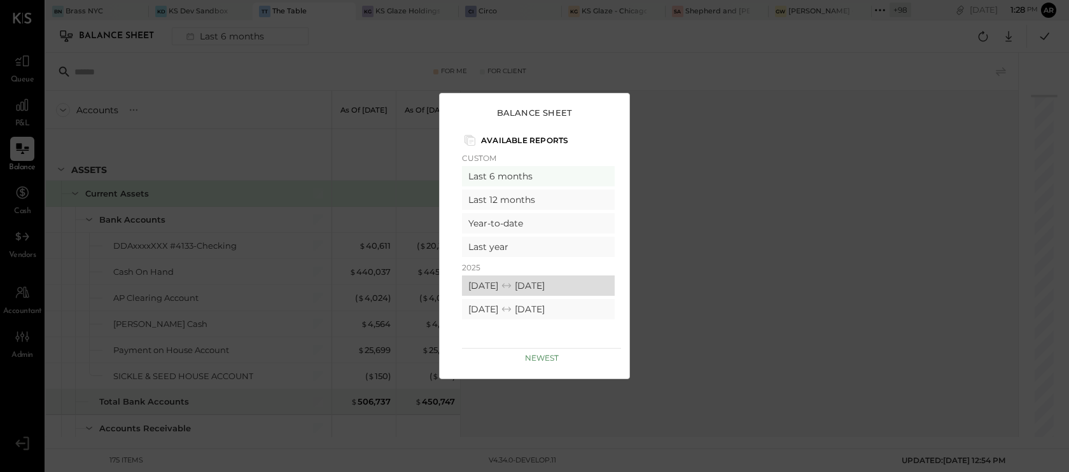
click at [491, 288] on div "07/01/2025 07/31/2025" at bounding box center [538, 286] width 153 height 20
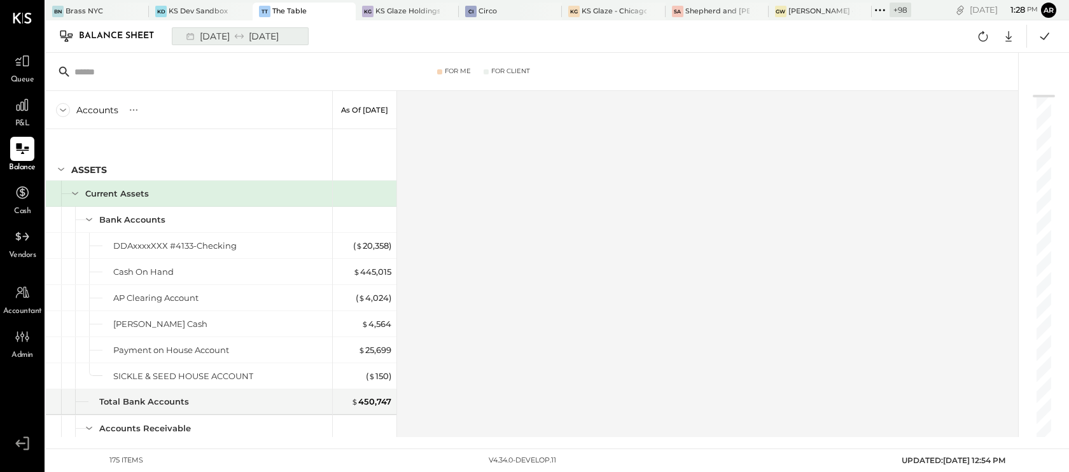
click at [227, 32] on div "07/01/2025 07/31/2025" at bounding box center [231, 36] width 105 height 17
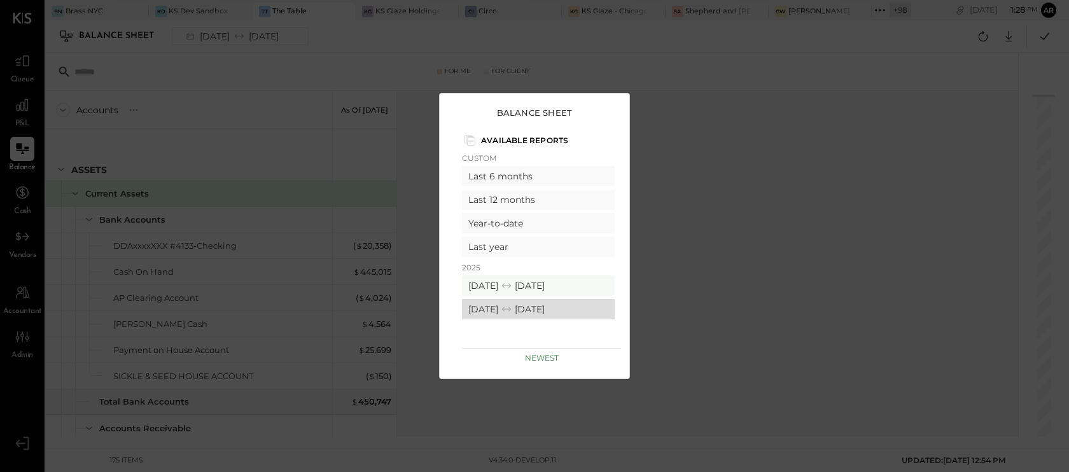
click at [489, 307] on div "06/01/2025 06/30/2025" at bounding box center [538, 309] width 153 height 20
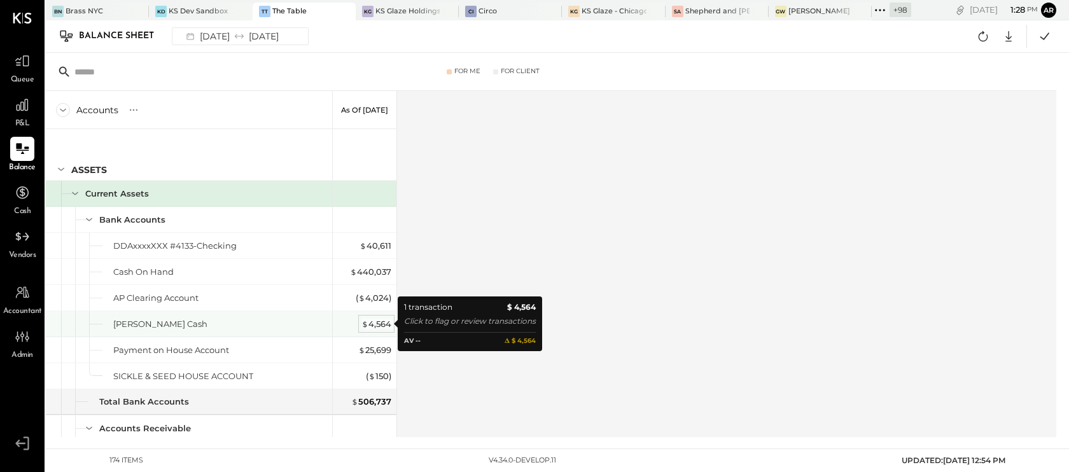
click at [369, 320] on div "$ 4,564" at bounding box center [376, 324] width 30 height 12
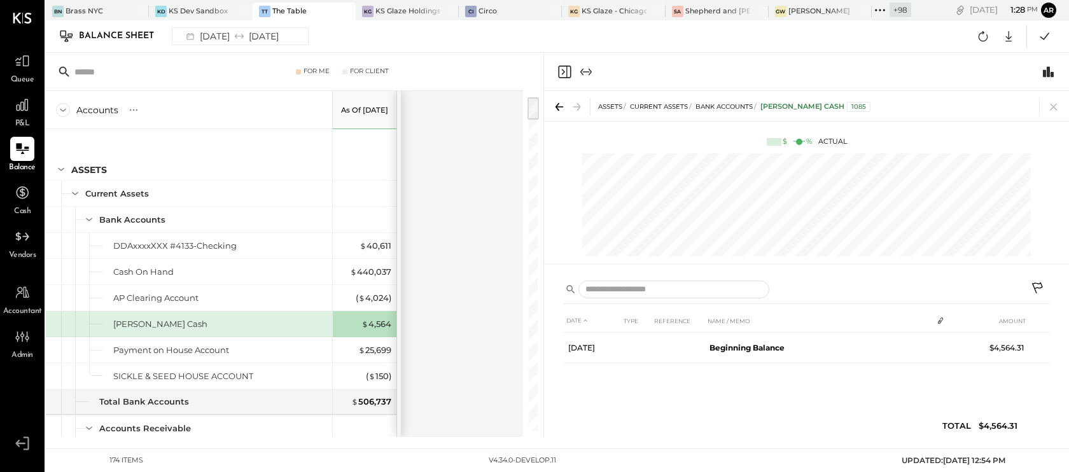
click at [1040, 284] on icon at bounding box center [1038, 289] width 15 height 15
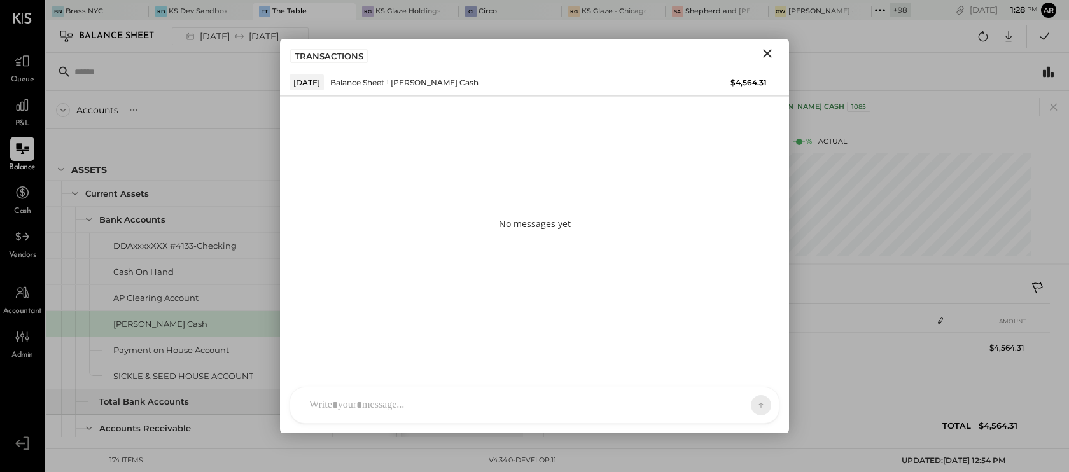
drag, startPoint x: 417, startPoint y: 409, endPoint x: 422, endPoint y: 403, distance: 7.7
click at [417, 409] on div at bounding box center [534, 406] width 489 height 36
click at [724, 405] on div "ALL" at bounding box center [720, 405] width 39 height 11
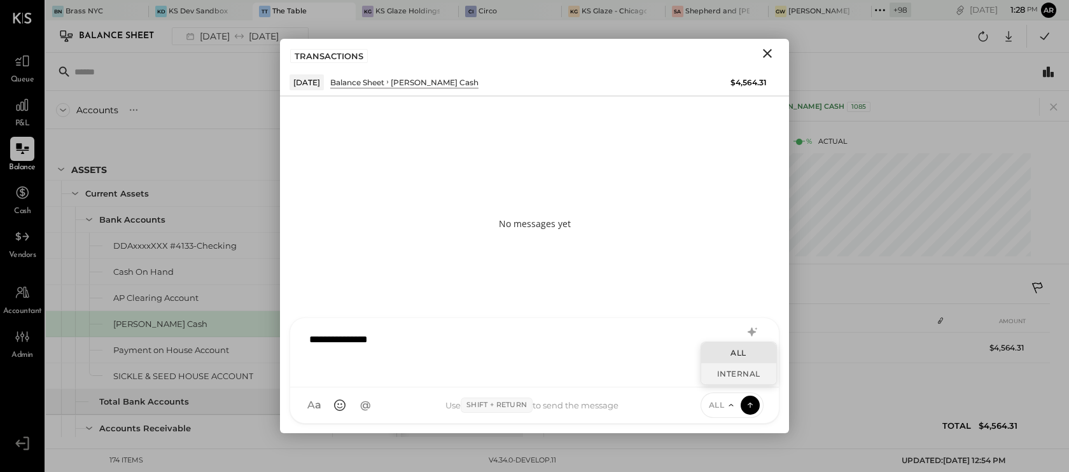
click at [723, 377] on div "INTERNAL" at bounding box center [738, 373] width 75 height 21
click at [748, 407] on icon at bounding box center [749, 404] width 11 height 13
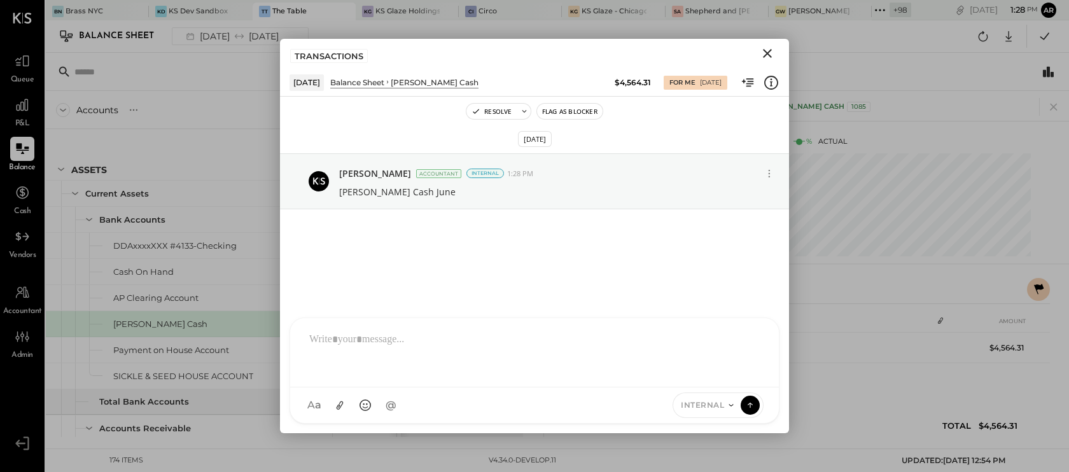
click at [767, 48] on icon "Close" at bounding box center [767, 53] width 15 height 15
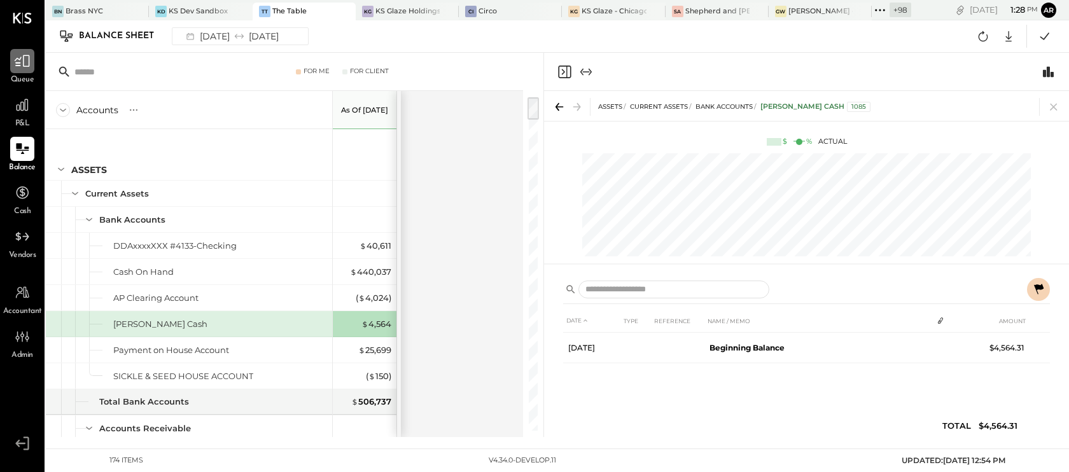
click at [24, 71] on div at bounding box center [22, 61] width 24 height 24
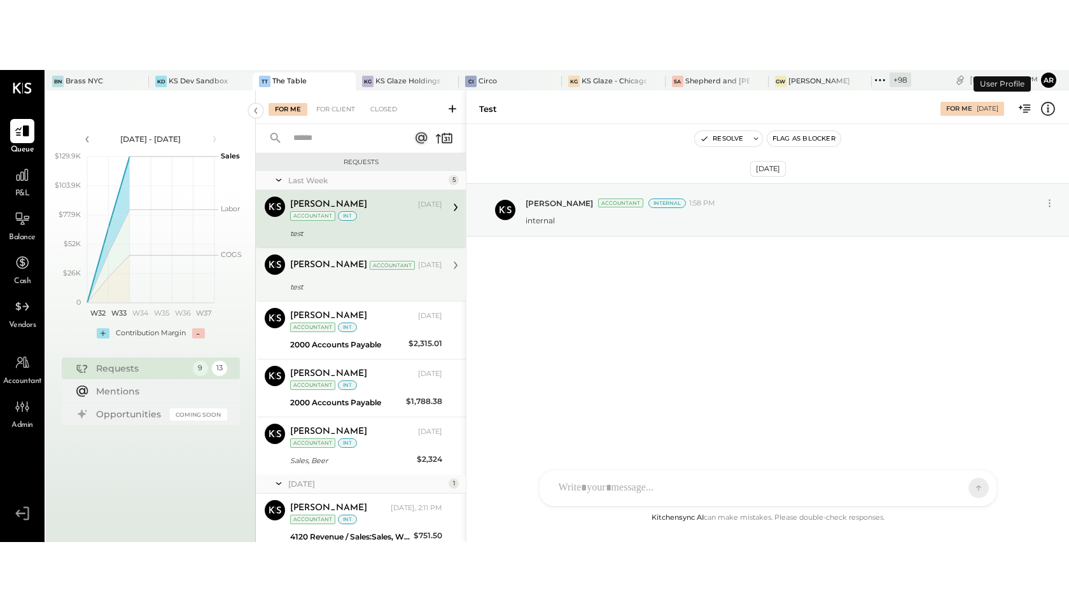
scroll to position [253, 0]
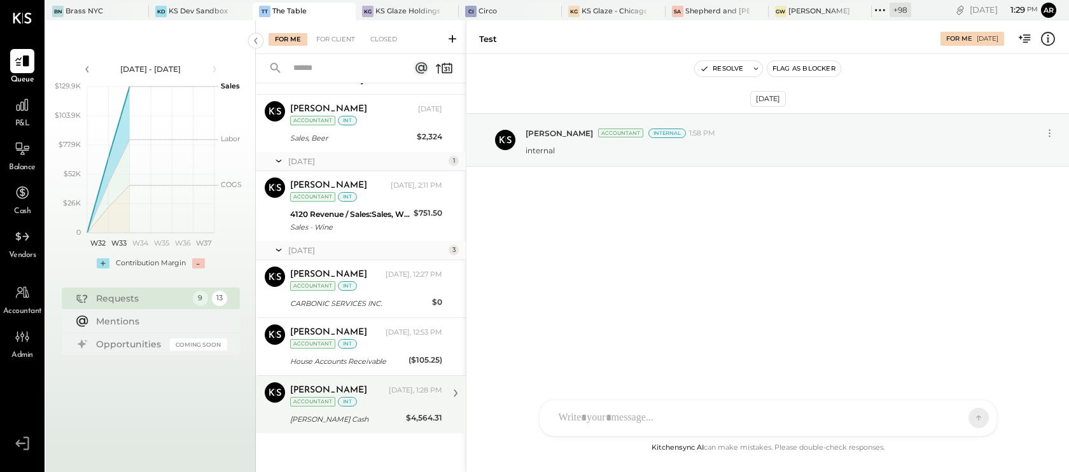
click at [354, 405] on div "Accountant int" at bounding box center [323, 402] width 67 height 10
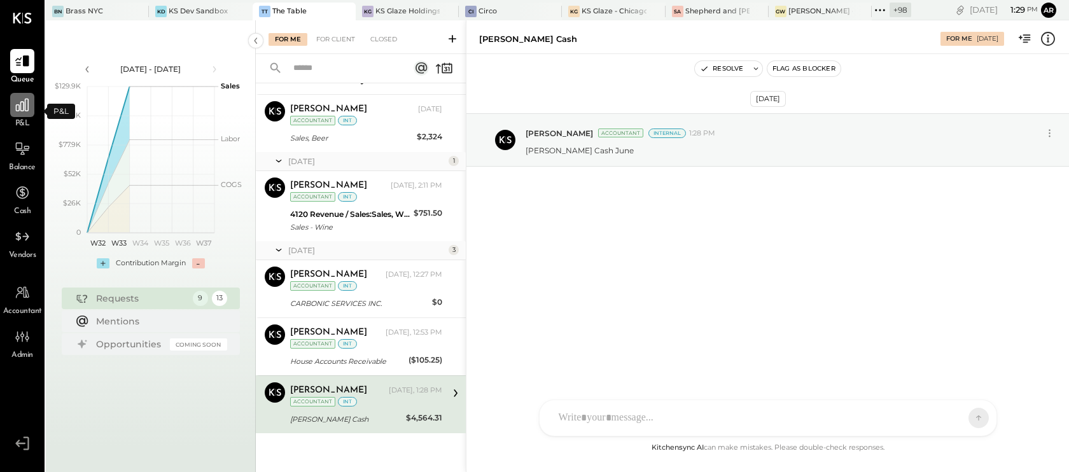
click at [23, 116] on div at bounding box center [22, 105] width 24 height 24
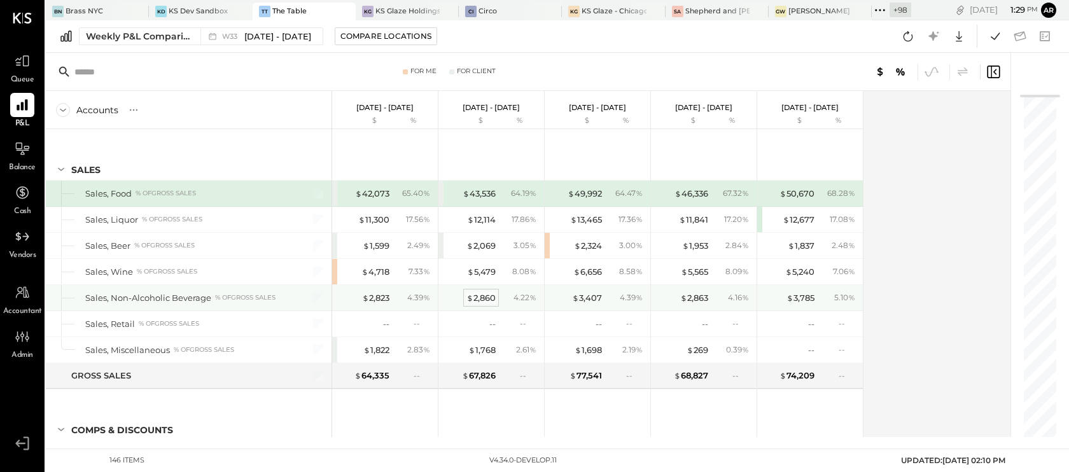
click at [491, 298] on div "$ 2,860" at bounding box center [480, 298] width 29 height 12
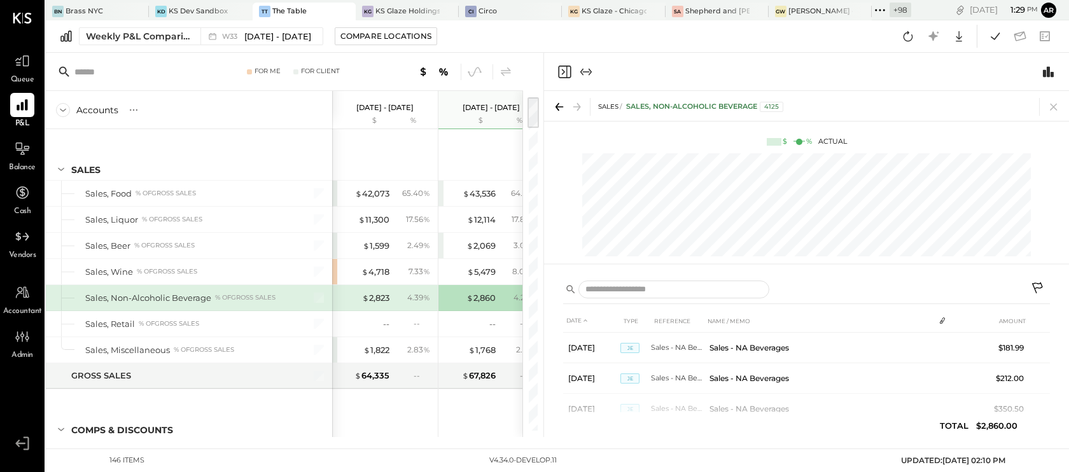
click at [1041, 286] on icon at bounding box center [1038, 289] width 15 height 15
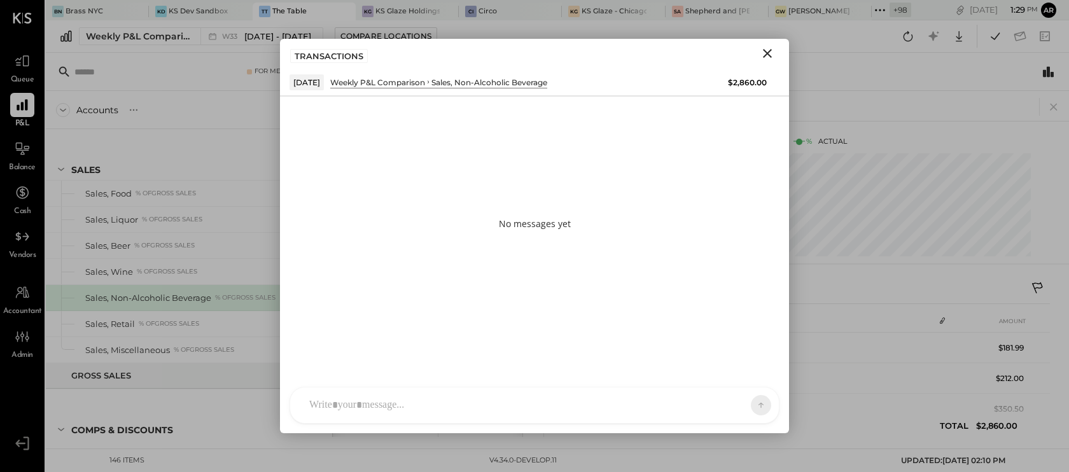
click at [762, 41] on div "TRANSACTIONS" at bounding box center [534, 53] width 509 height 29
click at [771, 51] on icon "Close" at bounding box center [767, 53] width 15 height 15
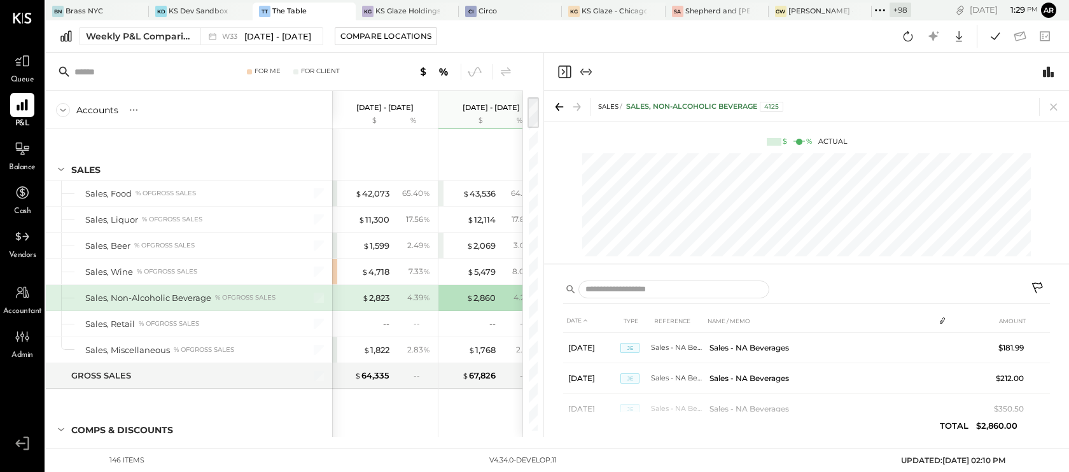
click at [568, 69] on icon "Close panel" at bounding box center [564, 71] width 15 height 15
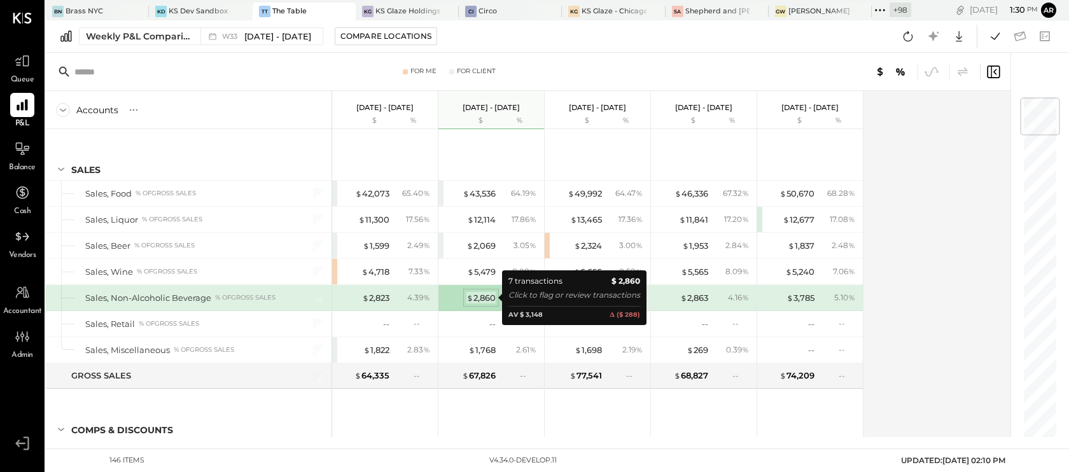
click at [484, 298] on div "$ 2,860" at bounding box center [480, 298] width 29 height 12
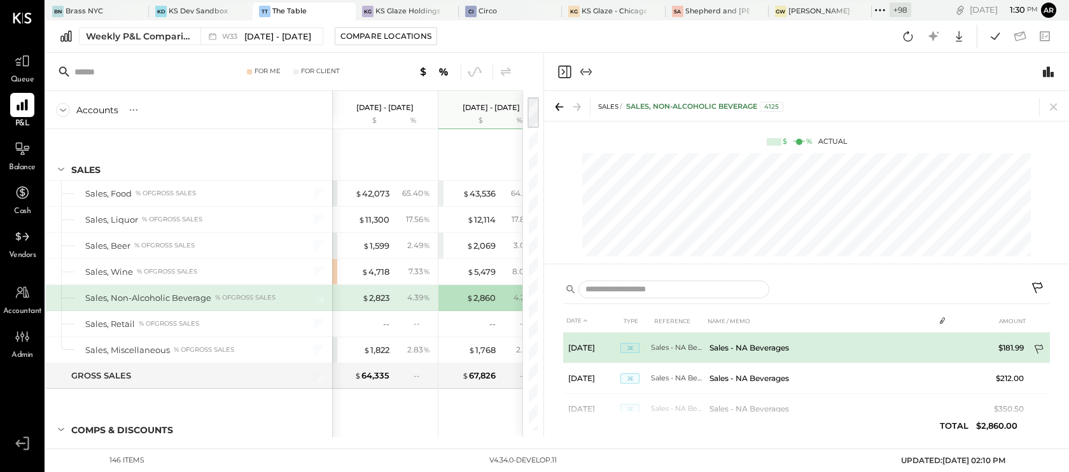
click at [1040, 350] on icon at bounding box center [1039, 350] width 13 height 13
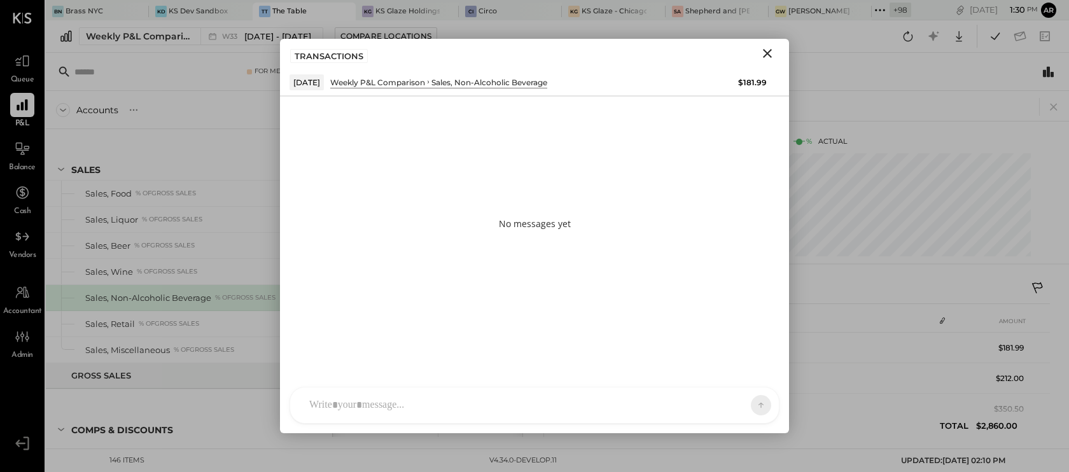
click at [497, 403] on div at bounding box center [523, 405] width 440 height 28
click at [753, 407] on icon at bounding box center [749, 404] width 11 height 13
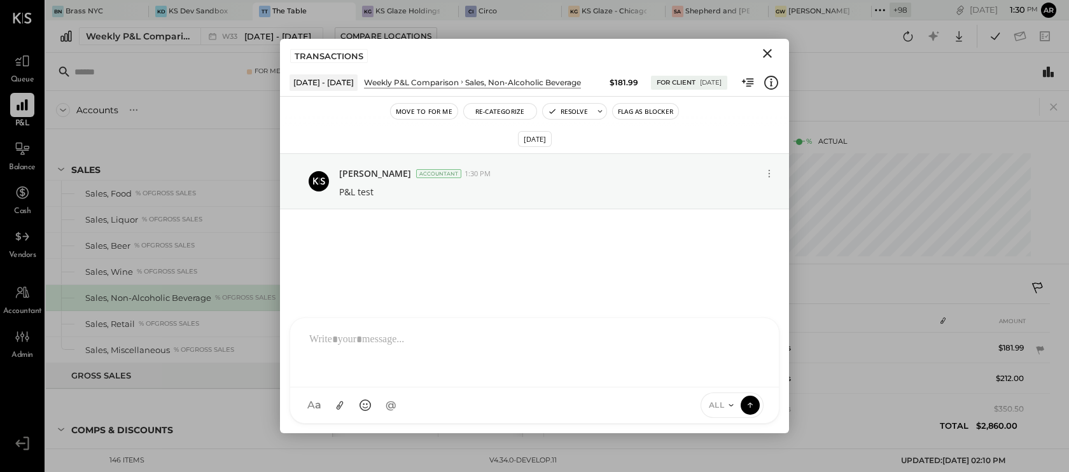
click at [767, 47] on icon "Close" at bounding box center [767, 53] width 15 height 15
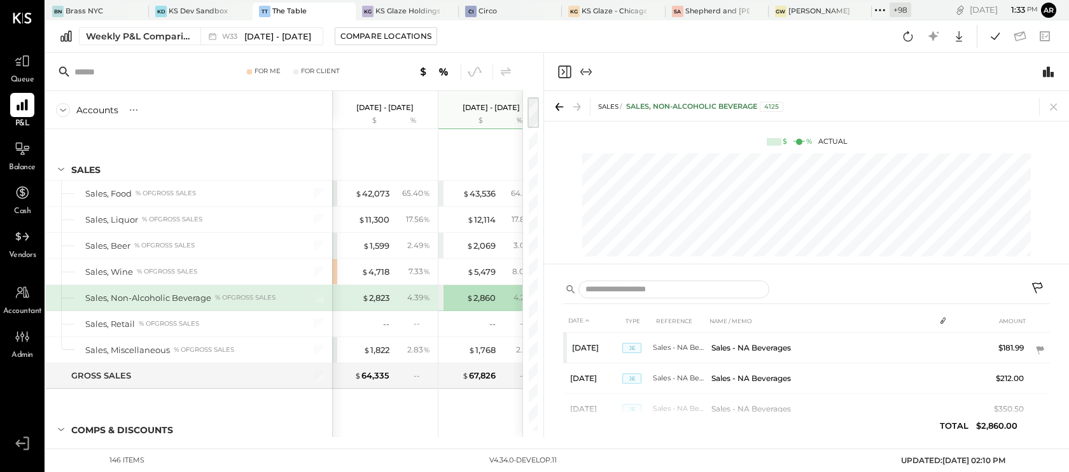
click at [570, 69] on icon "Close panel" at bounding box center [564, 72] width 13 height 13
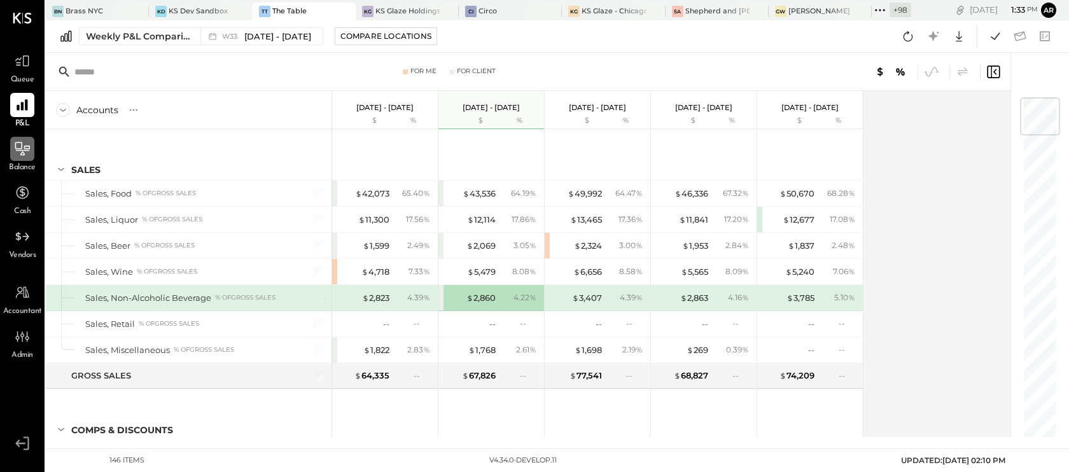
click at [24, 151] on icon at bounding box center [22, 149] width 17 height 17
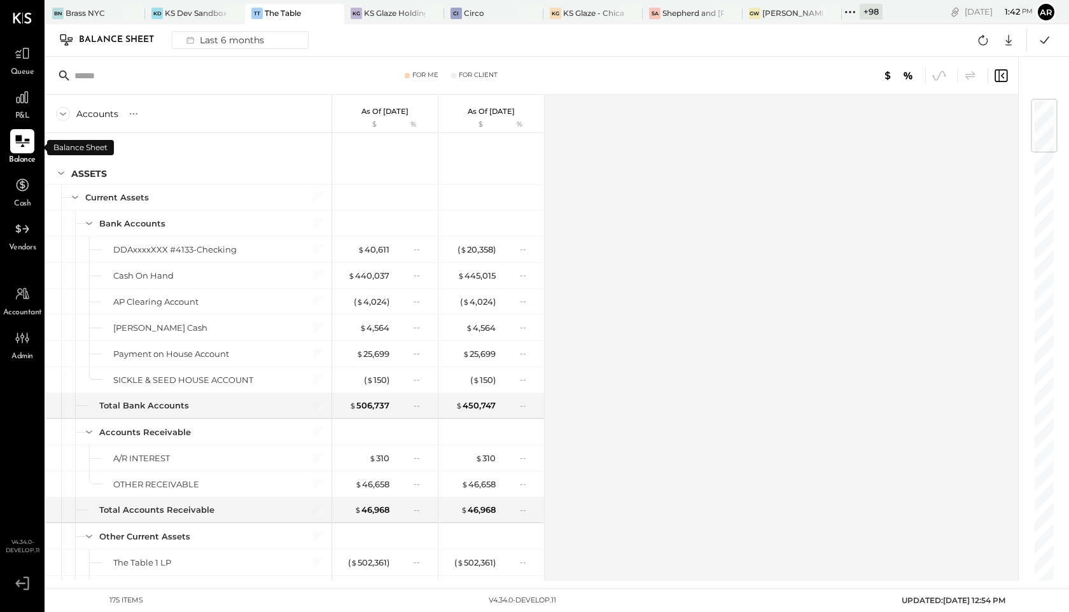
click at [852, 17] on icon at bounding box center [850, 12] width 17 height 17
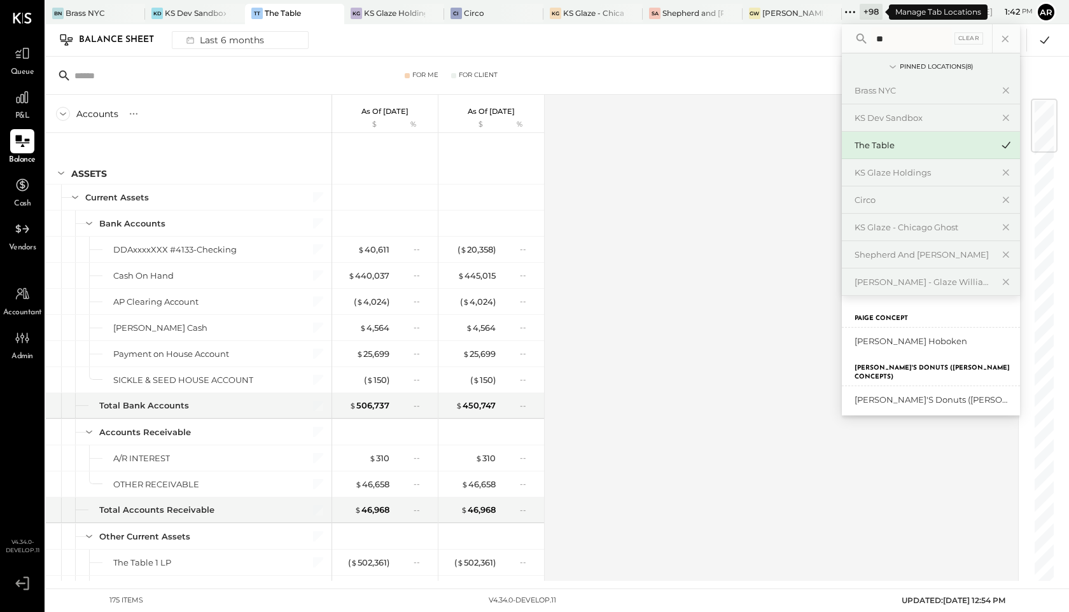
type input "*"
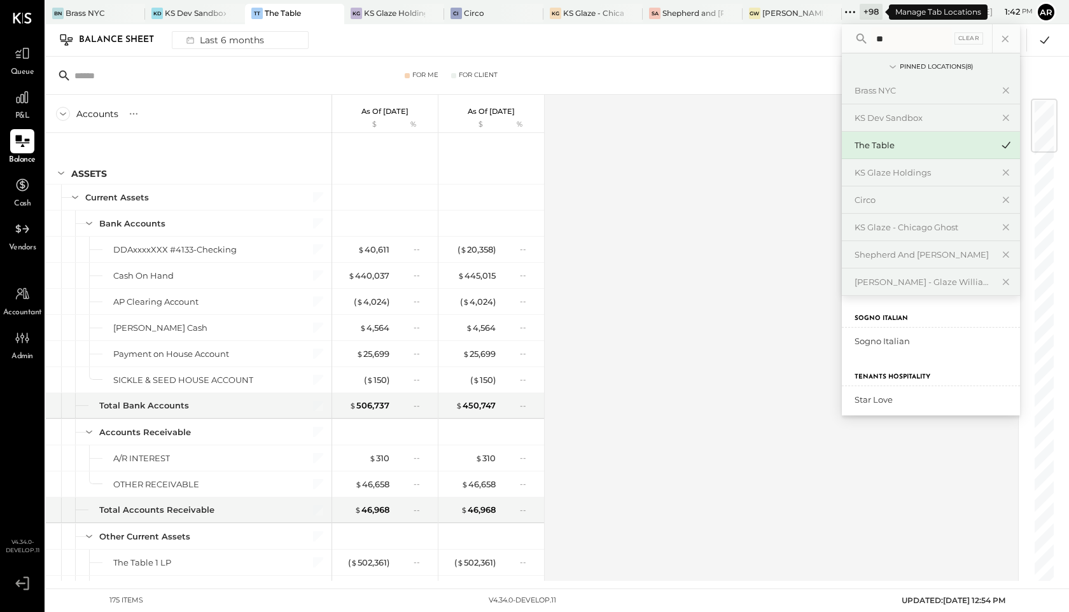
type input "*"
